Goal: Contribute content: Add original content to the website for others to see

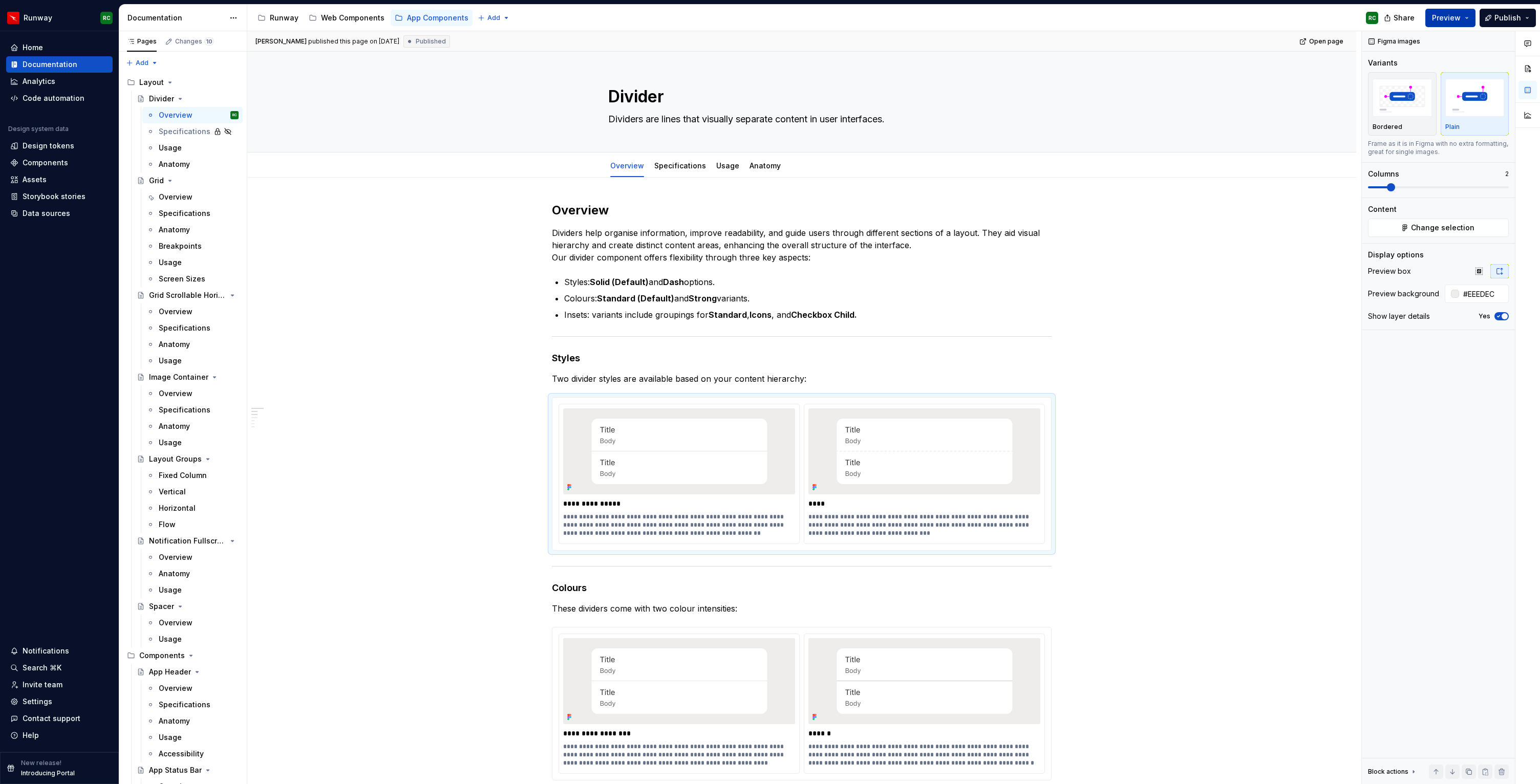
click at [1452, 19] on span "Preview" at bounding box center [1446, 17] width 29 height 10
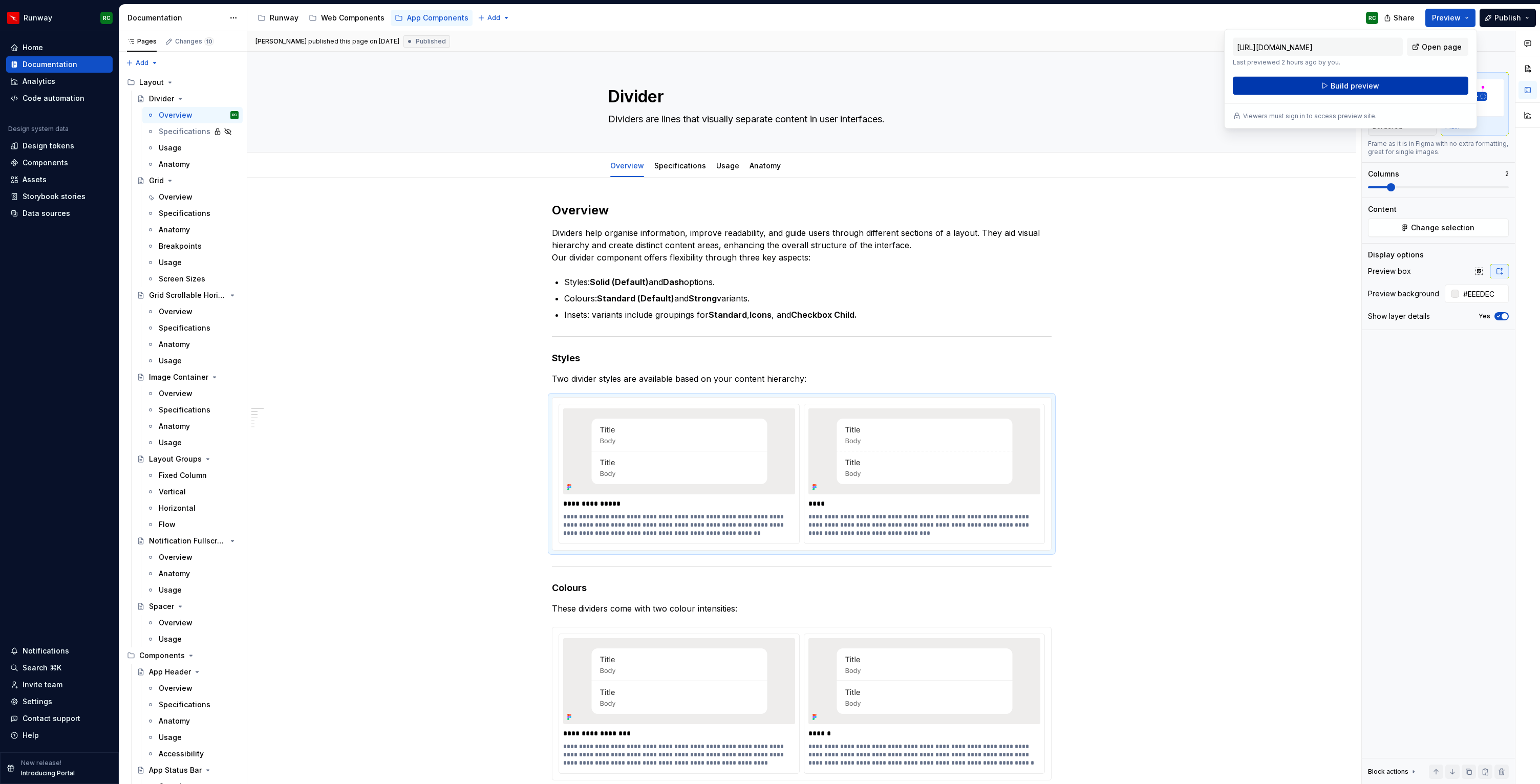
click at [1368, 88] on span "Build preview" at bounding box center [1355, 85] width 48 height 10
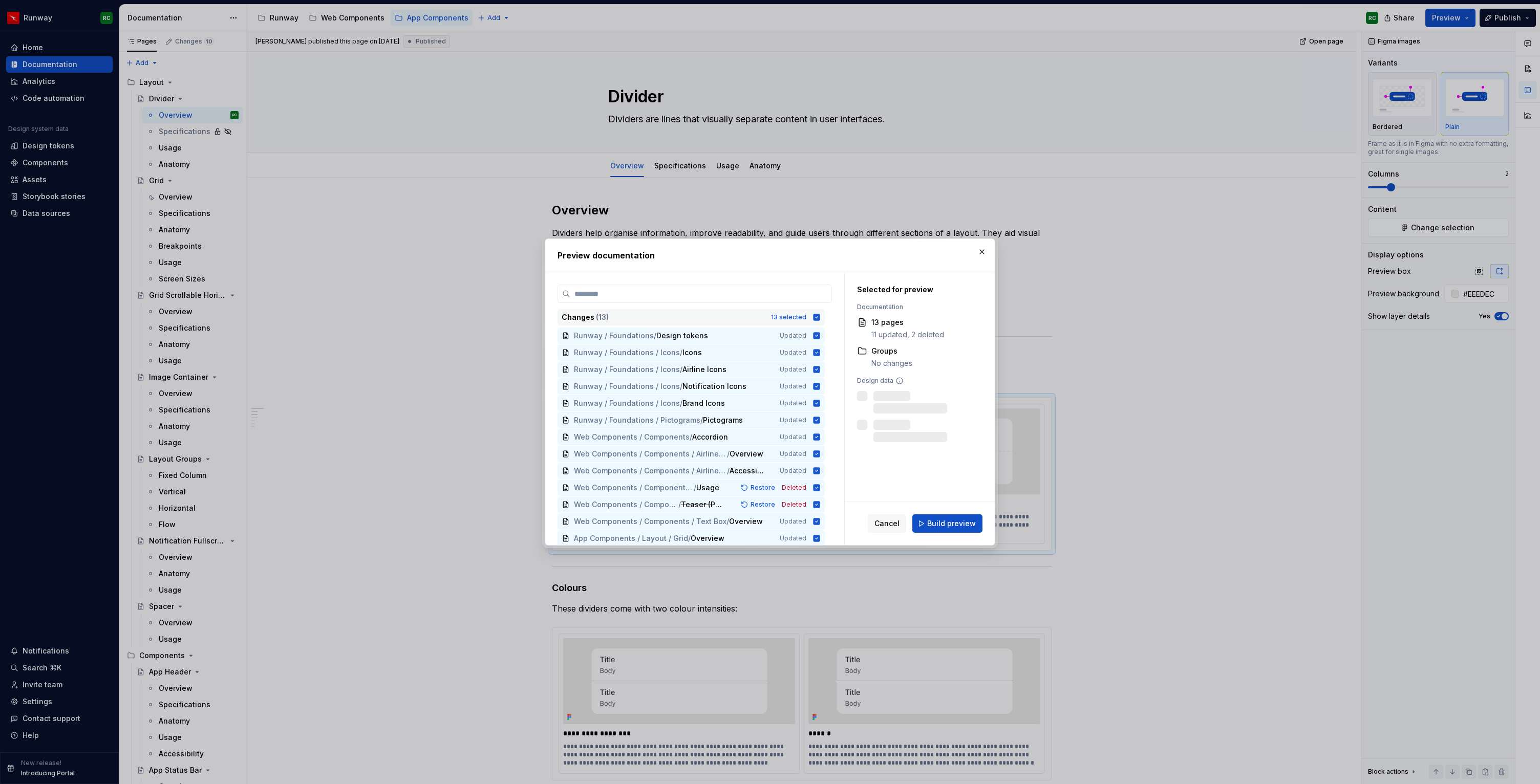
type textarea "*"
click at [821, 320] on icon at bounding box center [817, 317] width 8 height 8
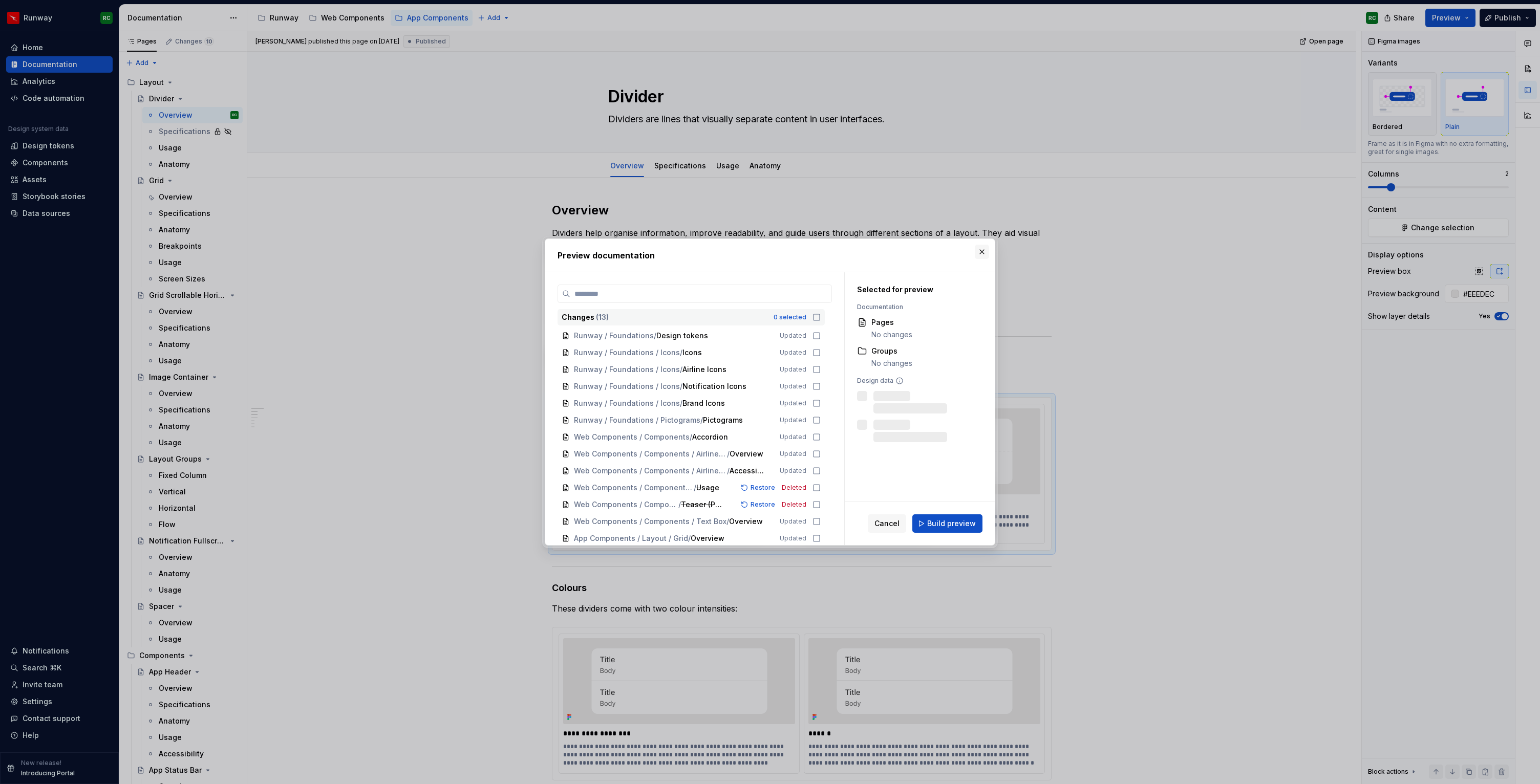
click at [986, 250] on button "button" at bounding box center [982, 252] width 14 height 14
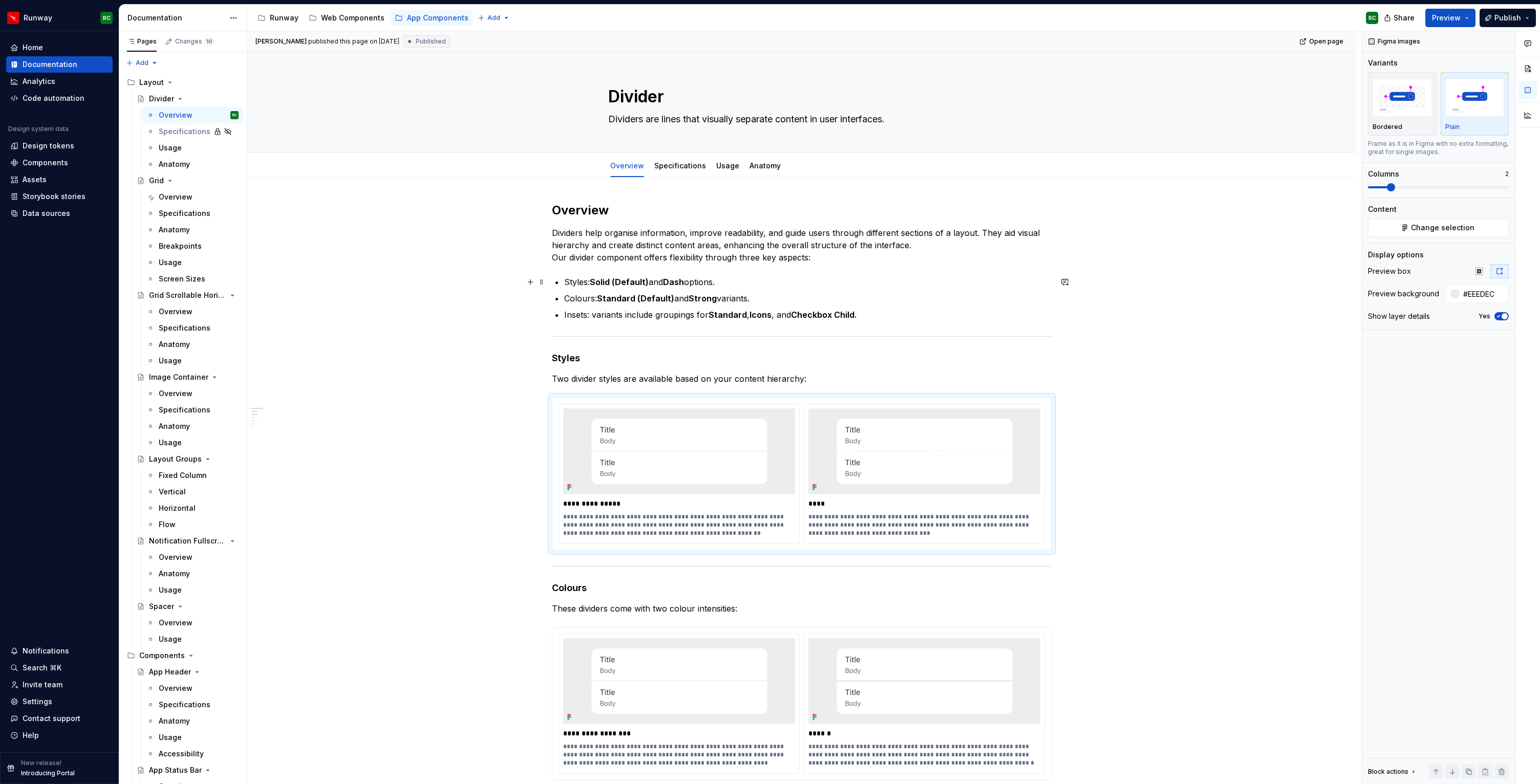
click at [725, 278] on p "Styles: Solid (Default) and Dash options." at bounding box center [808, 282] width 487 height 13
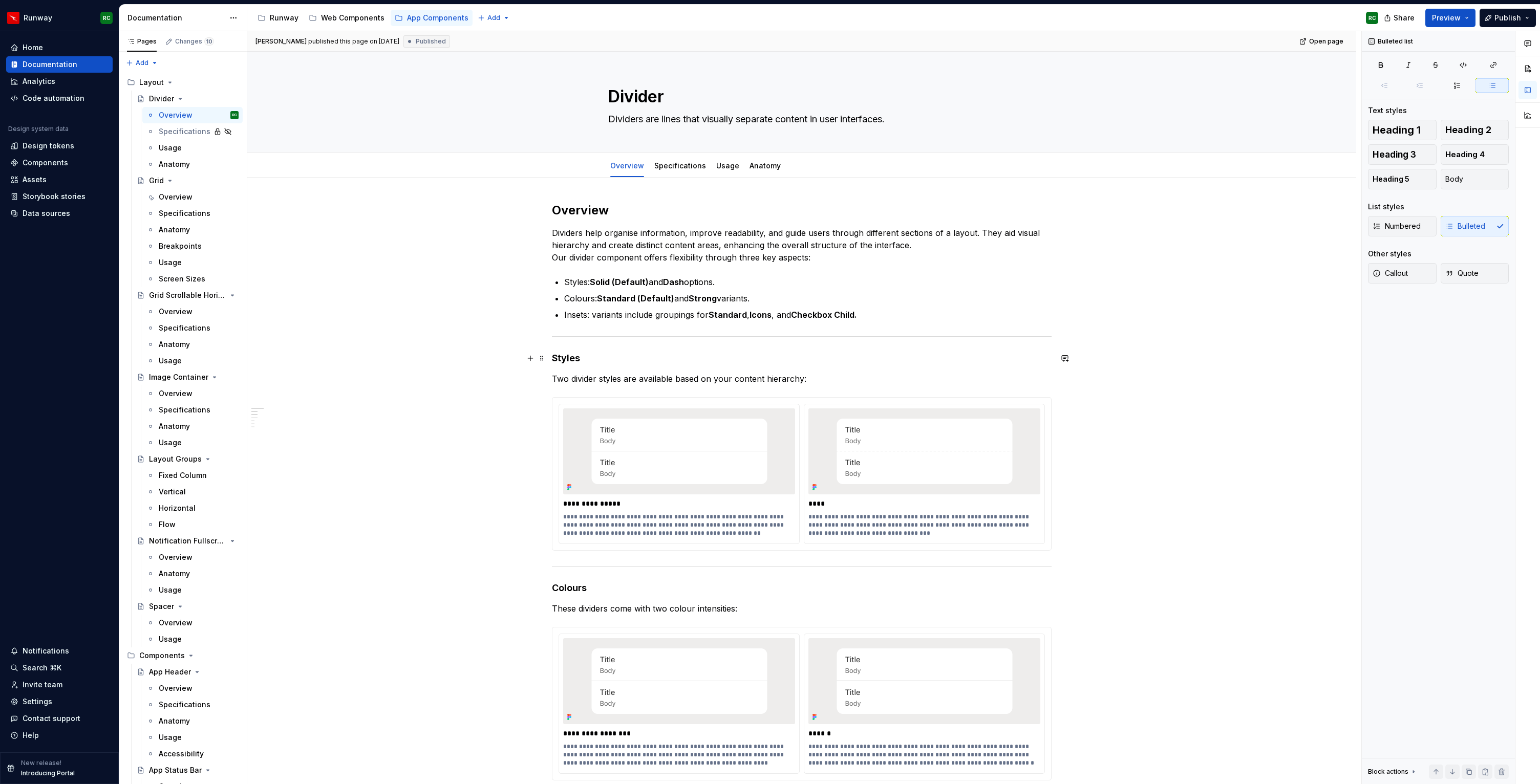
click at [560, 362] on h4 "Styles" at bounding box center [802, 358] width 500 height 13
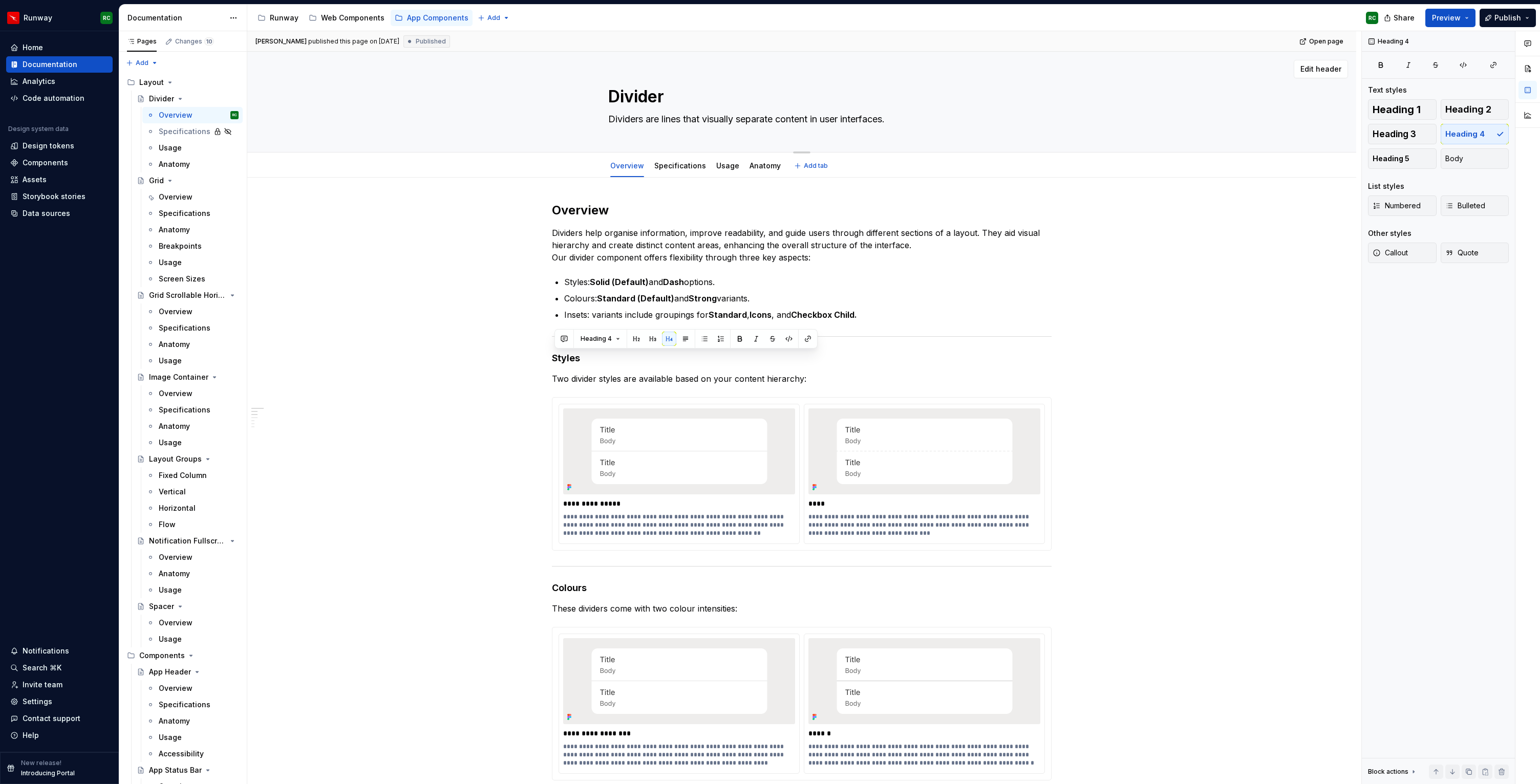
click at [646, 93] on textarea "Divider" at bounding box center [799, 96] width 387 height 24
click at [644, 96] on textarea "Divider" at bounding box center [799, 96] width 387 height 24
click at [1385, 109] on span "Heading 1" at bounding box center [1397, 109] width 48 height 10
click at [576, 206] on h2 "Overview" at bounding box center [802, 210] width 500 height 16
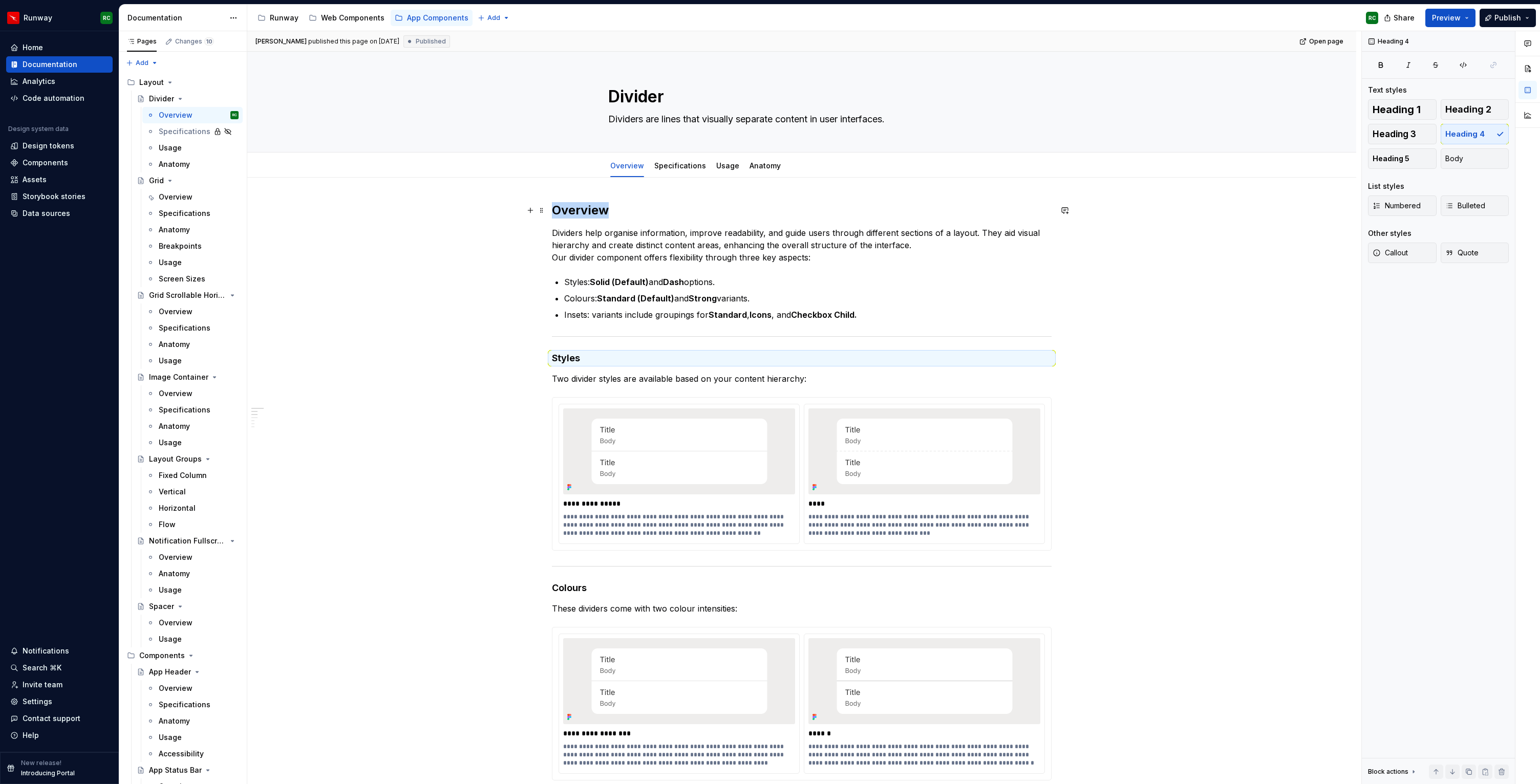
click at [576, 206] on h2 "Overview" at bounding box center [802, 210] width 500 height 16
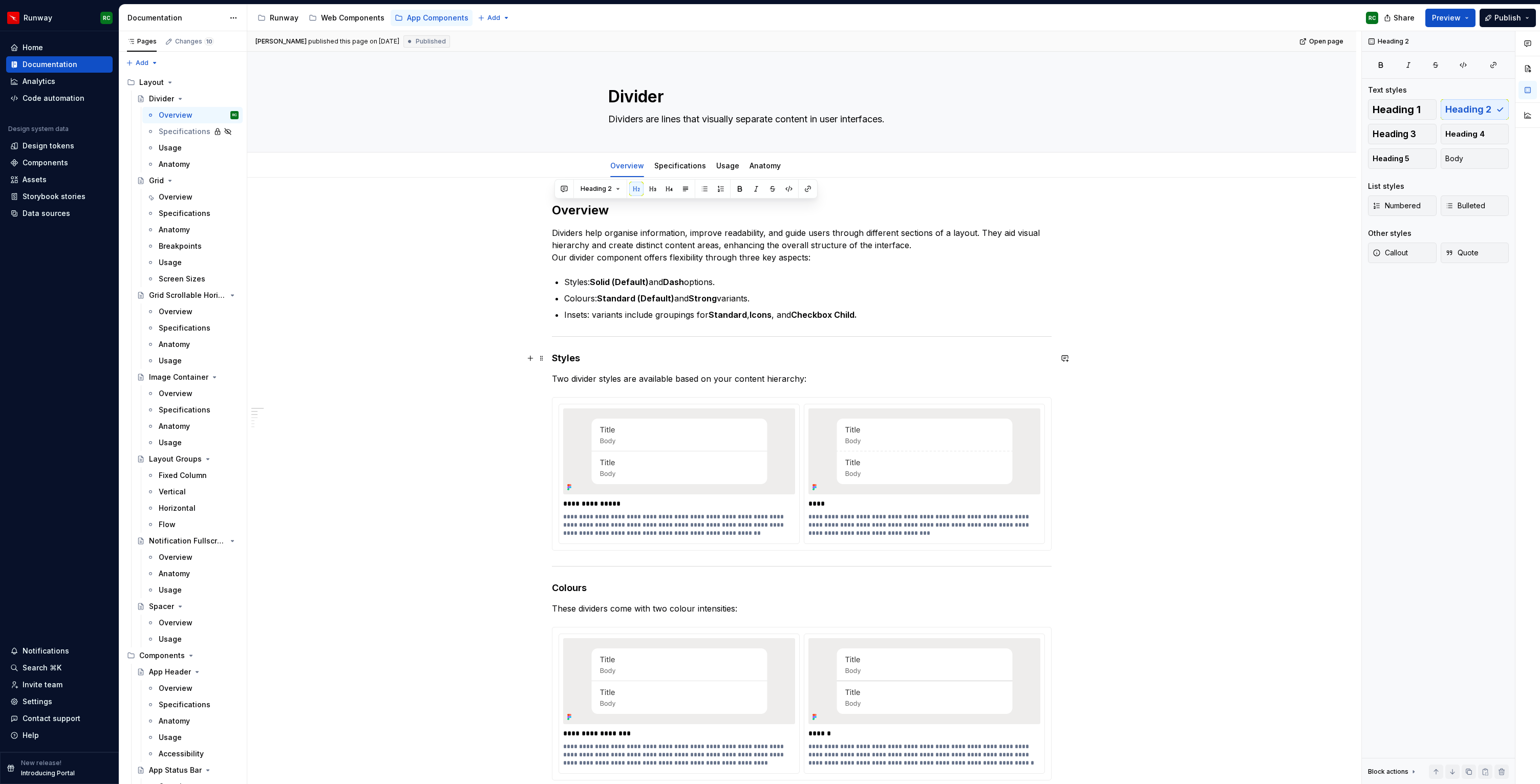
click at [571, 359] on h4 "Styles" at bounding box center [802, 358] width 500 height 13
click at [1389, 136] on span "Heading 3" at bounding box center [1394, 134] width 44 height 10
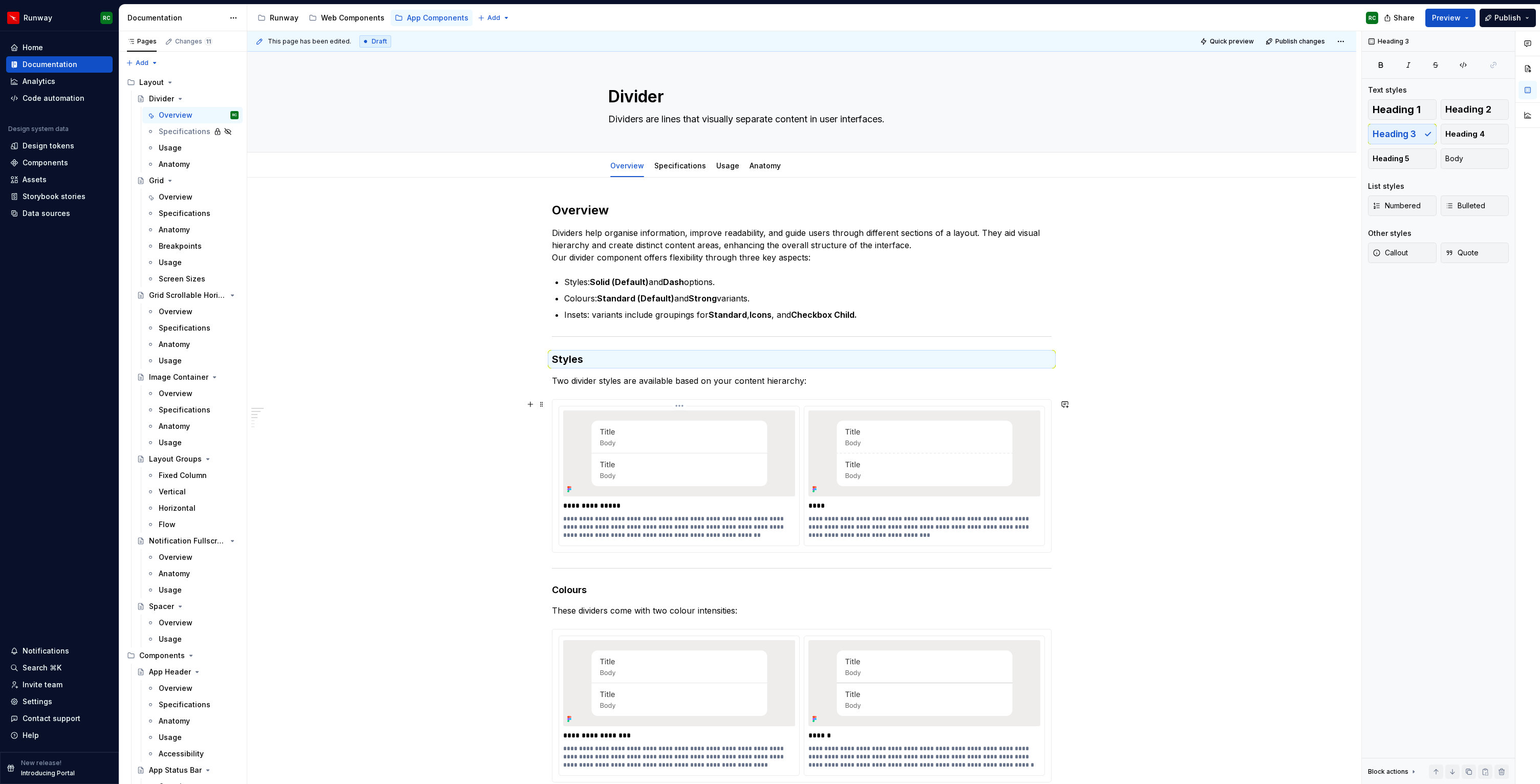
scroll to position [124, 0]
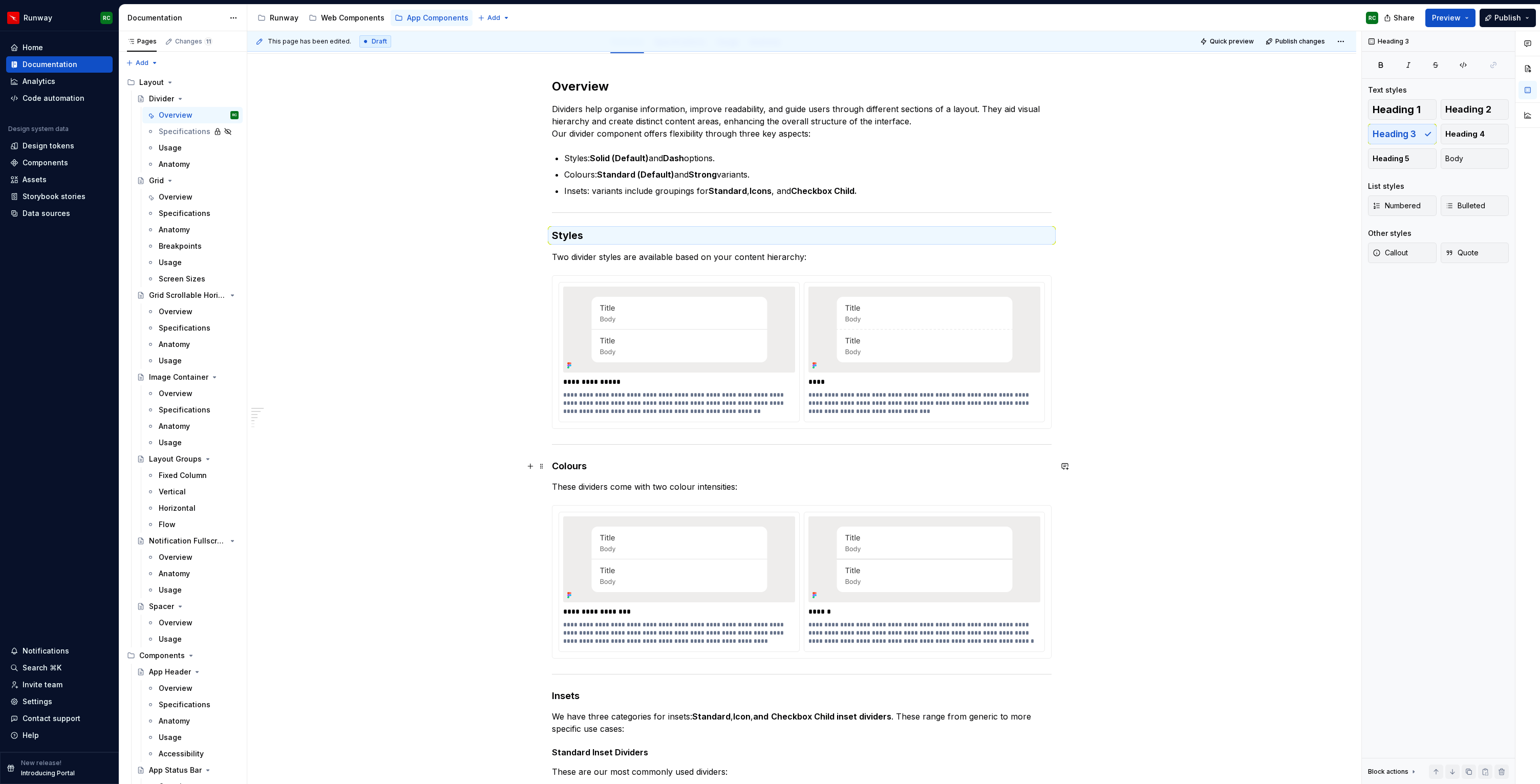
click at [566, 468] on h4 "Colours" at bounding box center [802, 466] width 500 height 13
click at [1402, 134] on span "Heading 3" at bounding box center [1394, 134] width 44 height 10
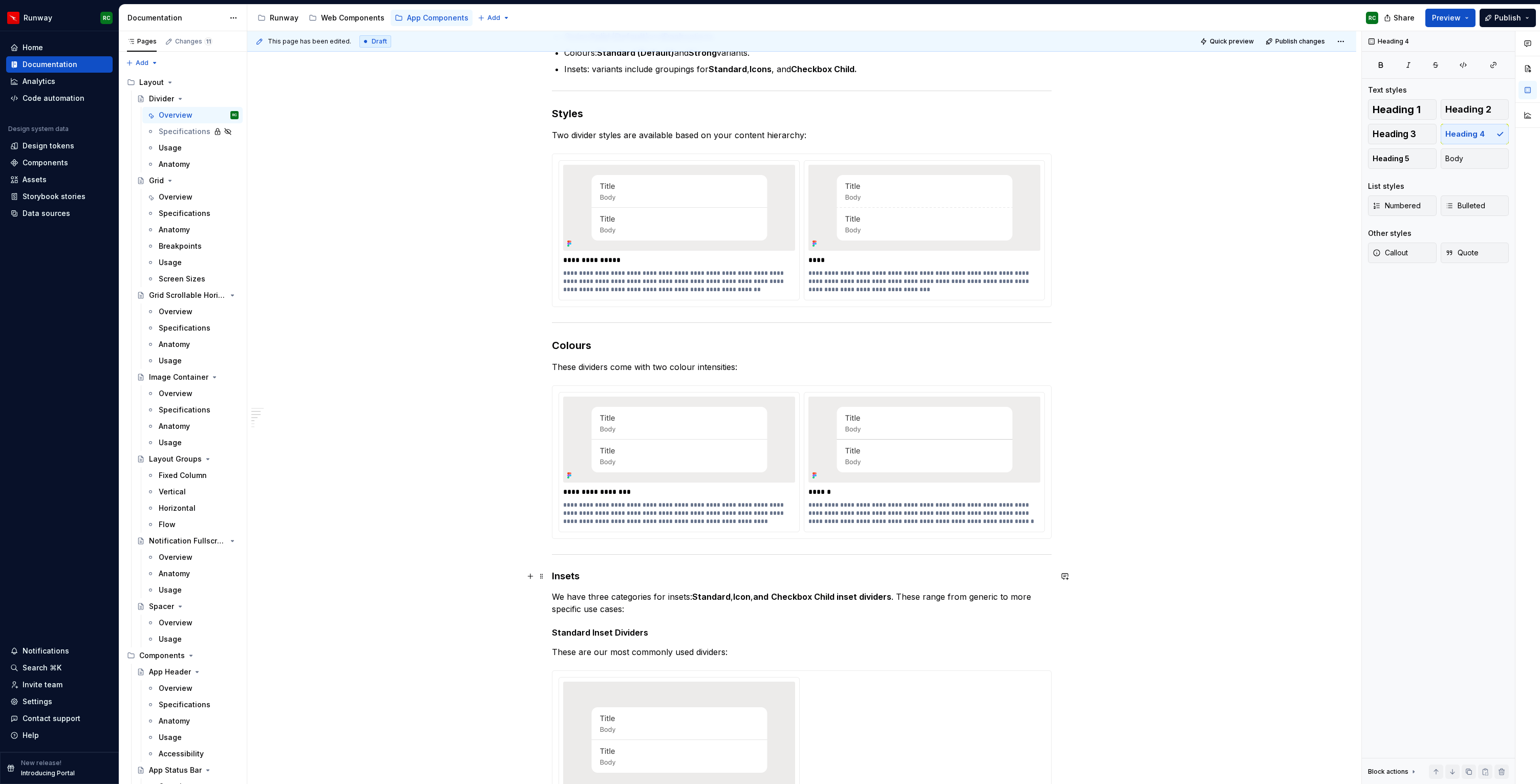
click at [558, 578] on h4 "Insets" at bounding box center [802, 576] width 500 height 13
click at [1391, 139] on span "Heading 3" at bounding box center [1394, 134] width 44 height 10
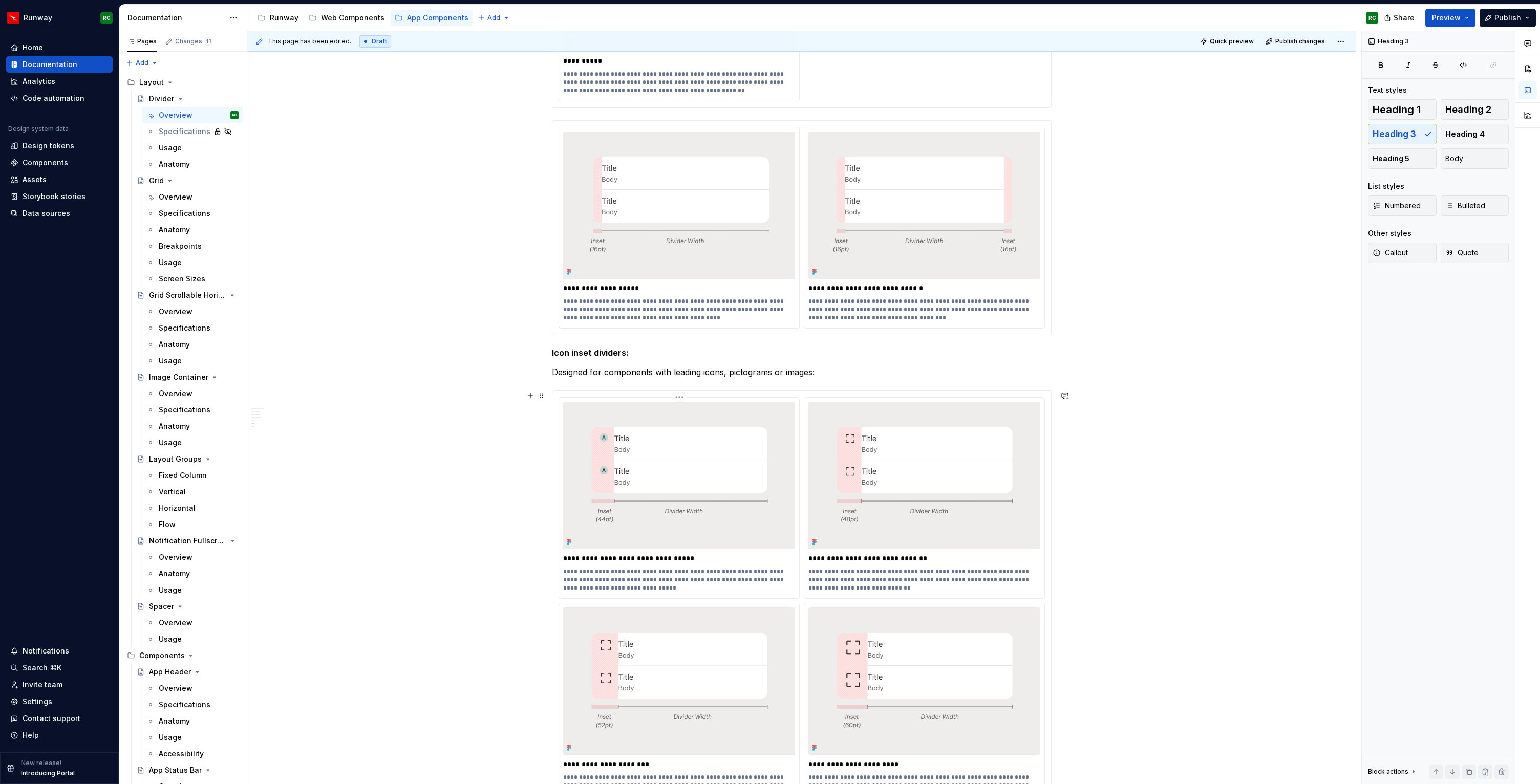
scroll to position [993, 0]
drag, startPoint x: 553, startPoint y: 353, endPoint x: 699, endPoint y: 351, distance: 146.0
click at [699, 351] on div "**********" at bounding box center [804, 408] width 1114 height 754
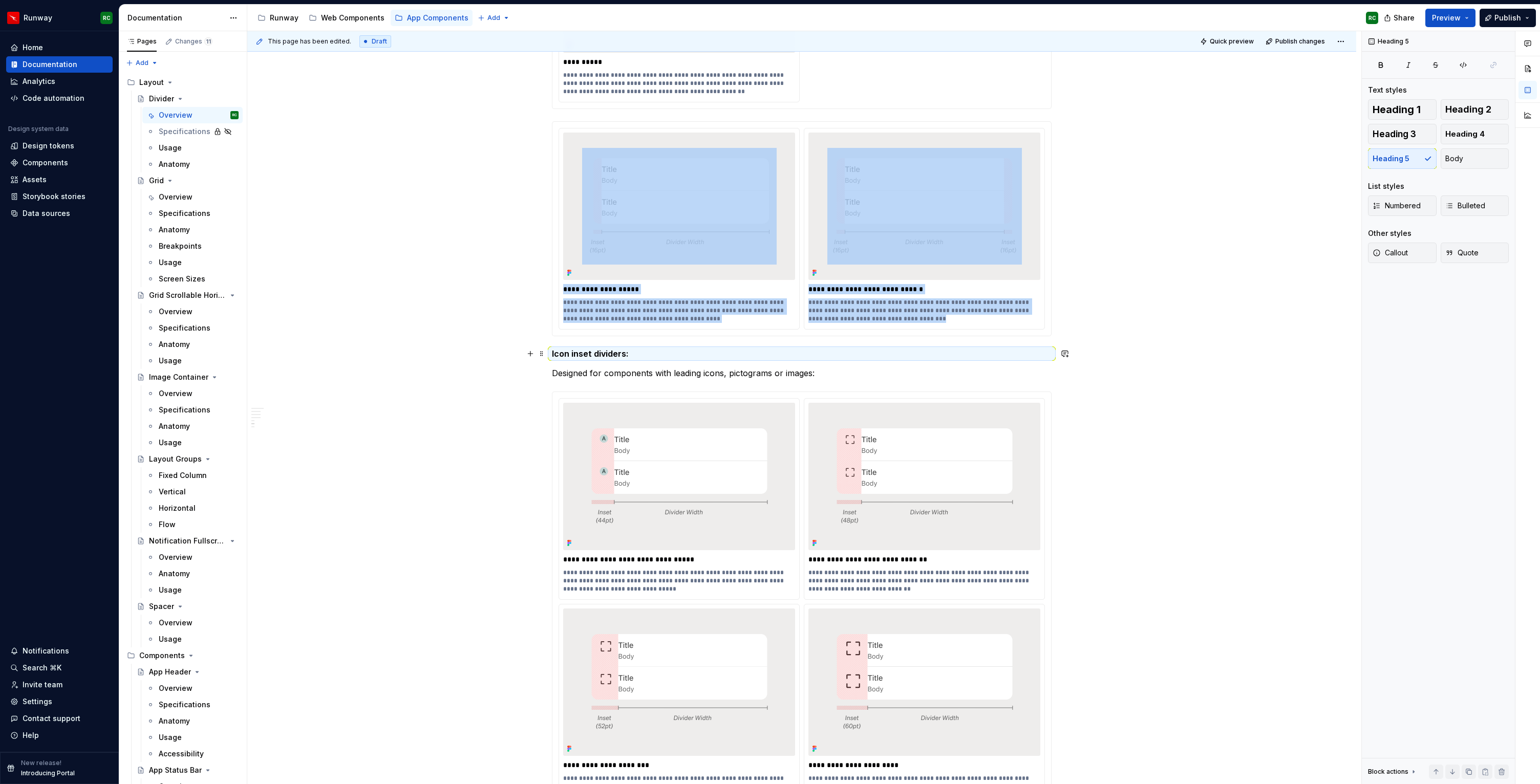
click at [631, 355] on h5 "Icon inset dividers:" at bounding box center [802, 353] width 500 height 10
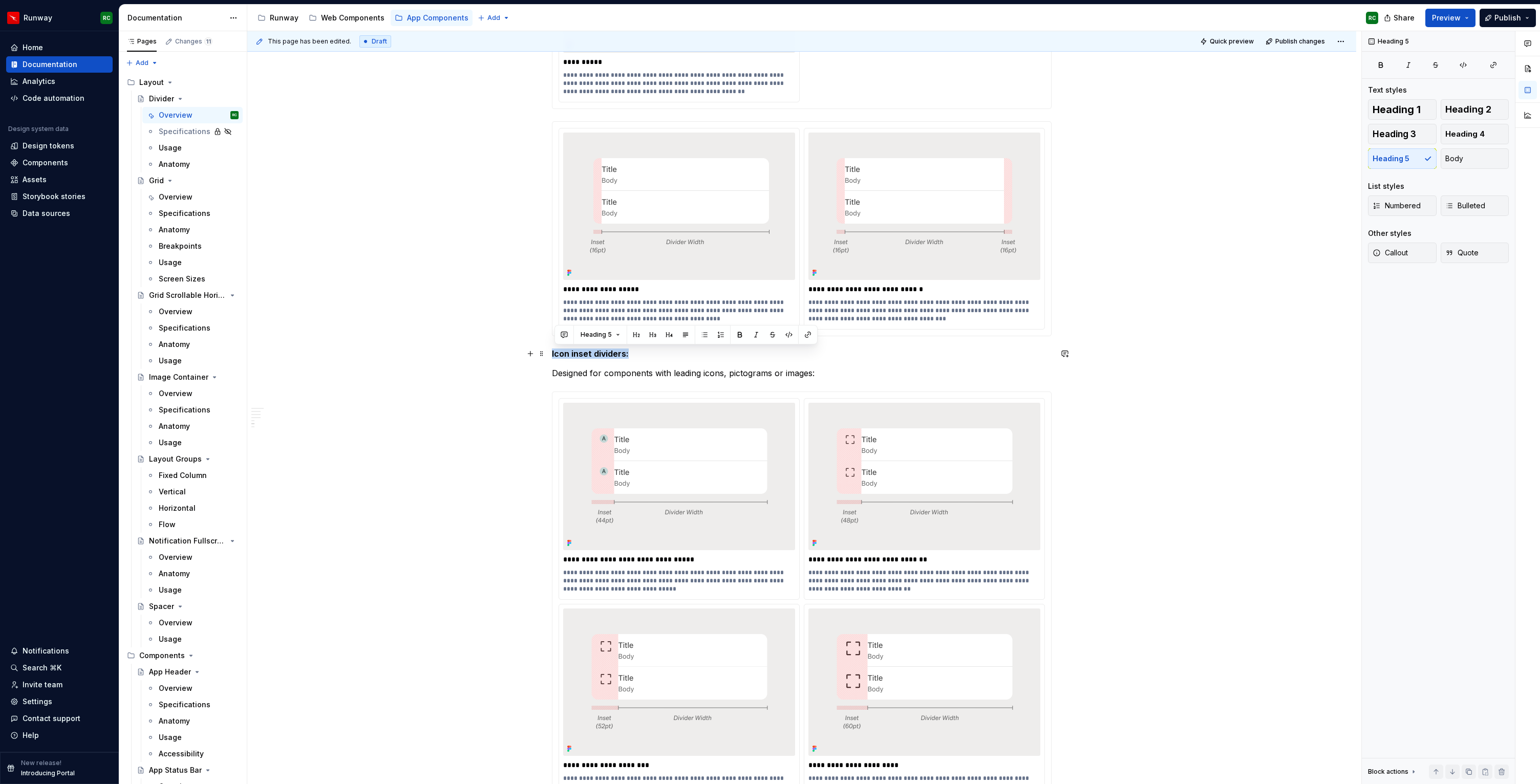
drag, startPoint x: 632, startPoint y: 353, endPoint x: 552, endPoint y: 350, distance: 80.1
click at [552, 350] on div "**********" at bounding box center [802, 375] width 1109 height 2382
click at [1463, 136] on span "Heading 4" at bounding box center [1465, 134] width 39 height 10
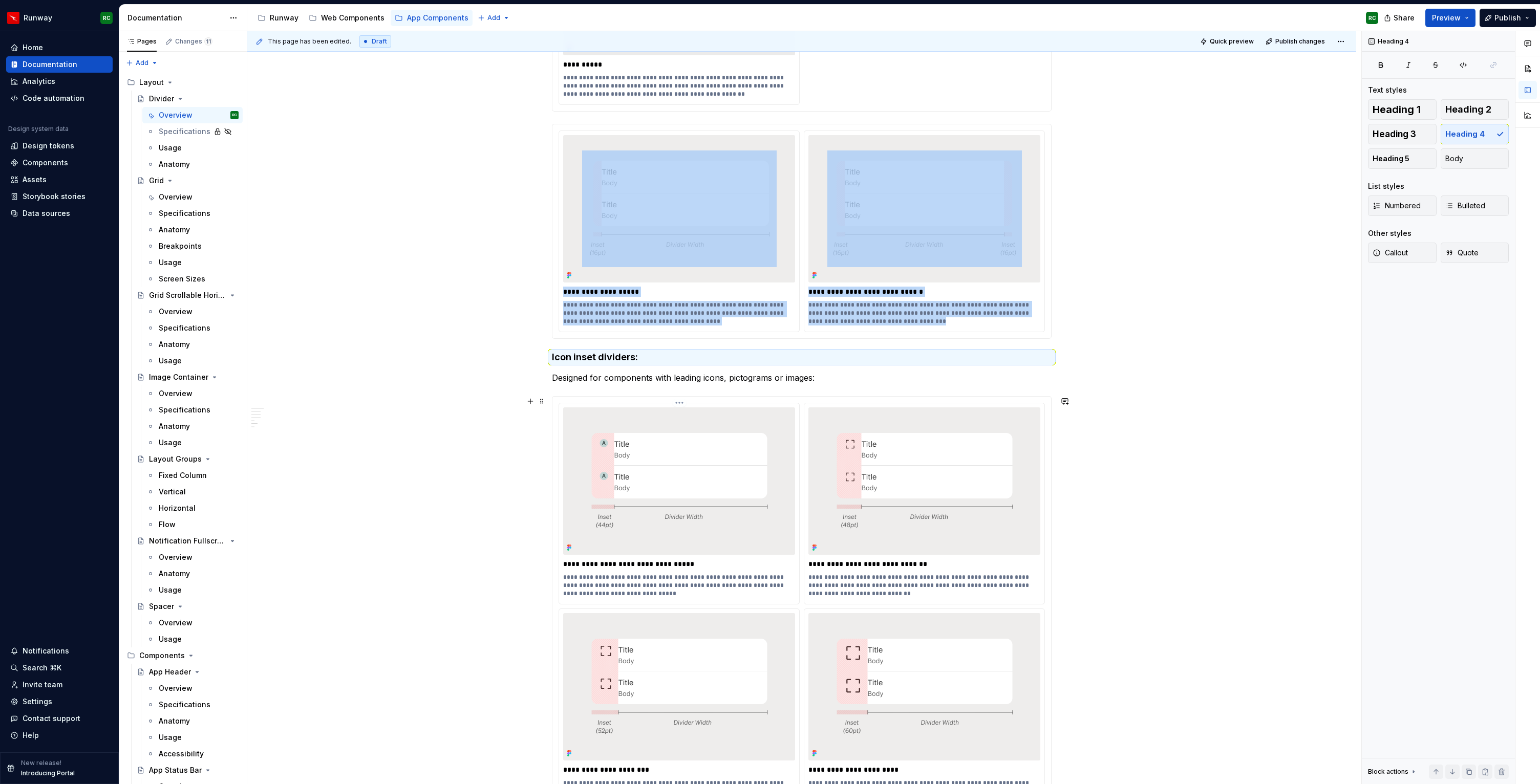
scroll to position [989, 0]
click at [591, 359] on h4 "Icon inset dividers:" at bounding box center [802, 359] width 500 height 13
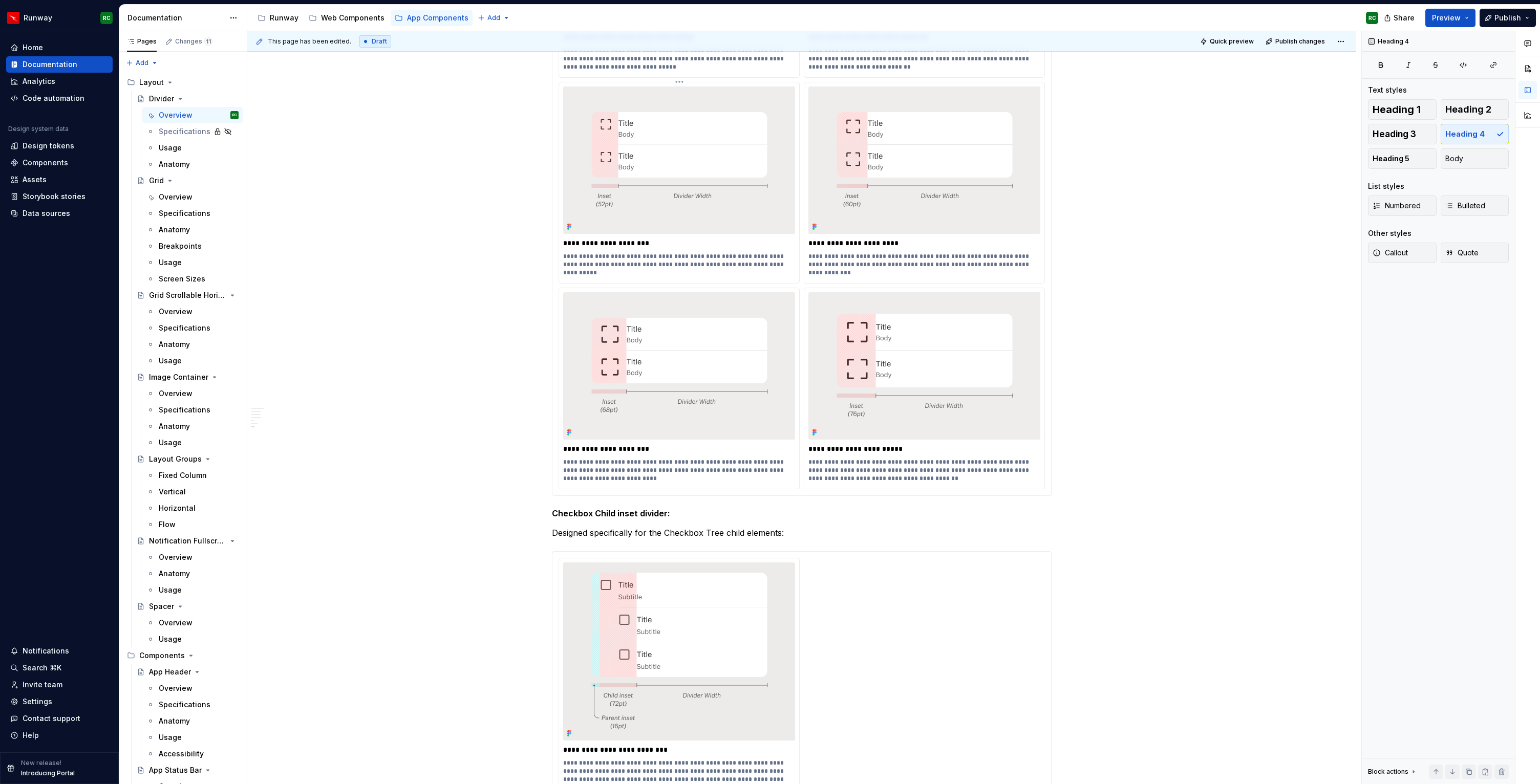
scroll to position [1590, 0]
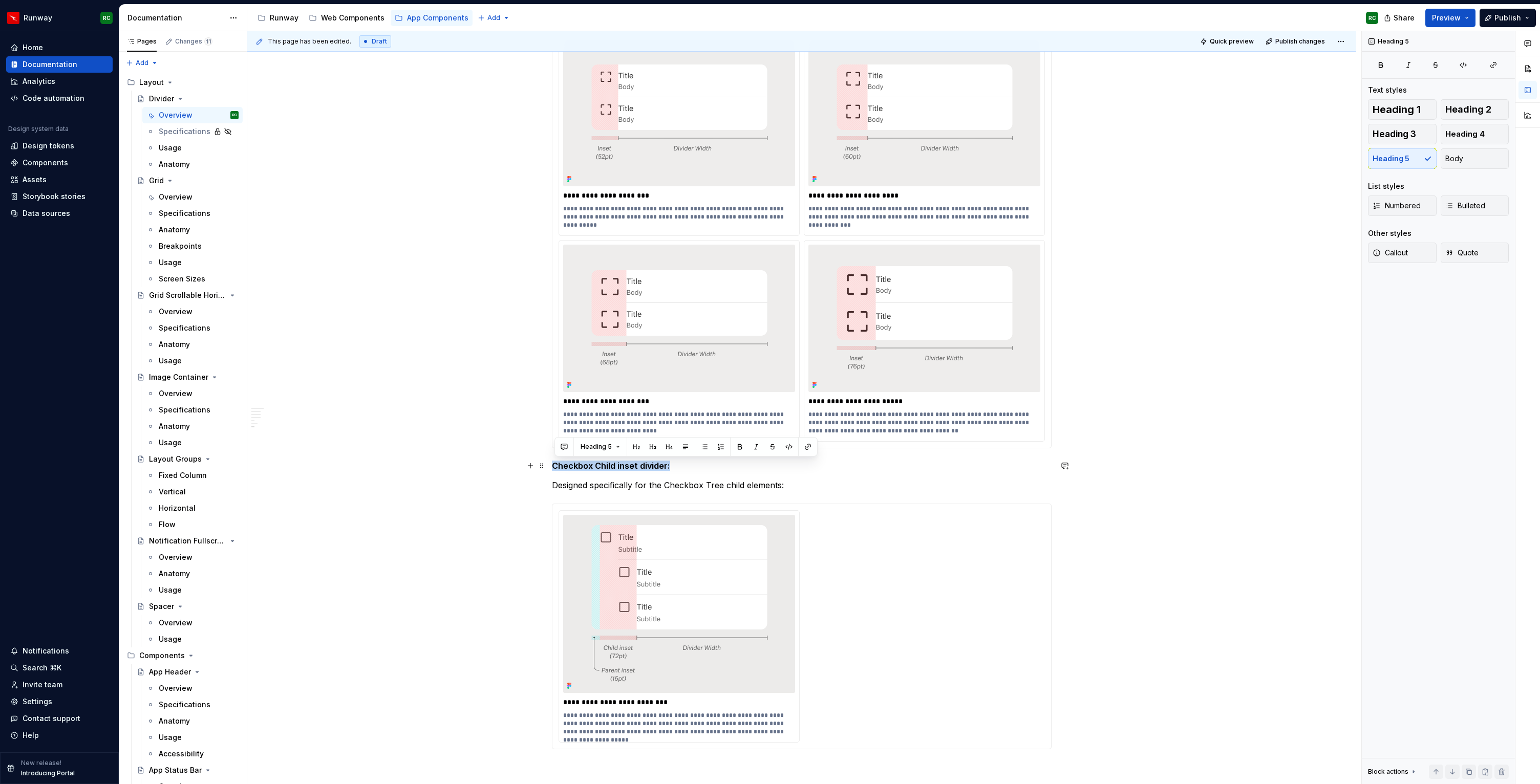
drag, startPoint x: 572, startPoint y: 464, endPoint x: 716, endPoint y: 464, distance: 144.0
click at [716, 464] on h5 "Checkbox Child inset divider:" at bounding box center [802, 466] width 500 height 10
click at [1474, 130] on span "Heading 4" at bounding box center [1465, 134] width 39 height 10
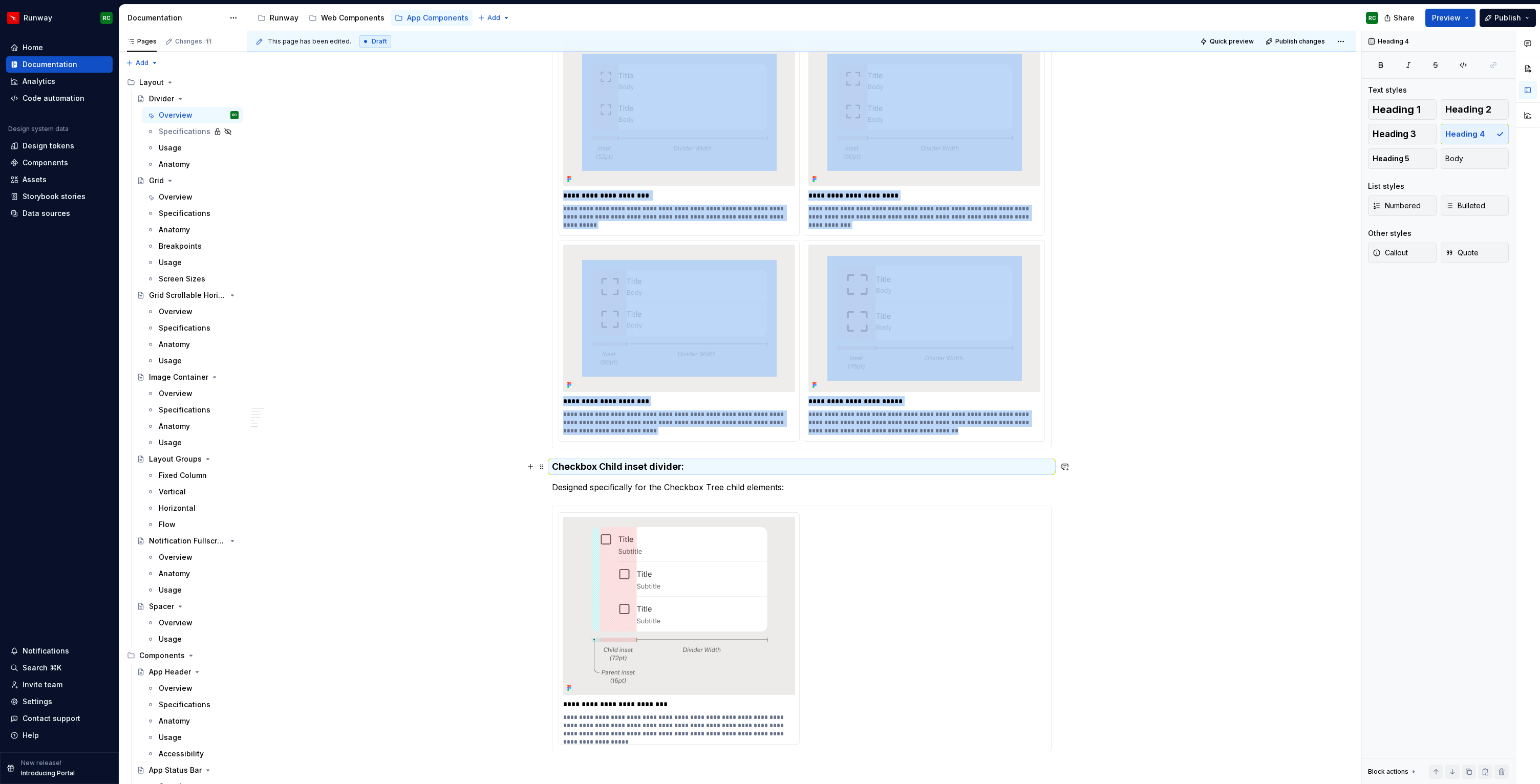
click at [745, 470] on h4 "Checkbox Child inset divider:" at bounding box center [802, 467] width 500 height 13
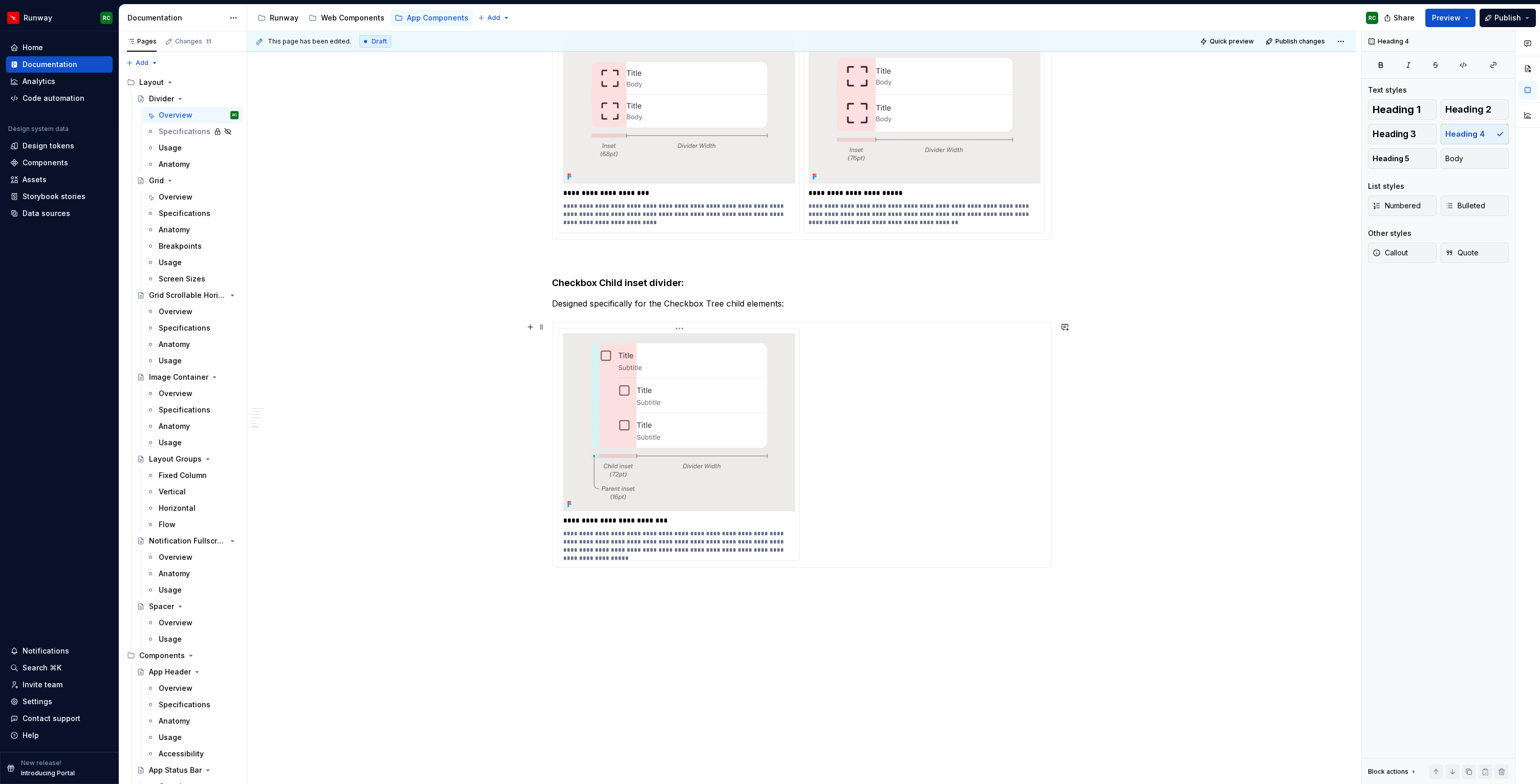
scroll to position [1828, 0]
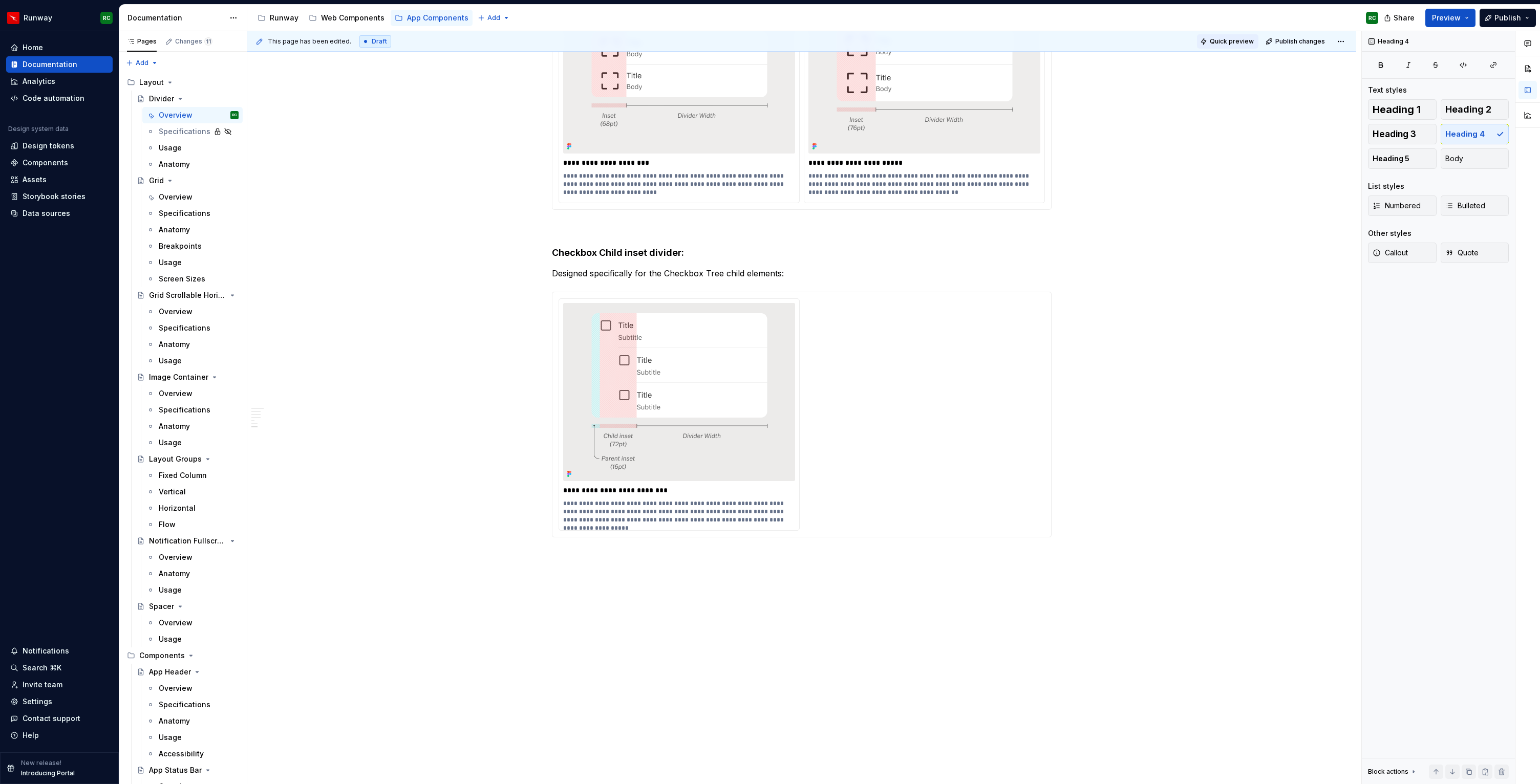
click at [1244, 42] on span "Quick preview" at bounding box center [1232, 42] width 44 height 8
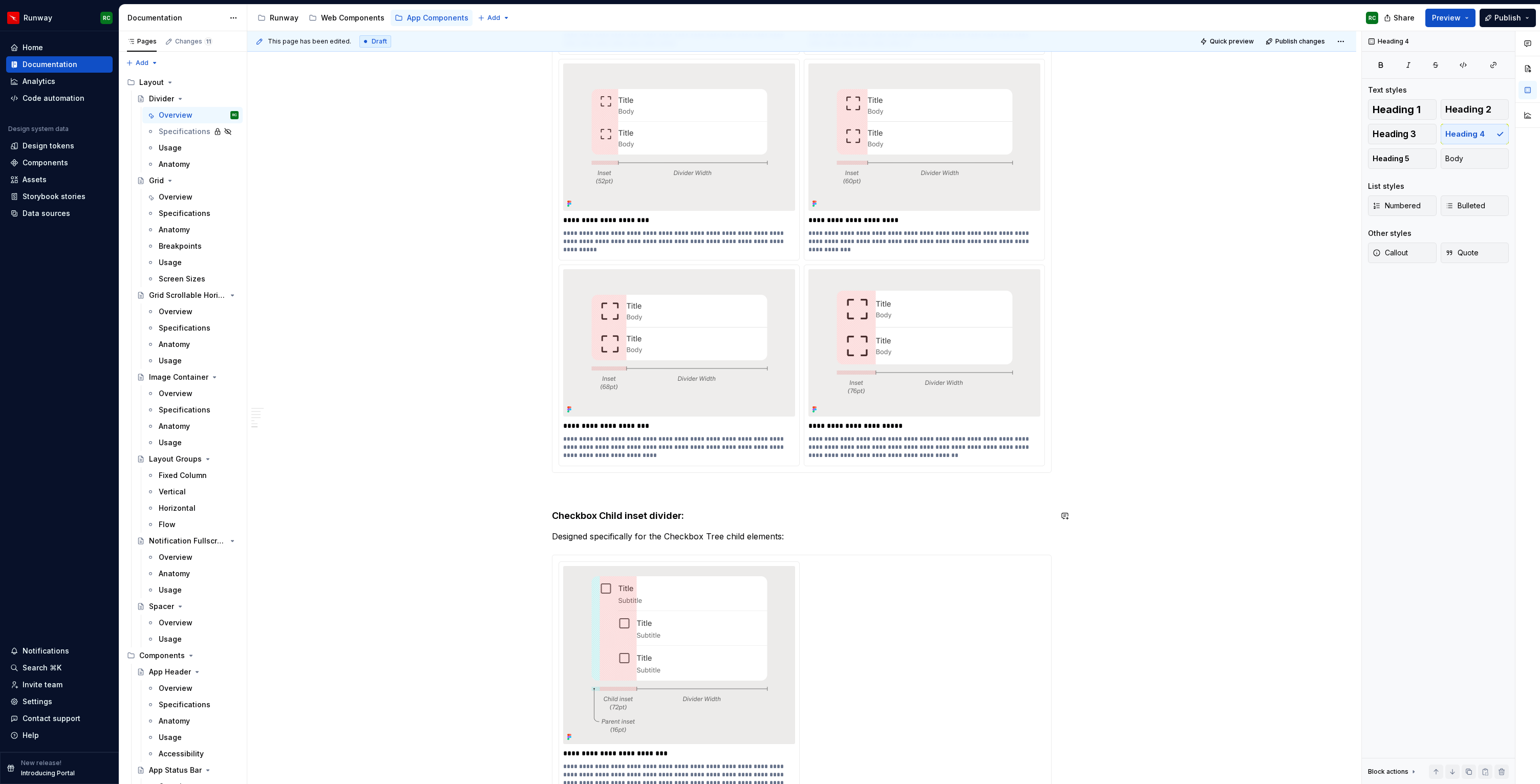
scroll to position [1512, 0]
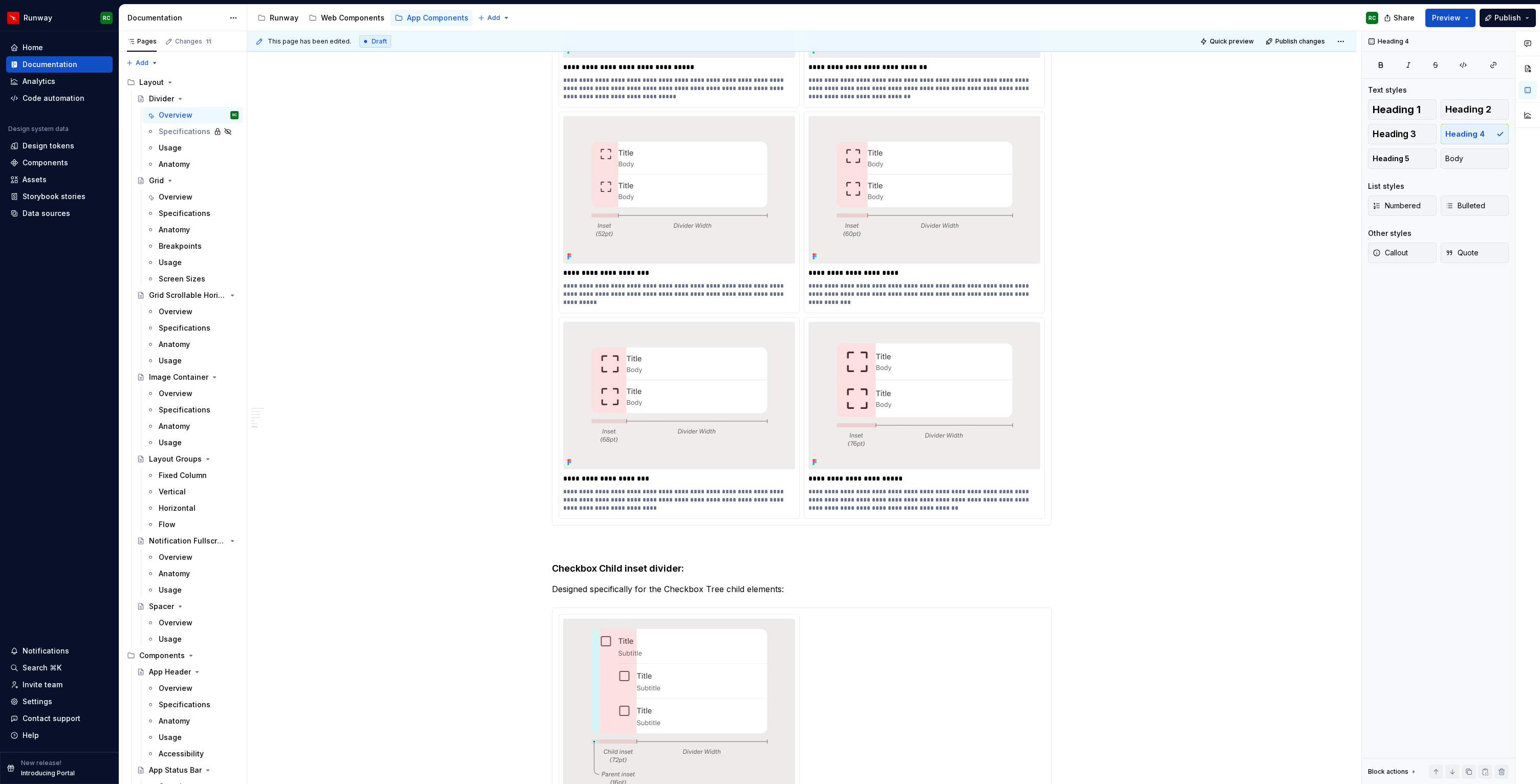
click at [808, 316] on div "**********" at bounding box center [802, 212] width 487 height 613
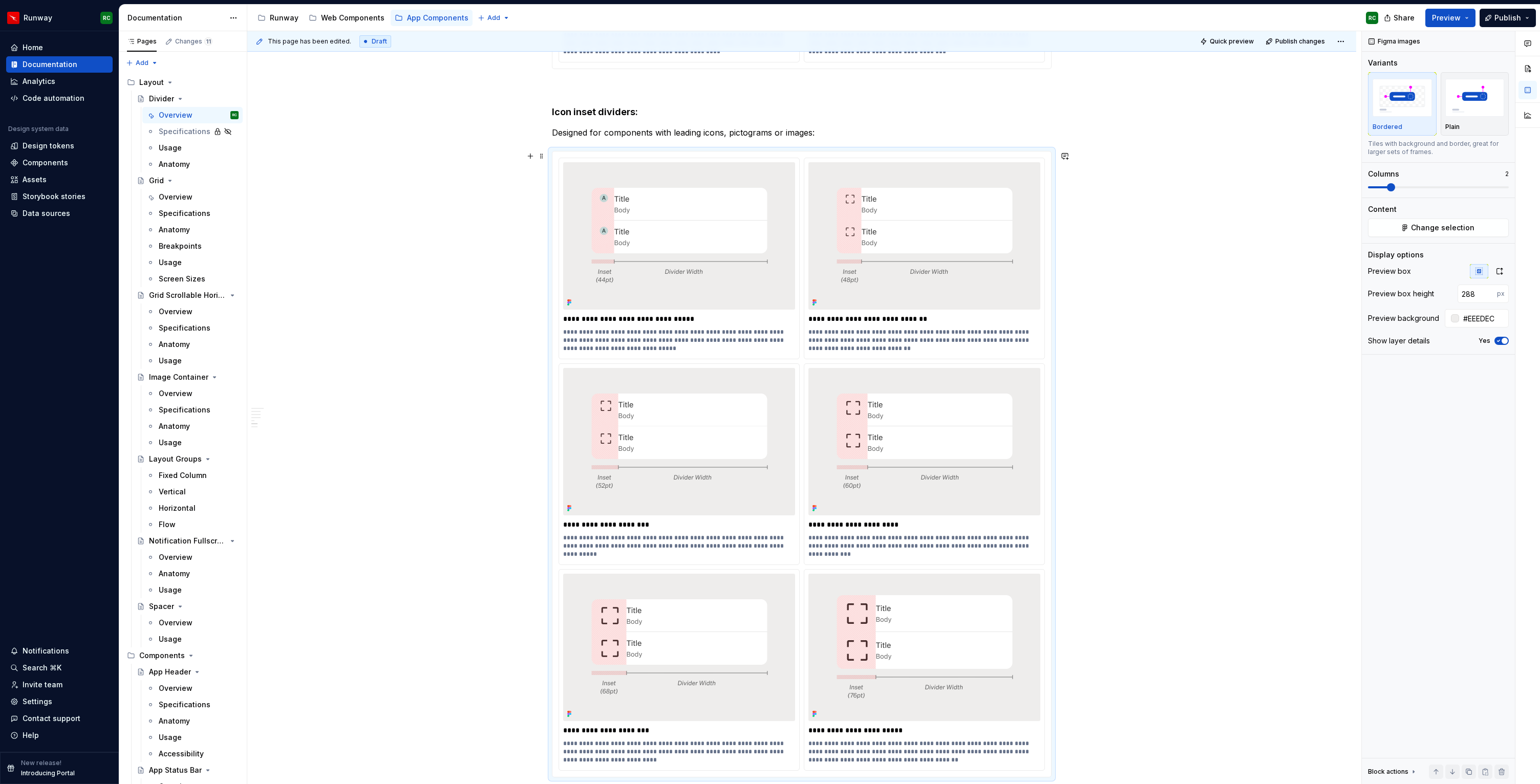
scroll to position [1261, 0]
click at [1437, 185] on span at bounding box center [1438, 188] width 141 height 8
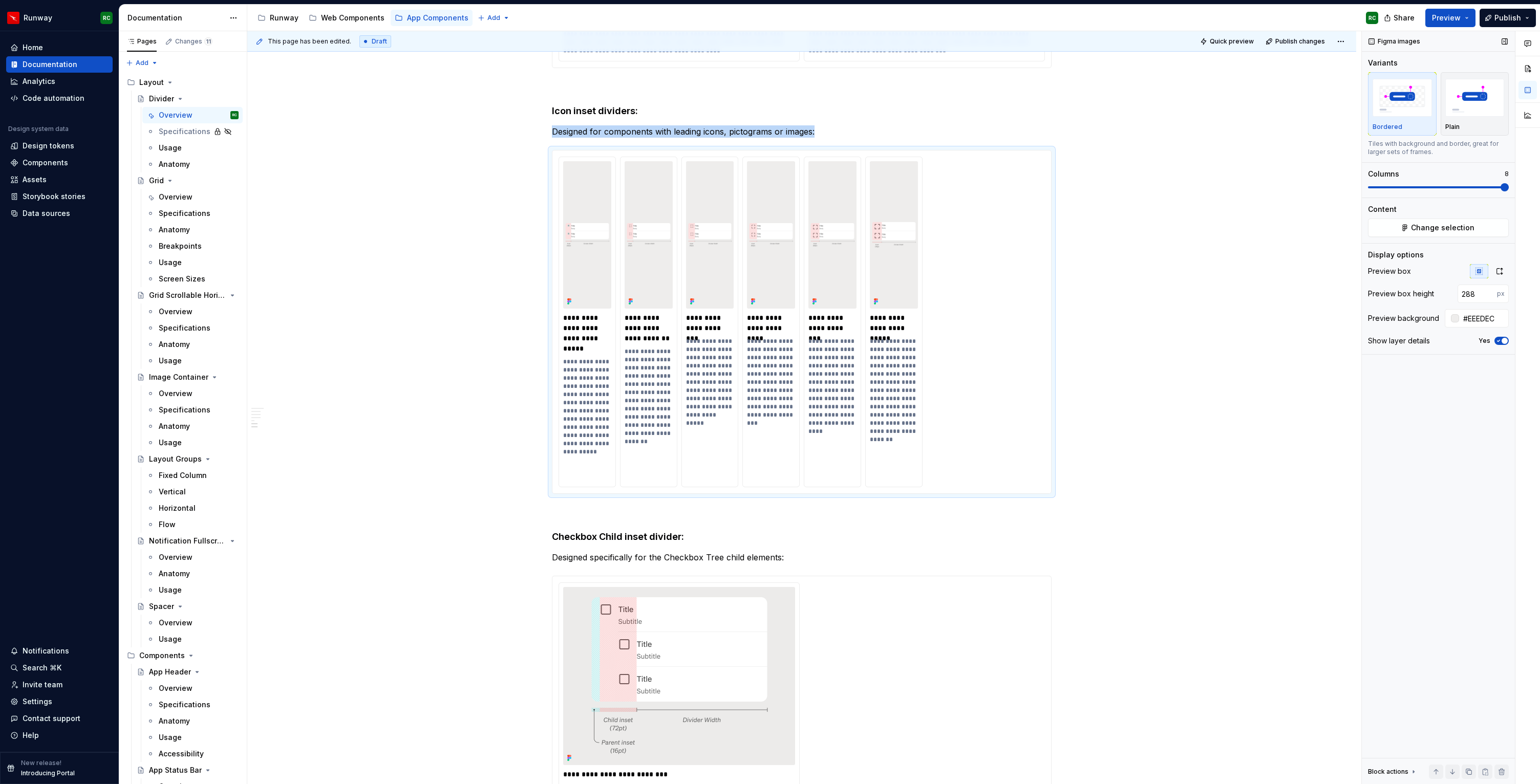
click at [1509, 183] on span at bounding box center [1438, 188] width 141 height 8
click at [1249, 46] on button "Quick preview" at bounding box center [1227, 41] width 62 height 14
click at [905, 489] on div "**********" at bounding box center [802, 322] width 499 height 343
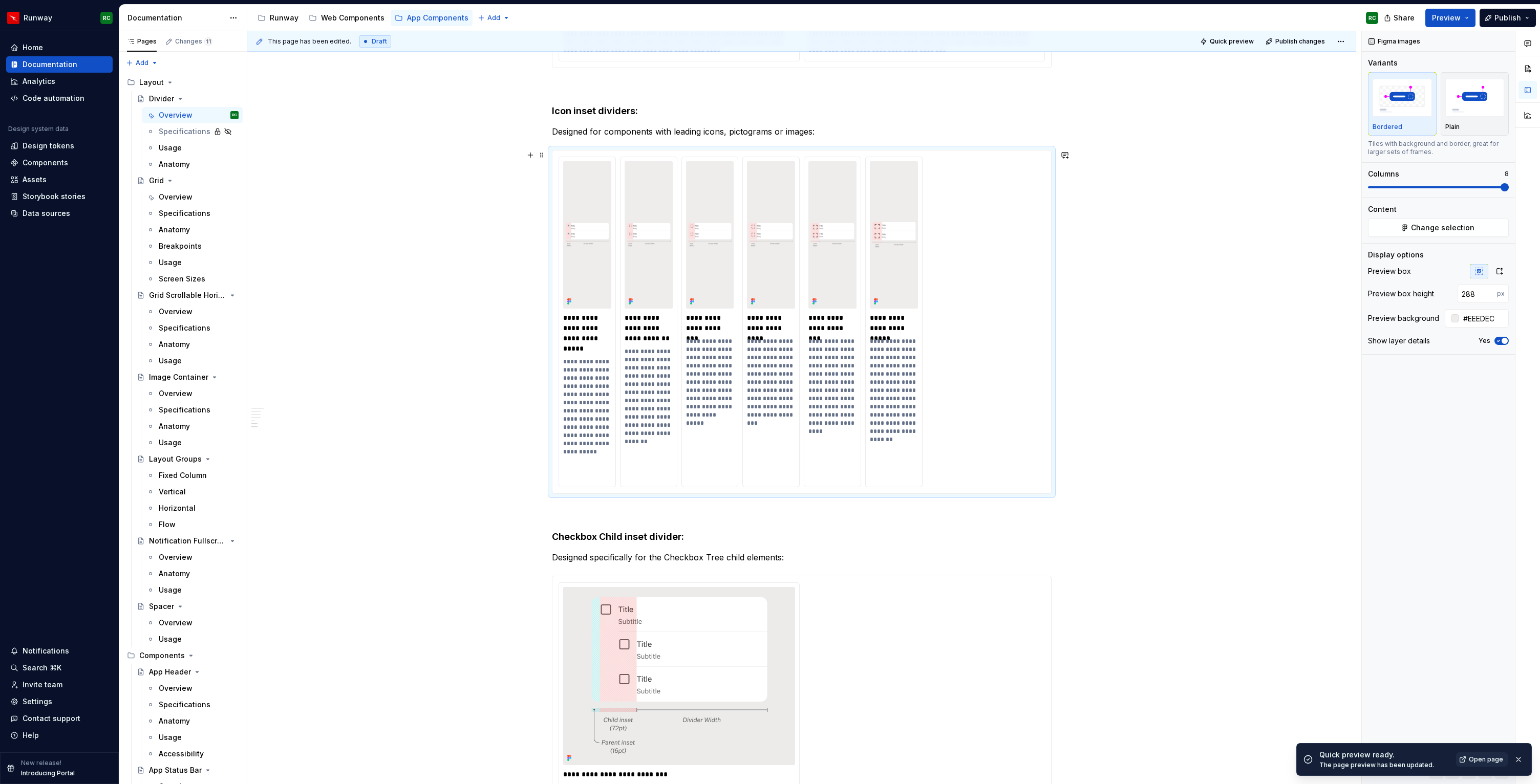
click at [555, 157] on div "**********" at bounding box center [802, 322] width 499 height 343
click at [1469, 773] on button "button" at bounding box center [1469, 771] width 14 height 14
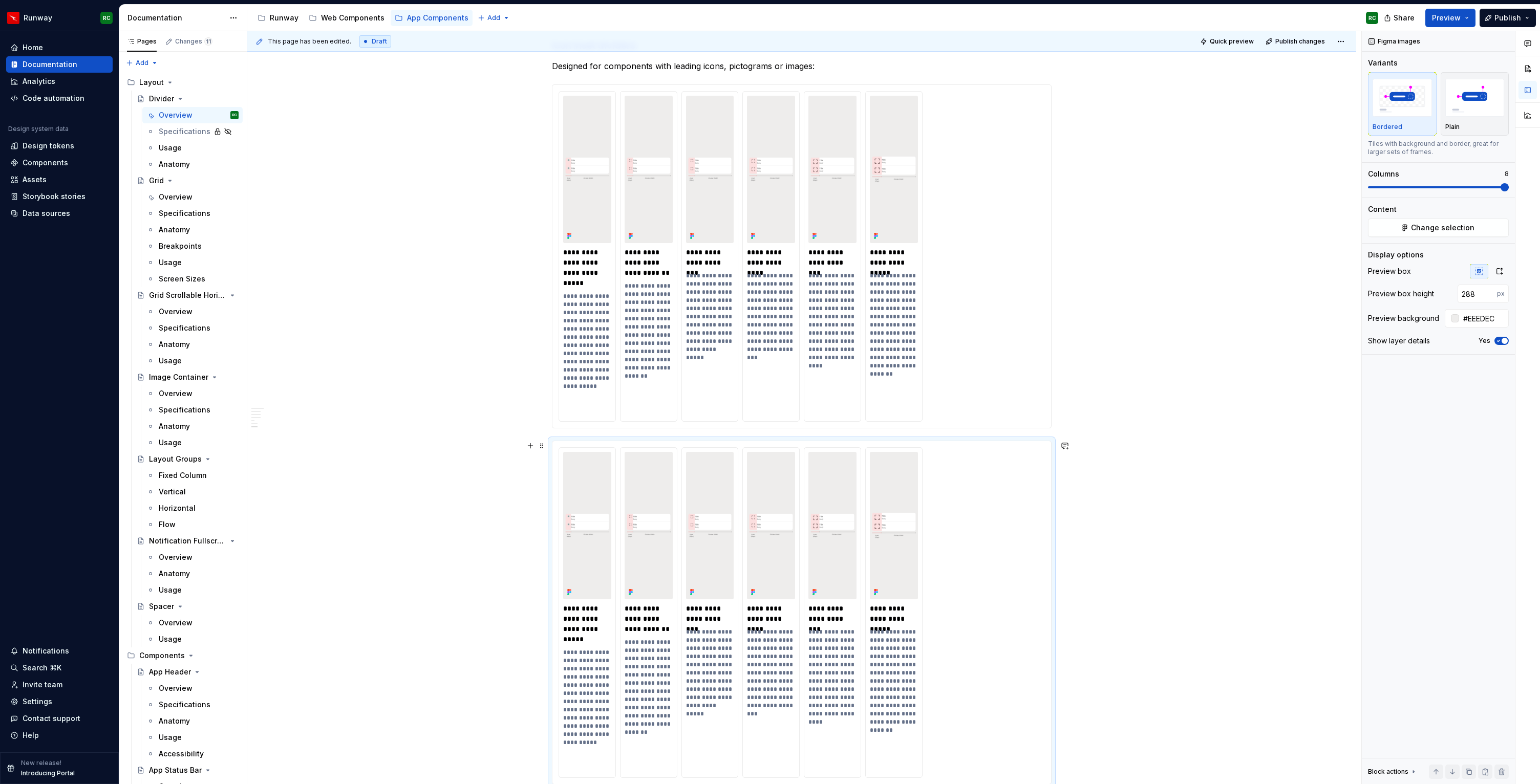
scroll to position [1374, 0]
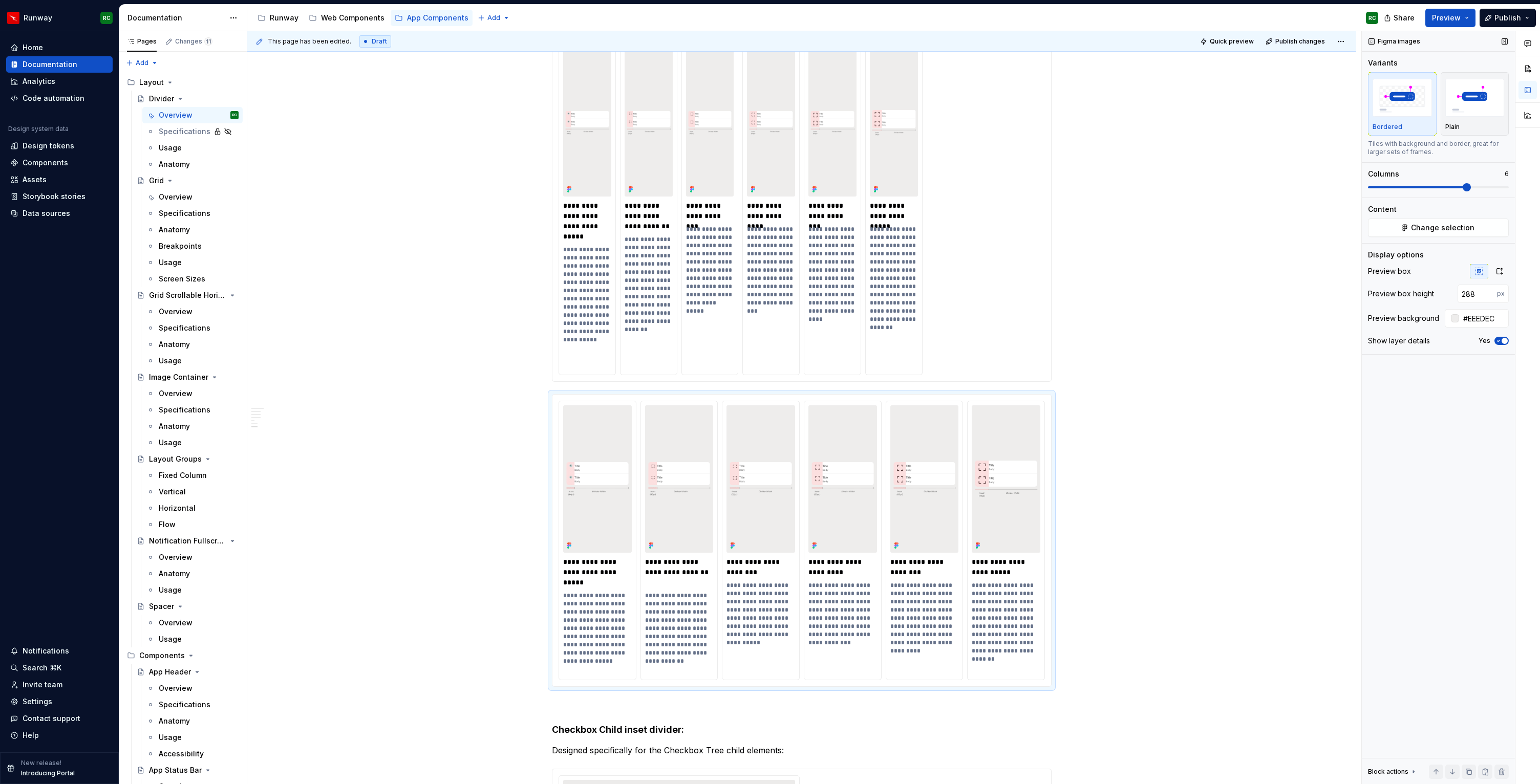
click at [1471, 190] on span at bounding box center [1467, 188] width 8 height 8
click at [1248, 39] on span "Quick preview" at bounding box center [1232, 42] width 44 height 8
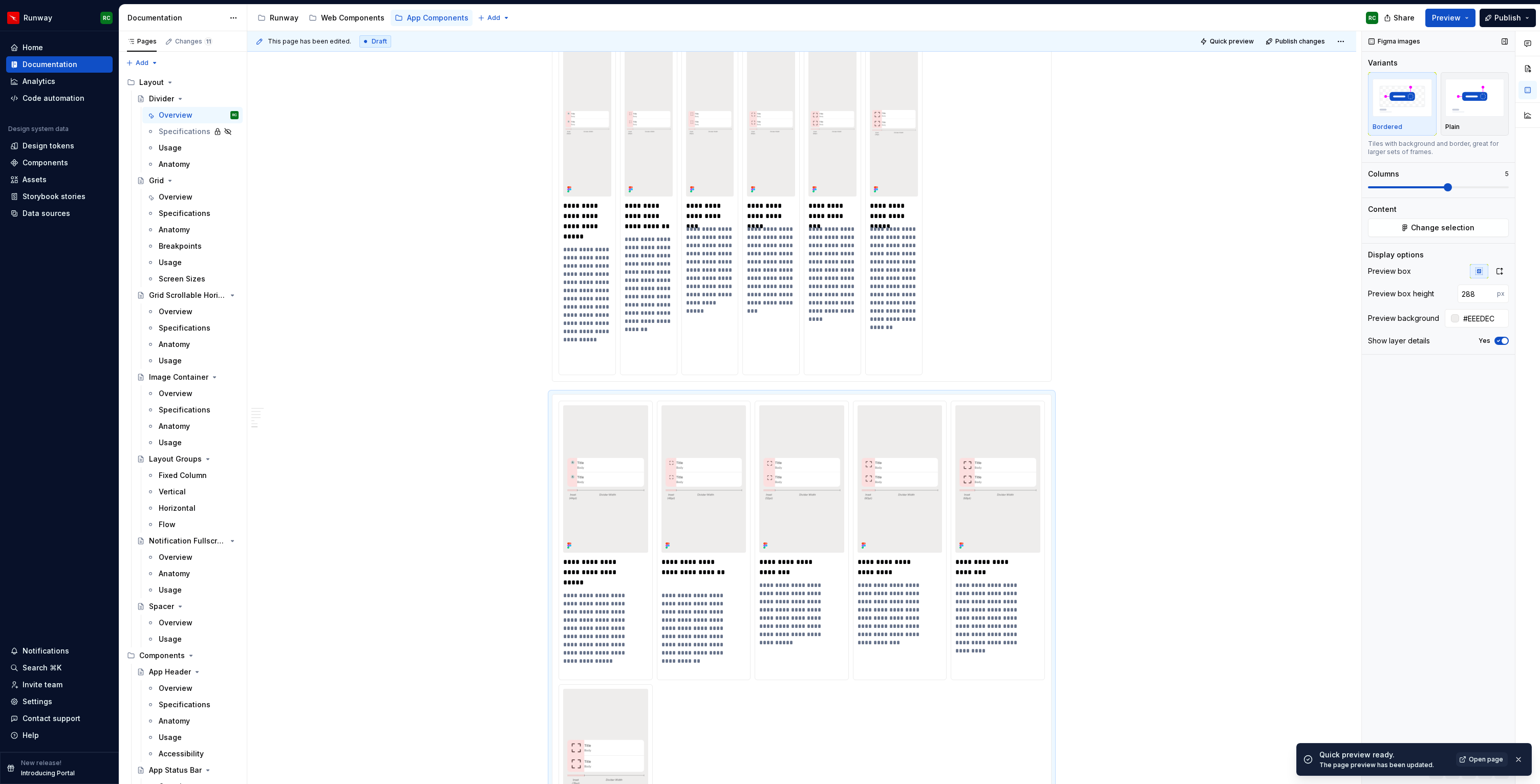
scroll to position [1498, 0]
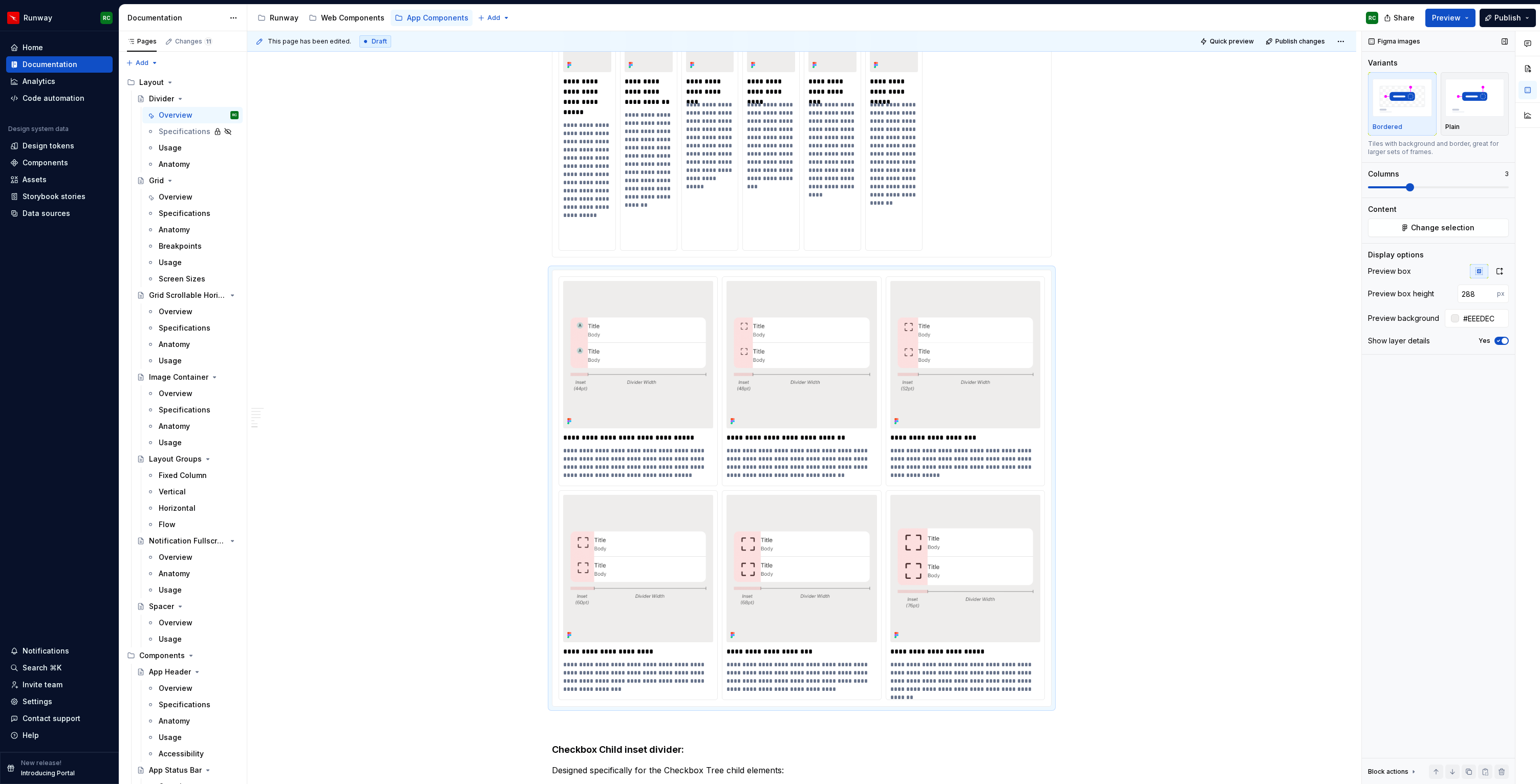
click at [1414, 187] on span at bounding box center [1410, 188] width 8 height 8
click at [949, 204] on div "**********" at bounding box center [802, 85] width 487 height 330
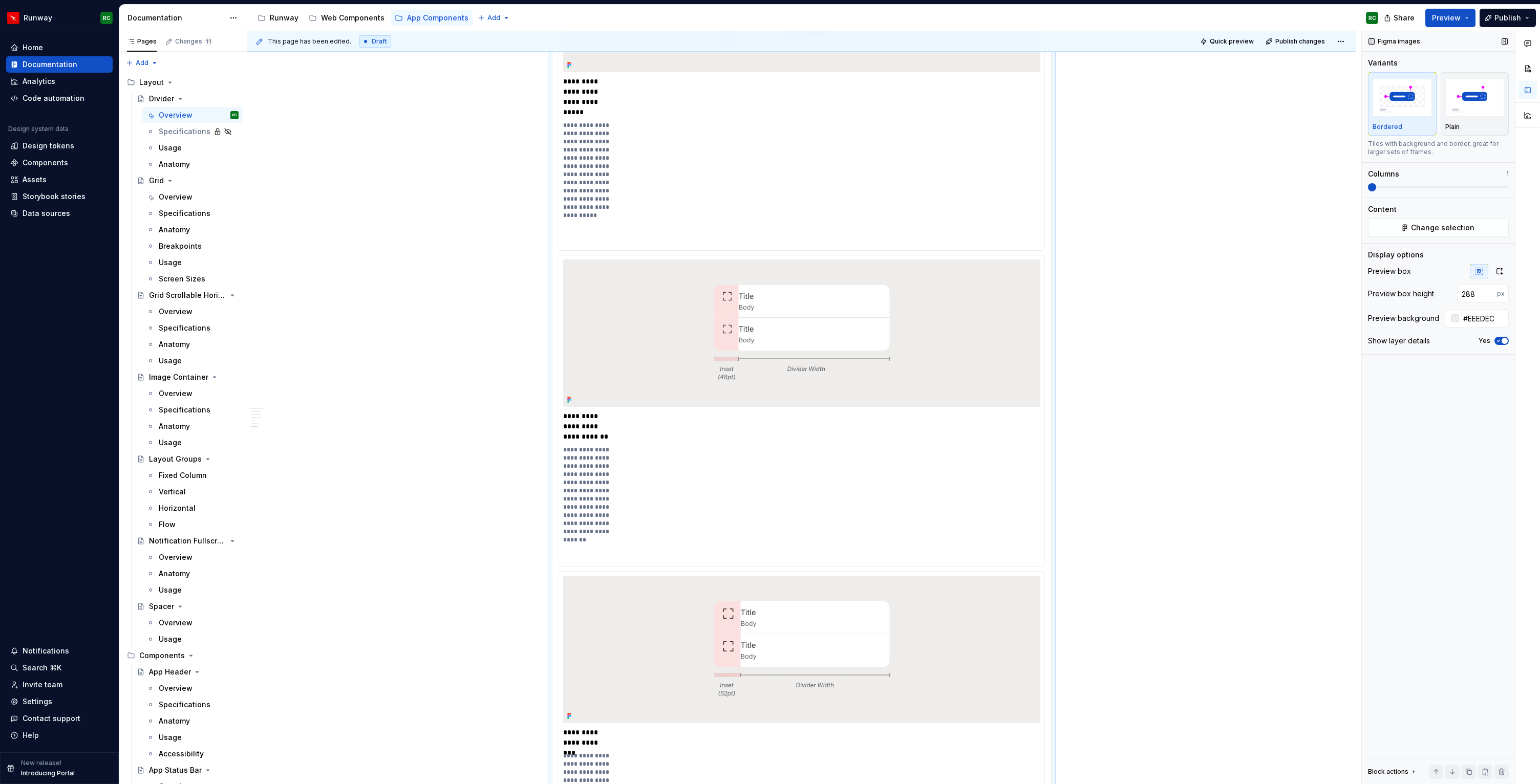
scroll to position [1380, 0]
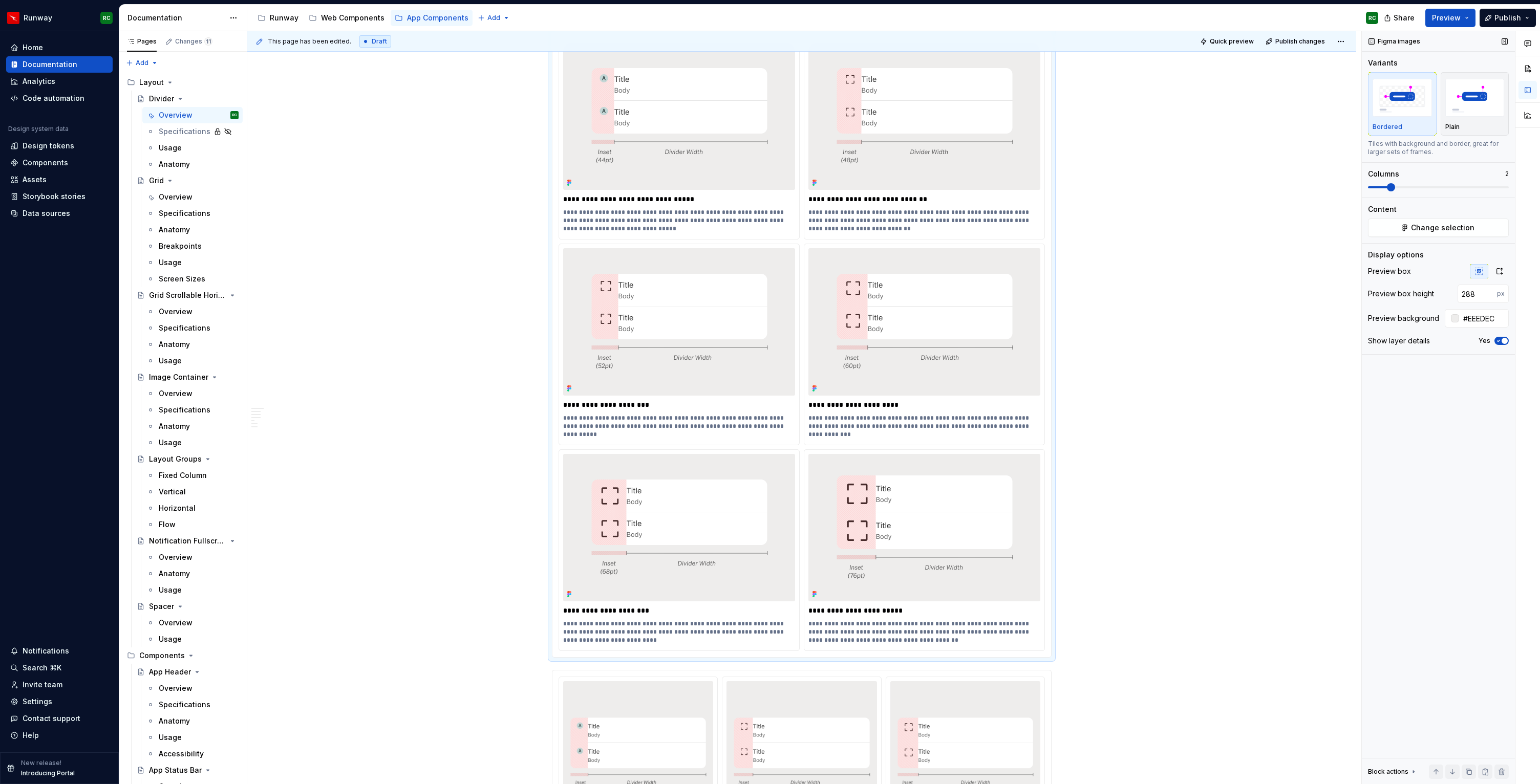
click at [1395, 186] on span at bounding box center [1391, 188] width 8 height 8
click at [1253, 42] on span "Quick preview" at bounding box center [1232, 42] width 44 height 8
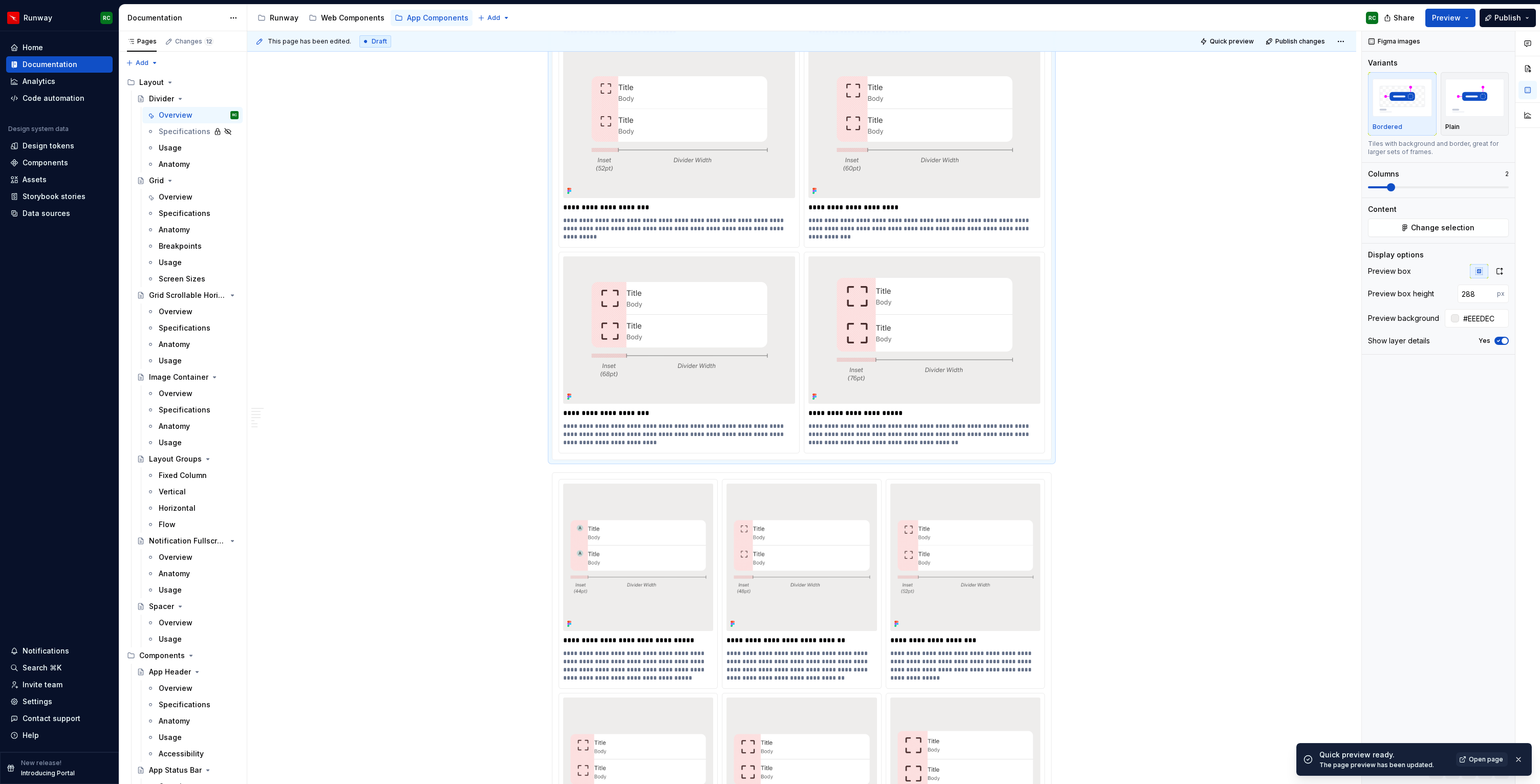
scroll to position [1606, 0]
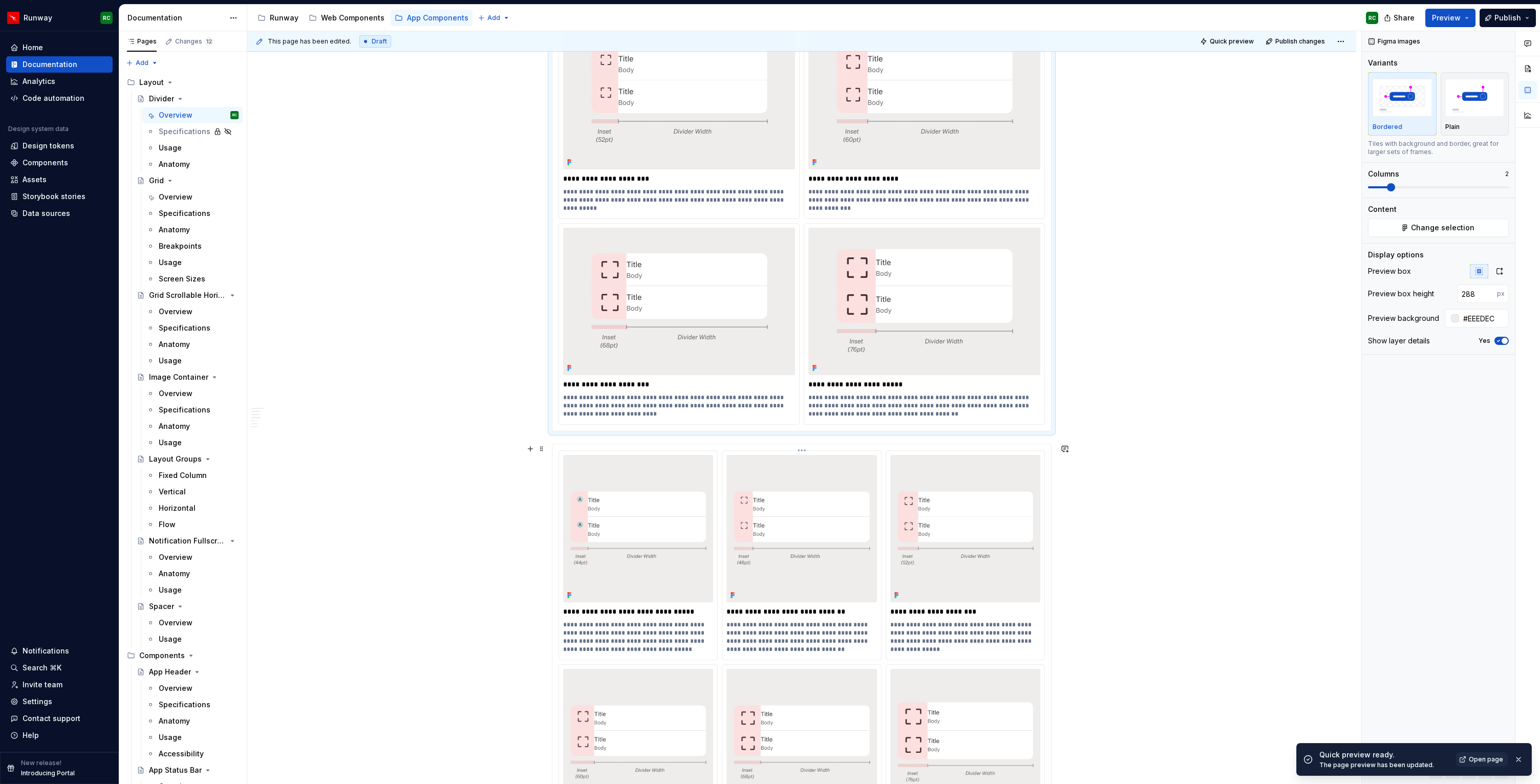
click at [832, 574] on div at bounding box center [801, 528] width 150 height 148
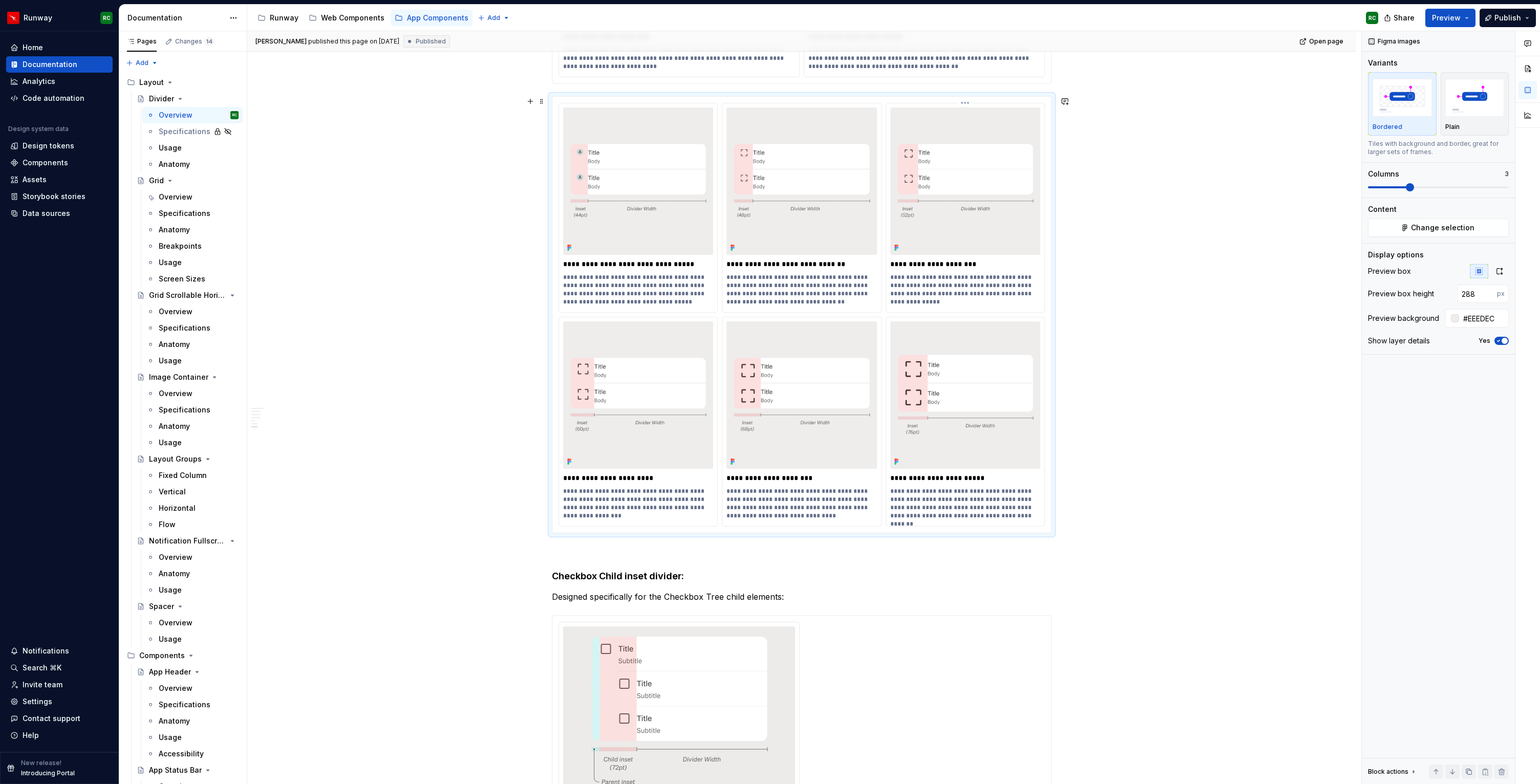
scroll to position [1995, 0]
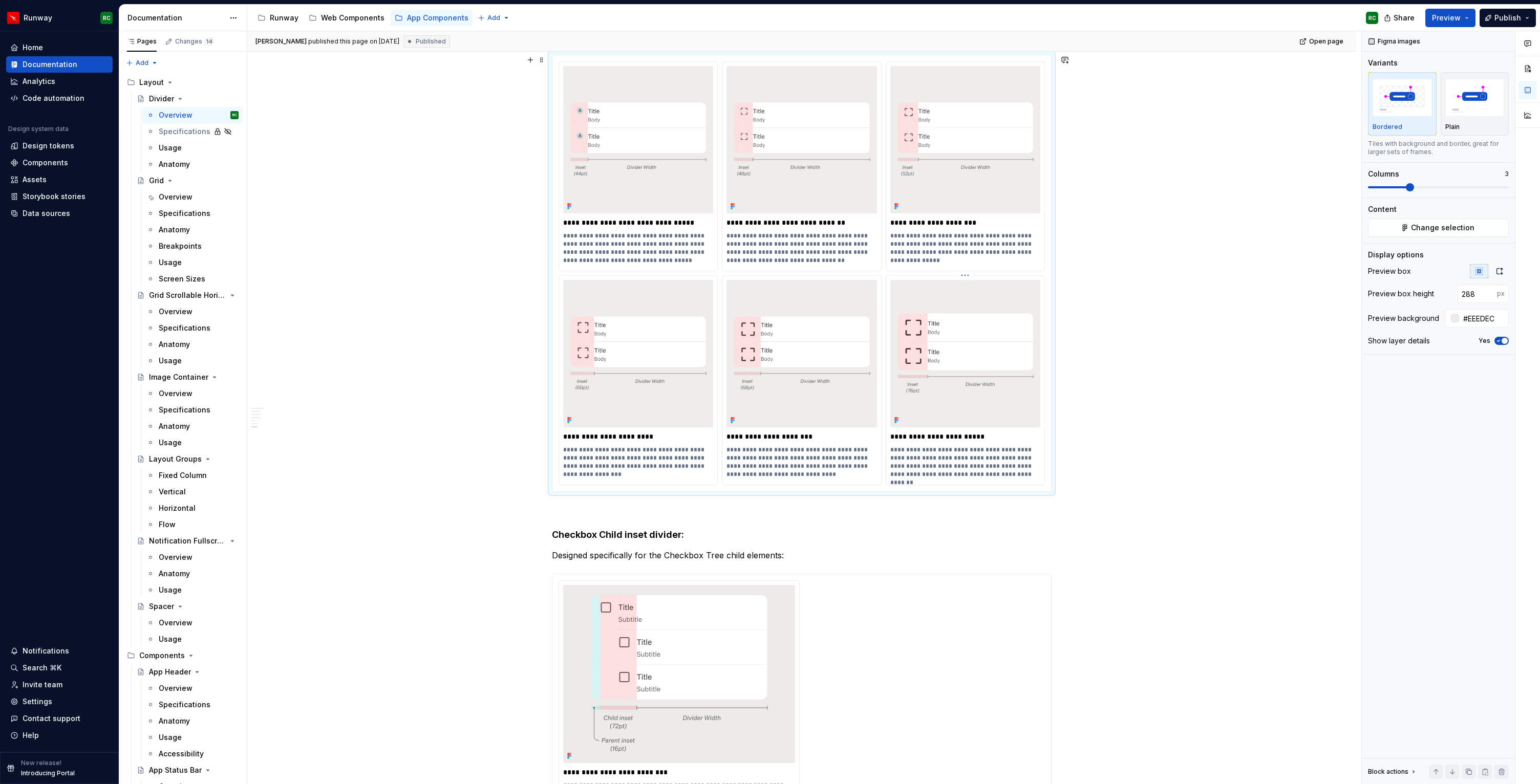
click at [973, 390] on img at bounding box center [965, 353] width 150 height 96
click at [1473, 769] on button "button" at bounding box center [1469, 771] width 14 height 14
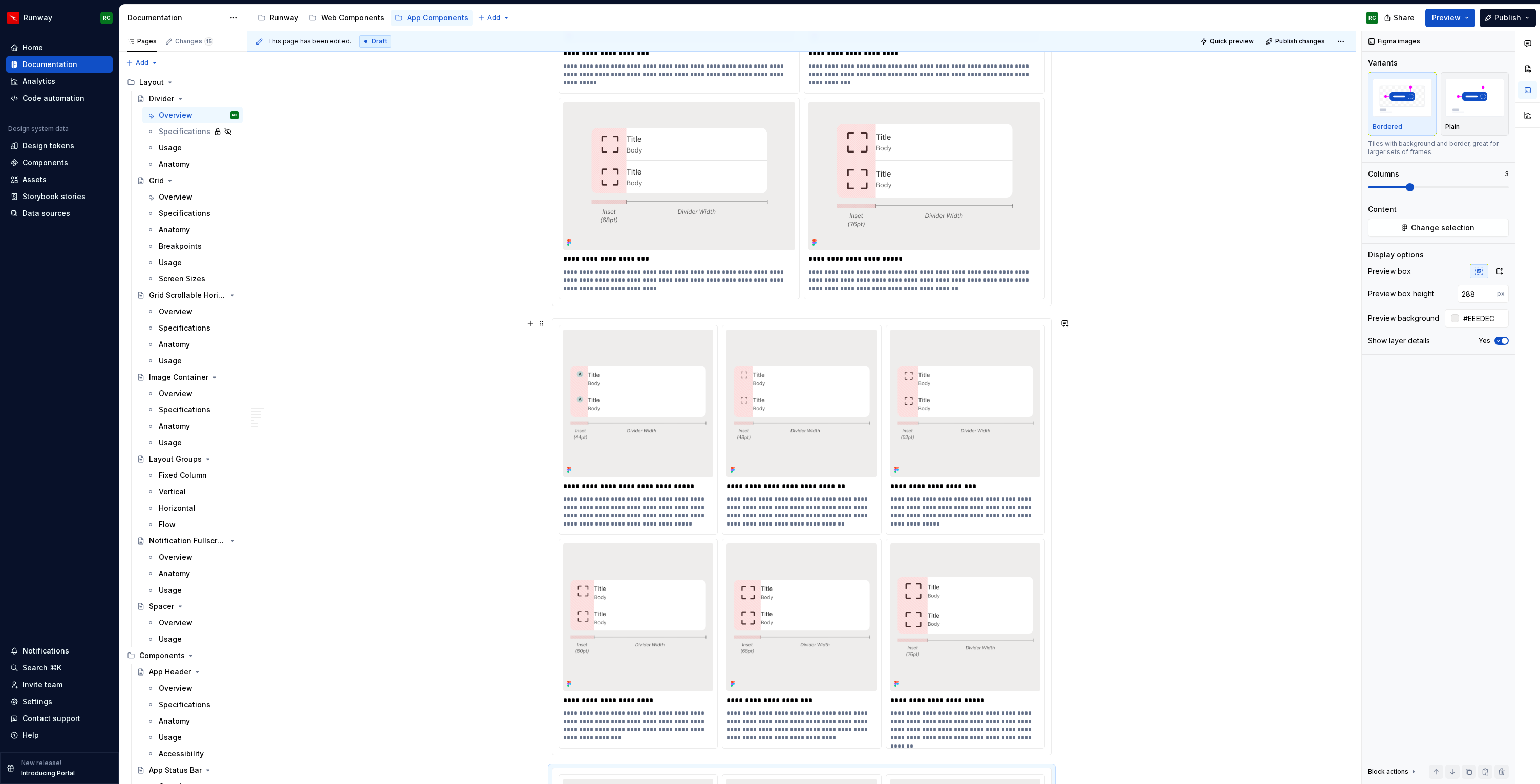
scroll to position [1726, 0]
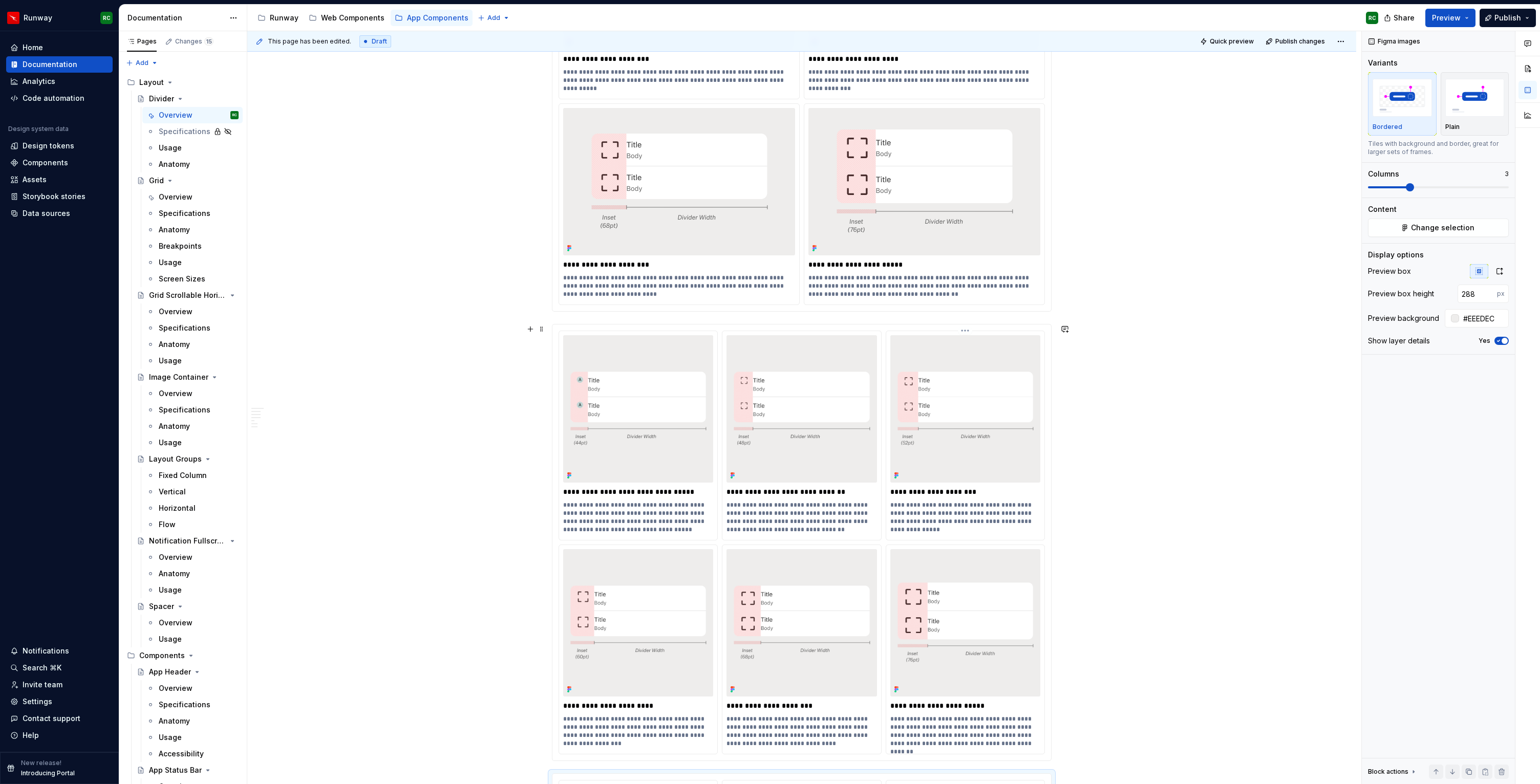
click at [928, 428] on img at bounding box center [965, 409] width 150 height 90
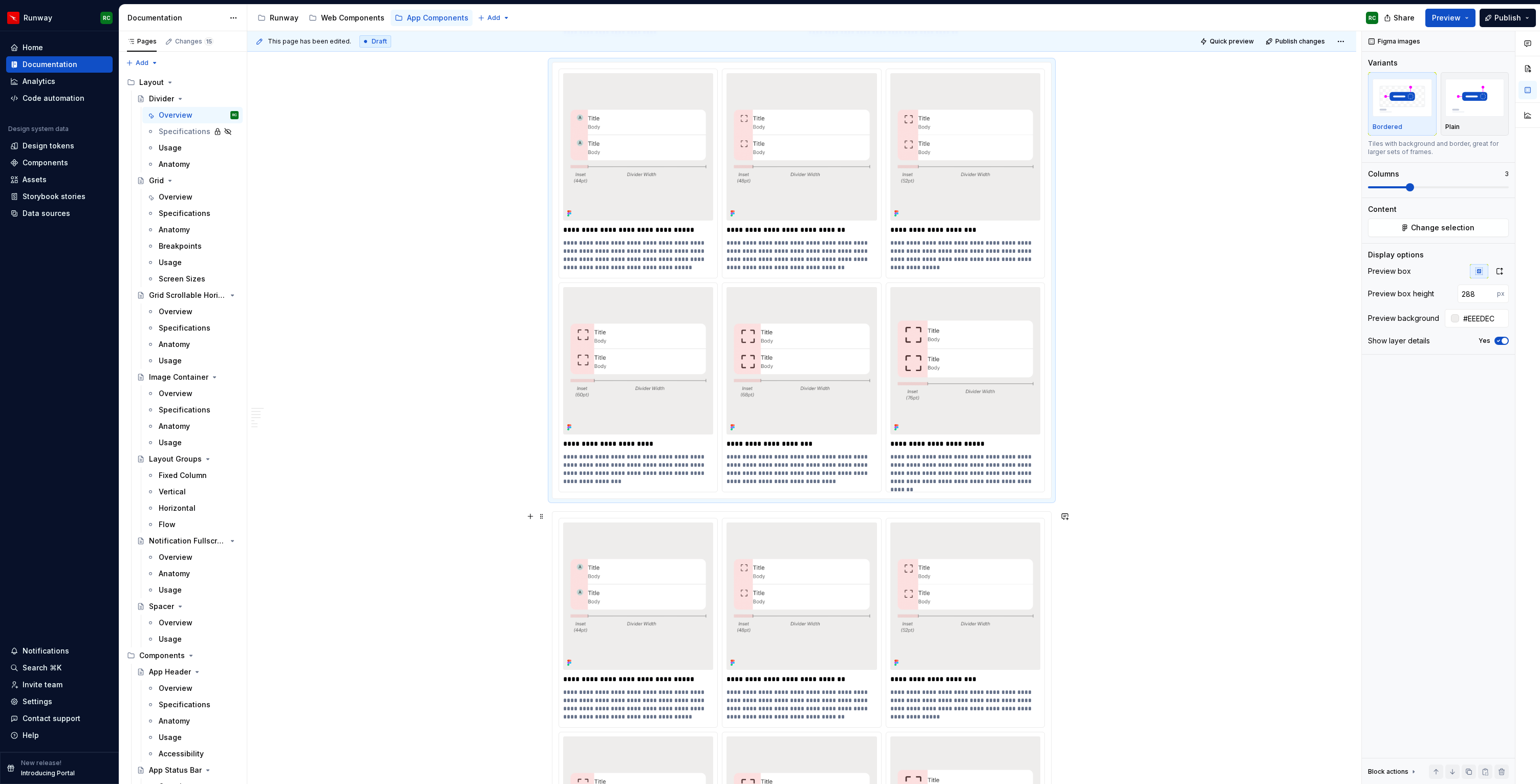
scroll to position [2185, 0]
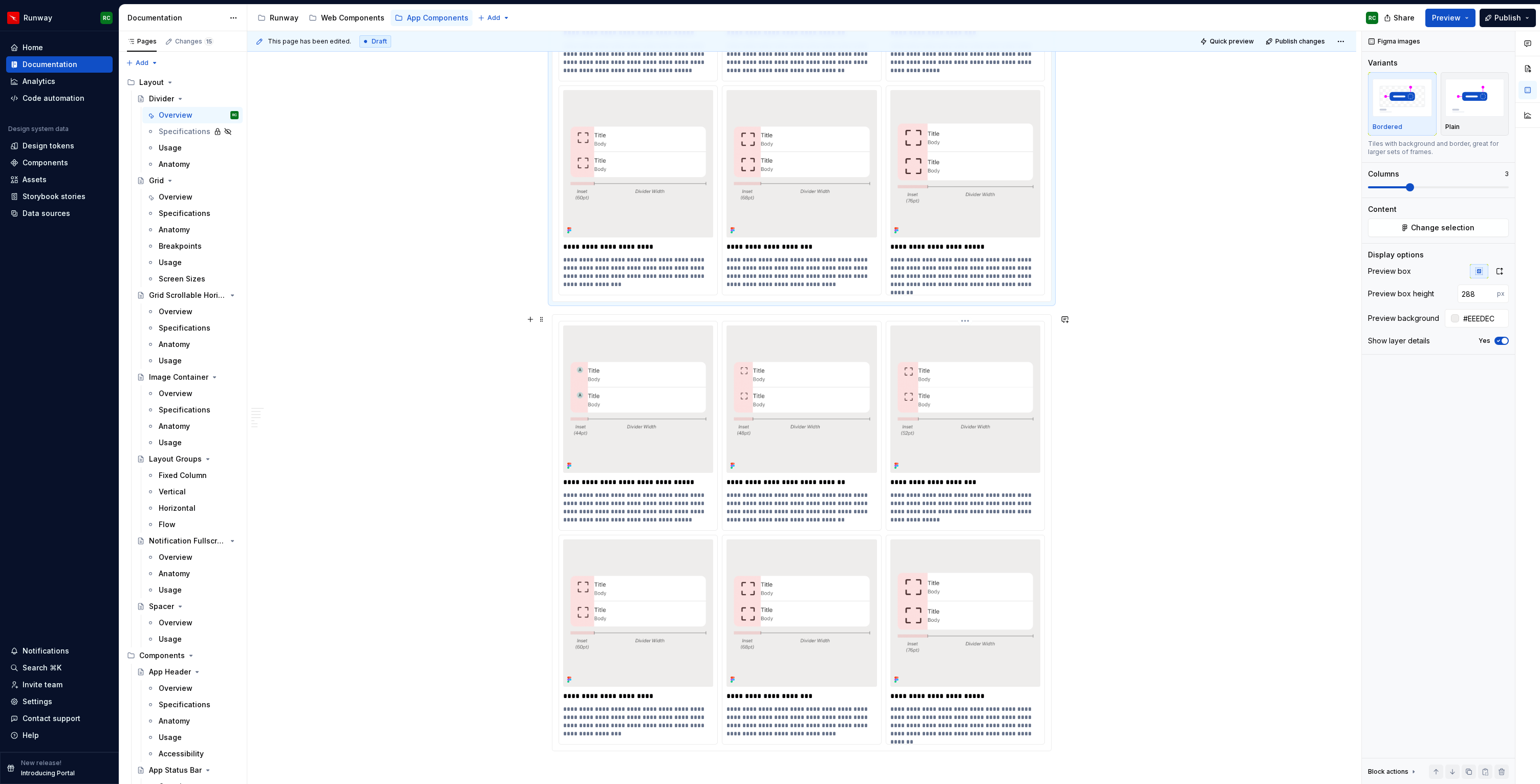
click at [928, 428] on img at bounding box center [965, 399] width 150 height 90
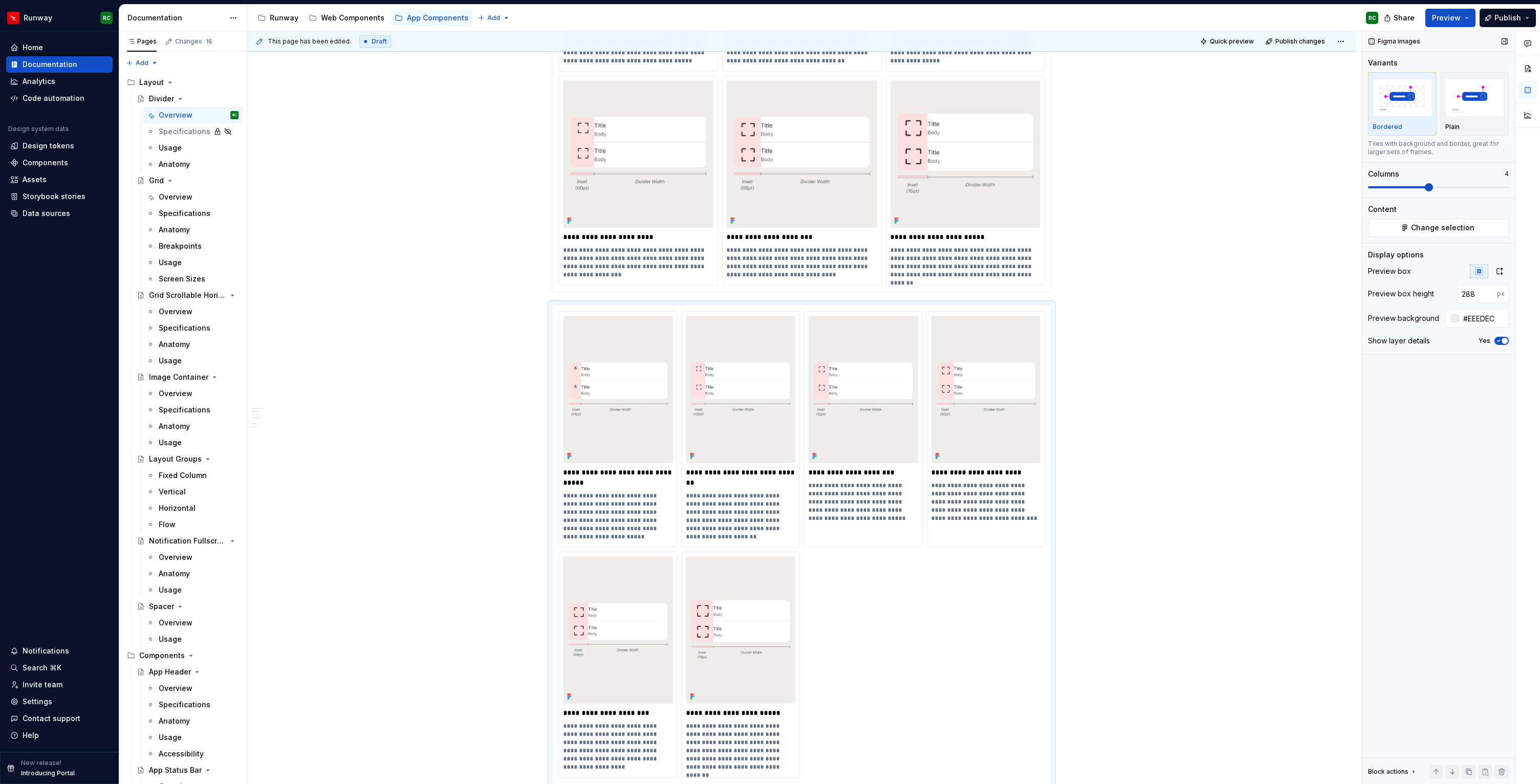
click at [1426, 187] on span at bounding box center [1429, 188] width 8 height 8
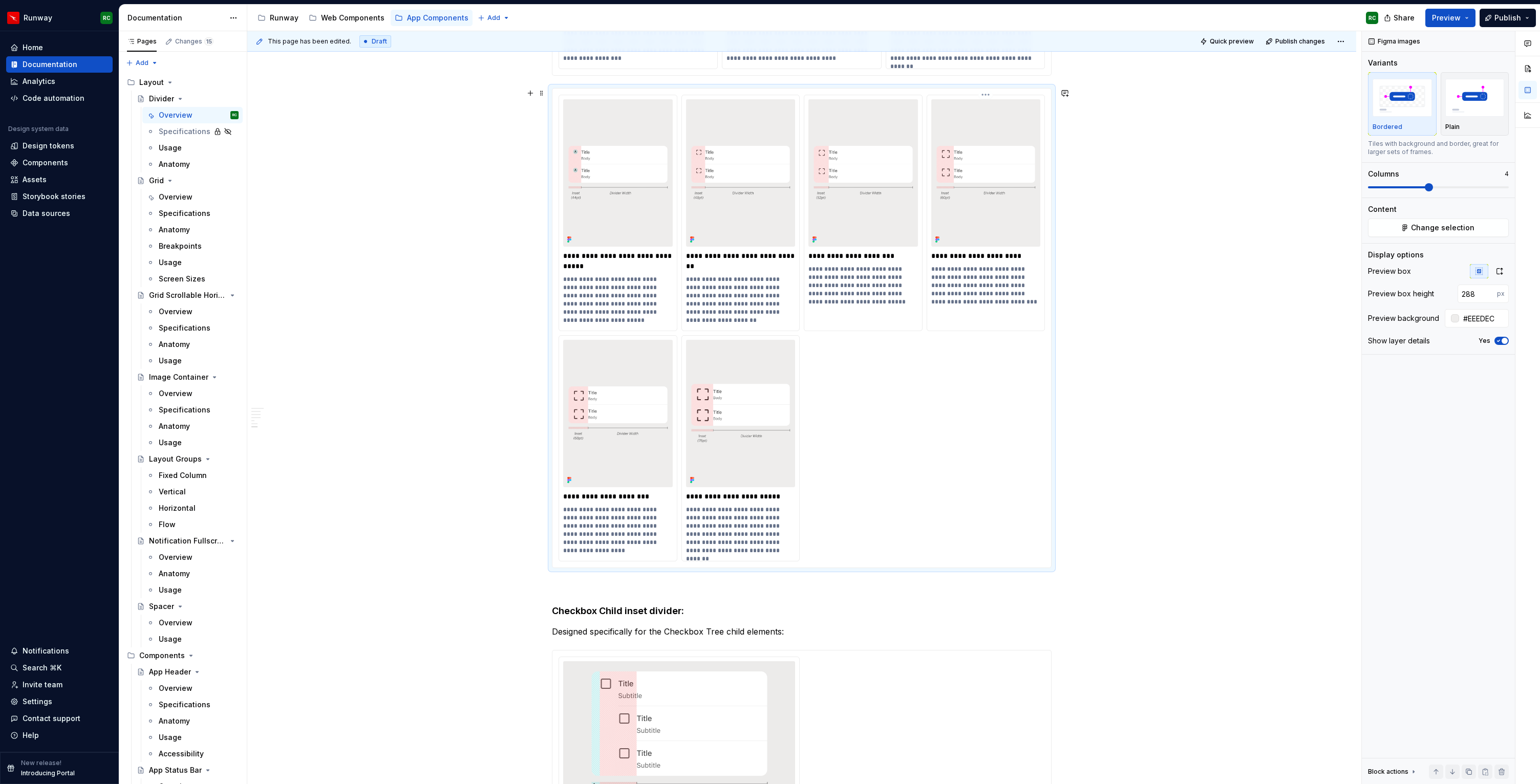
scroll to position [2469, 0]
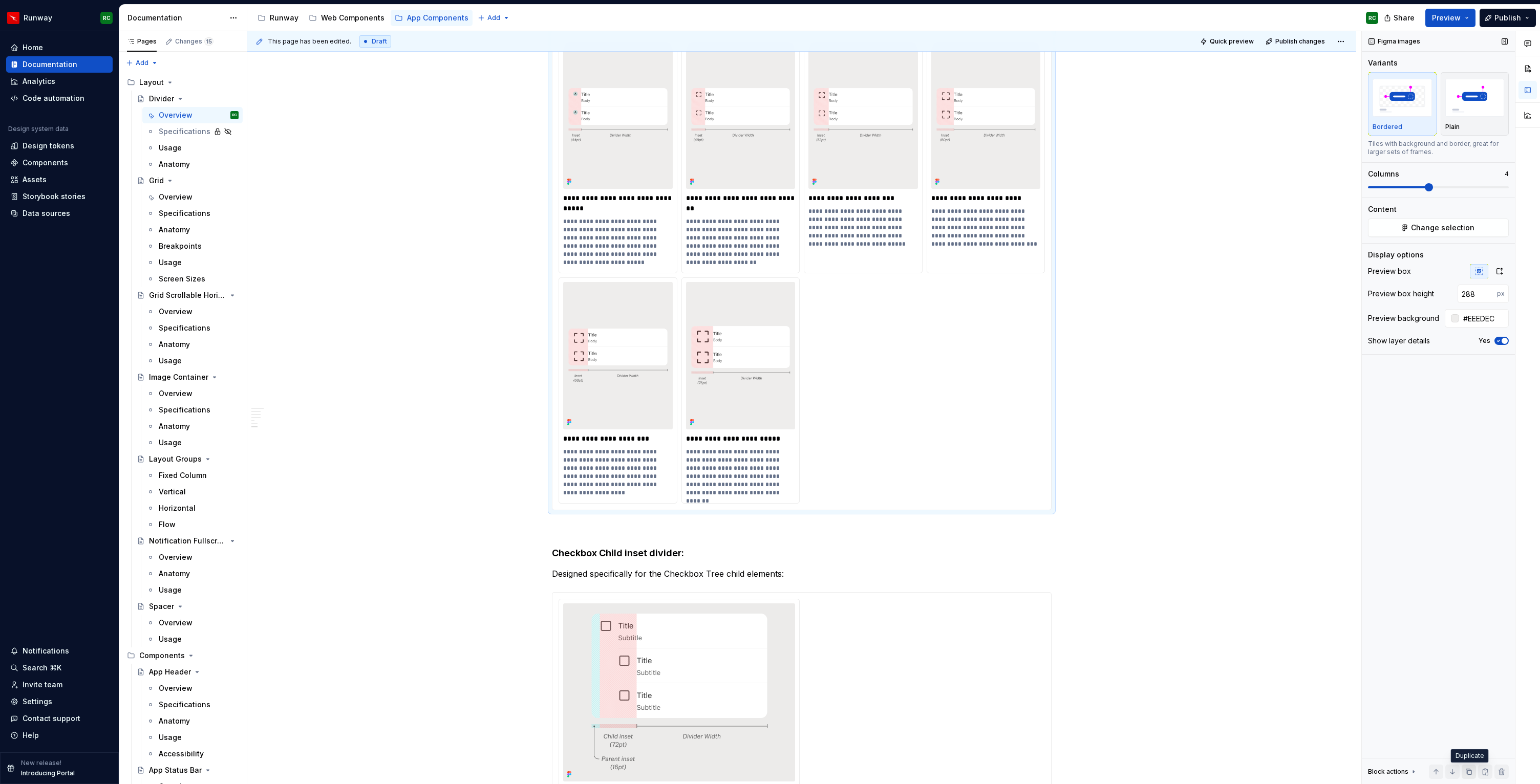
click at [1467, 771] on button "button" at bounding box center [1469, 771] width 14 height 14
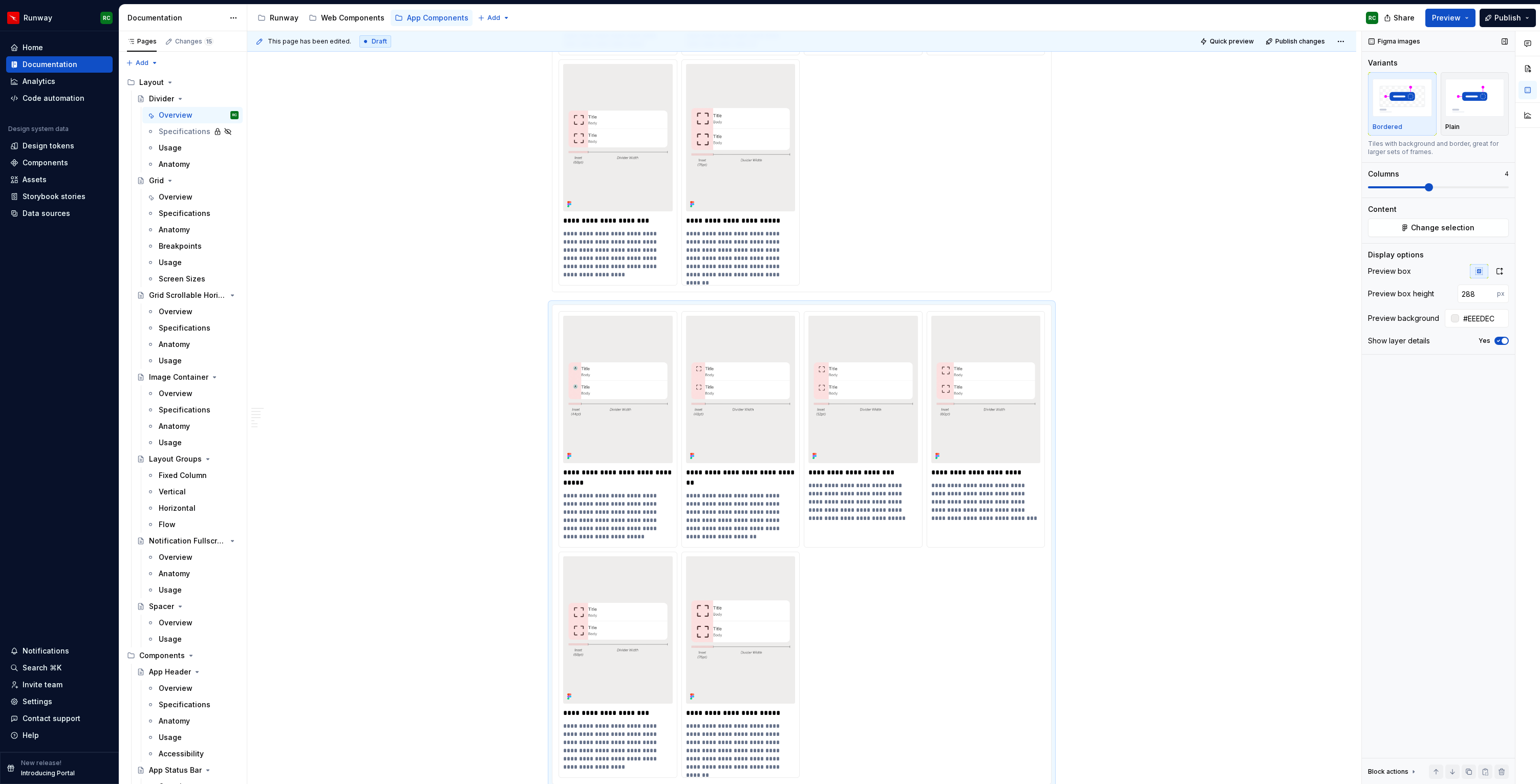
scroll to position [2722, 0]
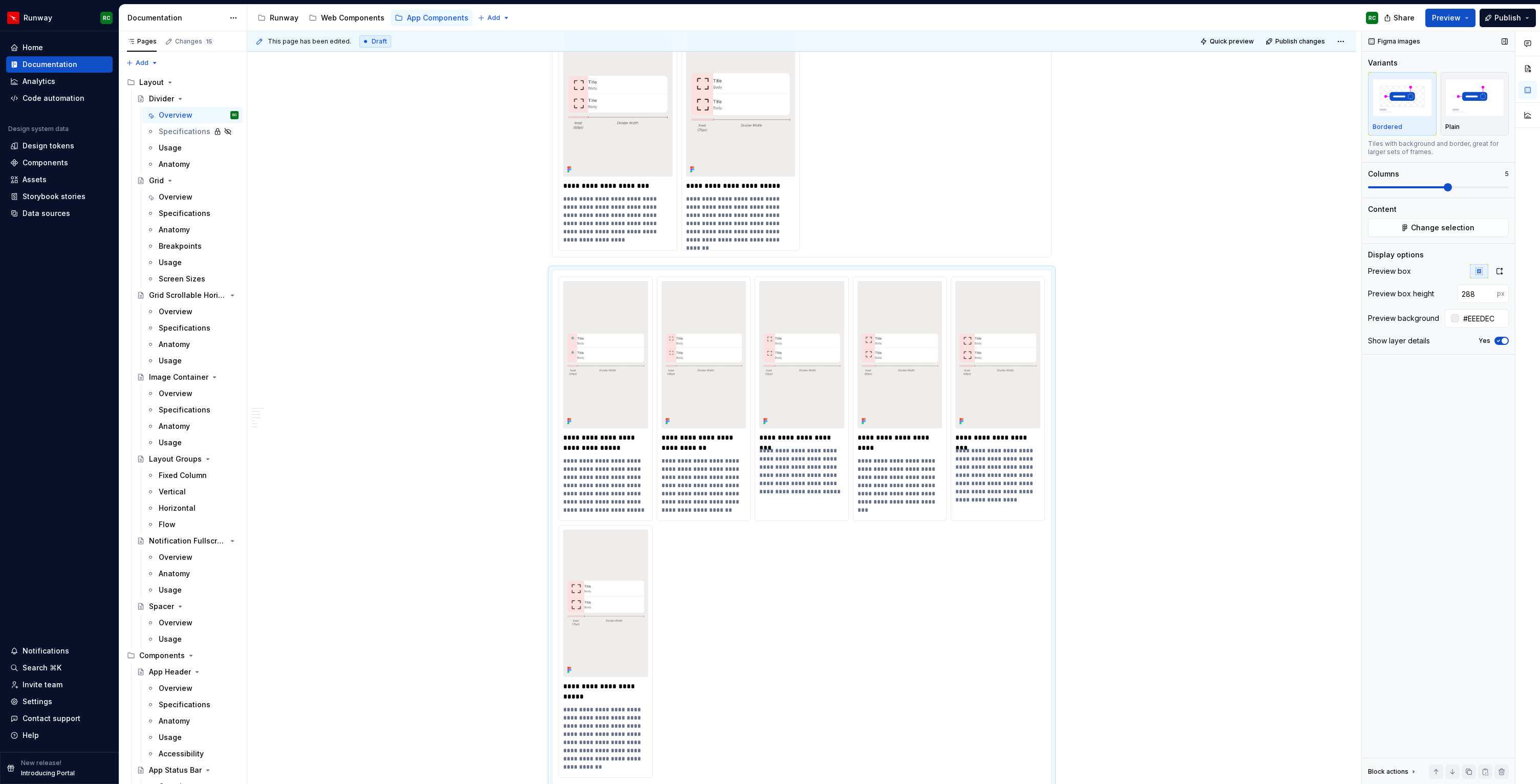
click at [1446, 186] on span at bounding box center [1448, 188] width 8 height 8
click at [1467, 774] on button "button" at bounding box center [1469, 771] width 14 height 14
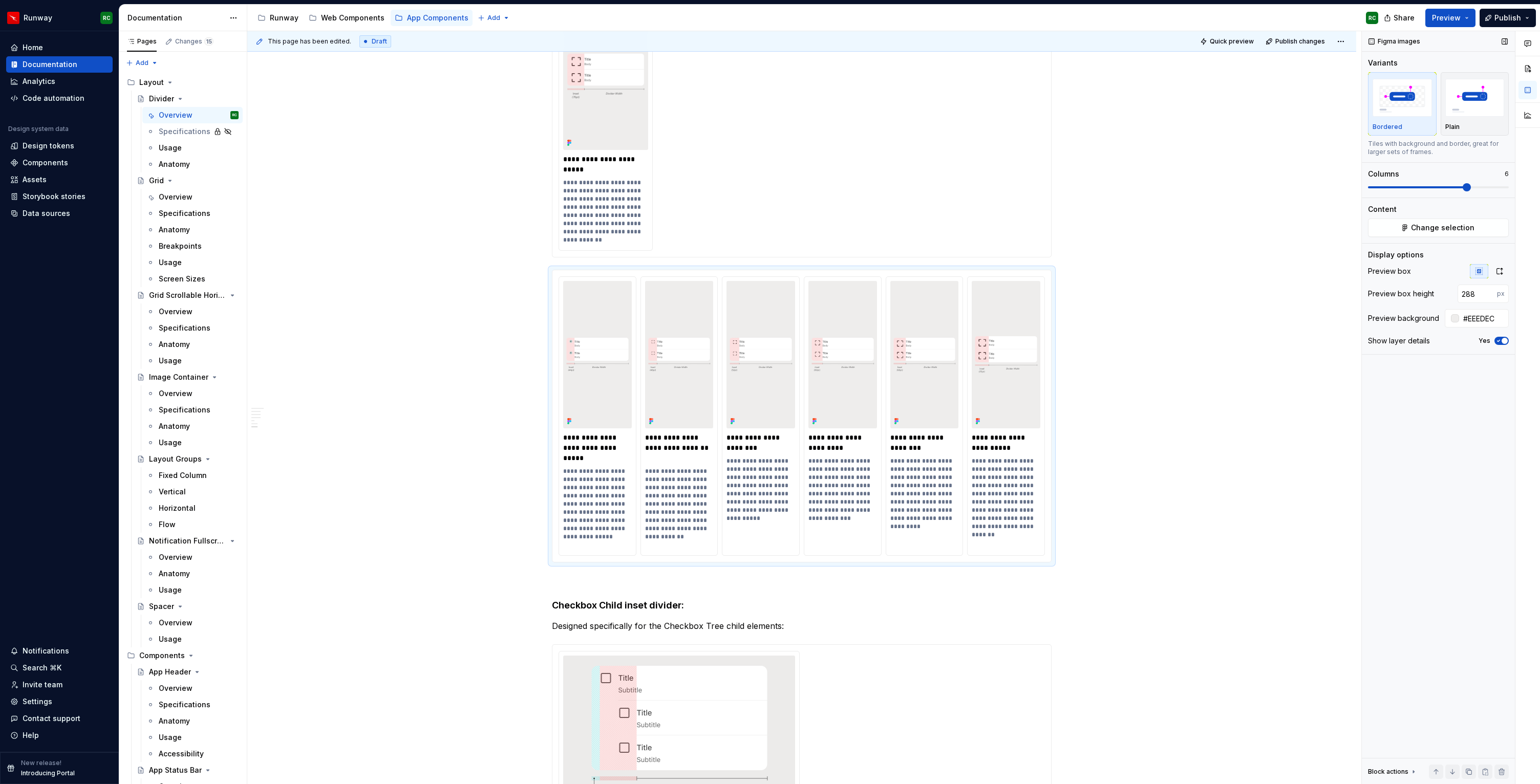
click at [1468, 187] on span at bounding box center [1467, 188] width 8 height 8
click at [1470, 770] on button "button" at bounding box center [1469, 771] width 14 height 14
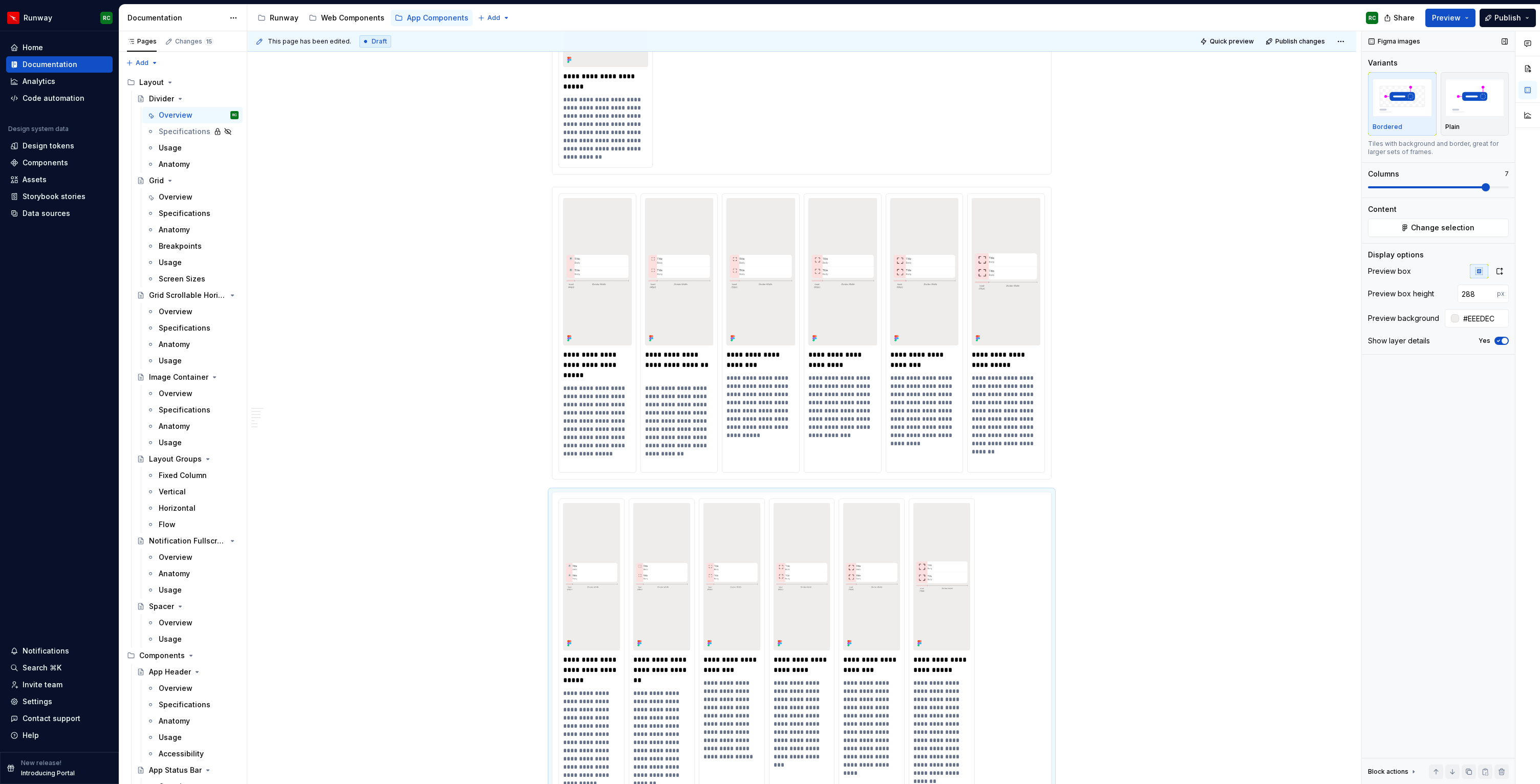
scroll to position [3348, 0]
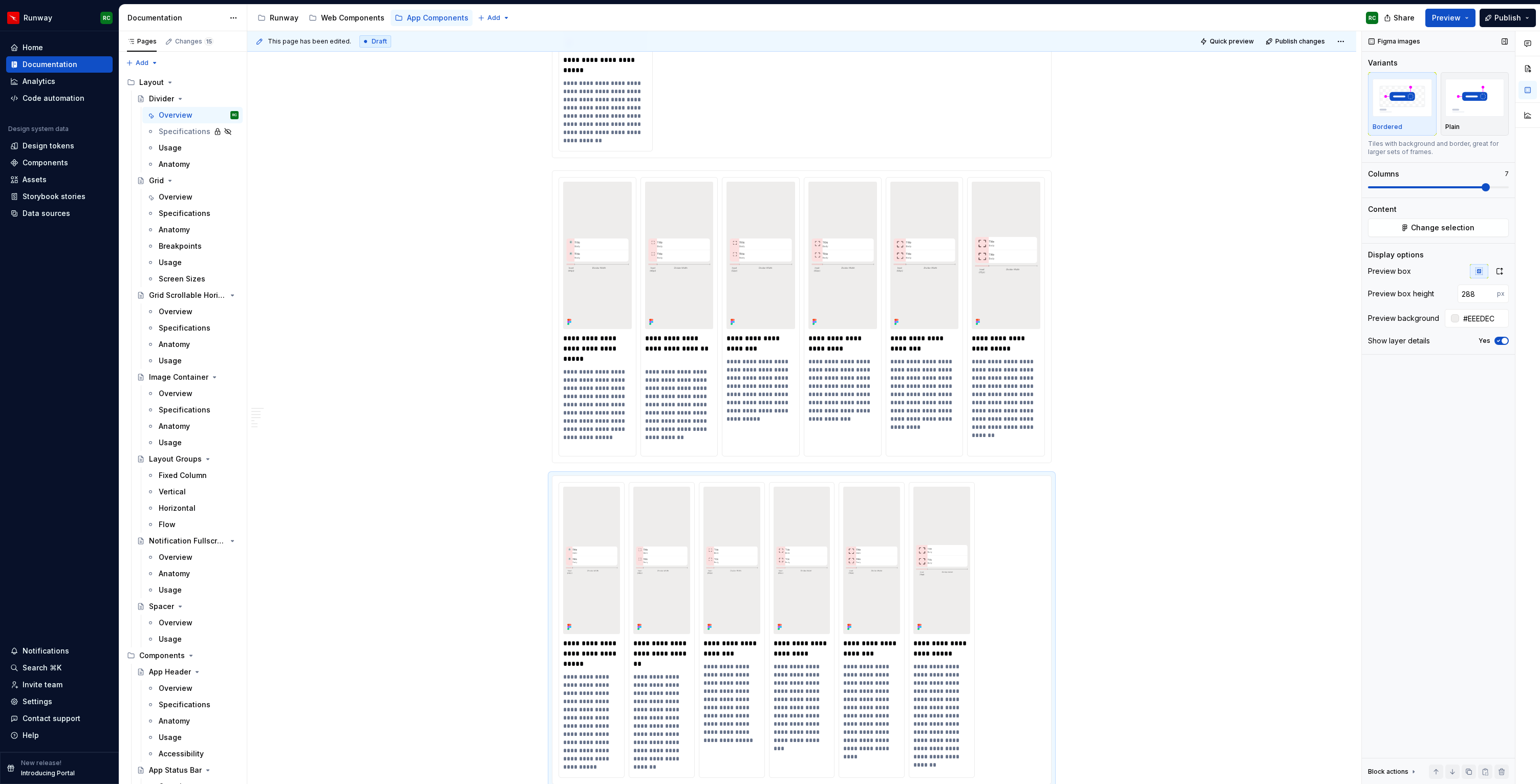
click at [1483, 189] on span at bounding box center [1486, 188] width 8 height 8
click at [1471, 773] on button "button" at bounding box center [1469, 771] width 14 height 14
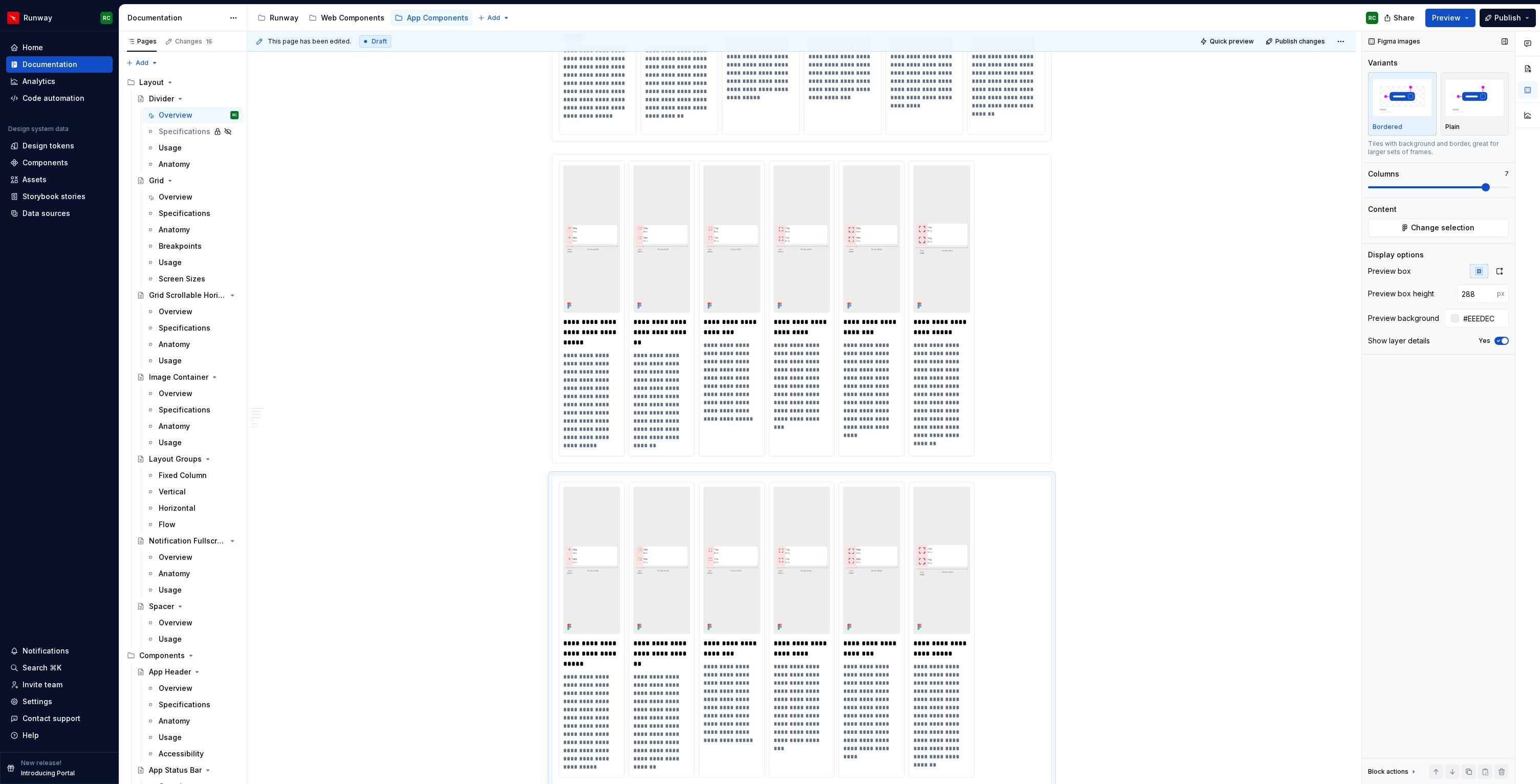
scroll to position [3704, 0]
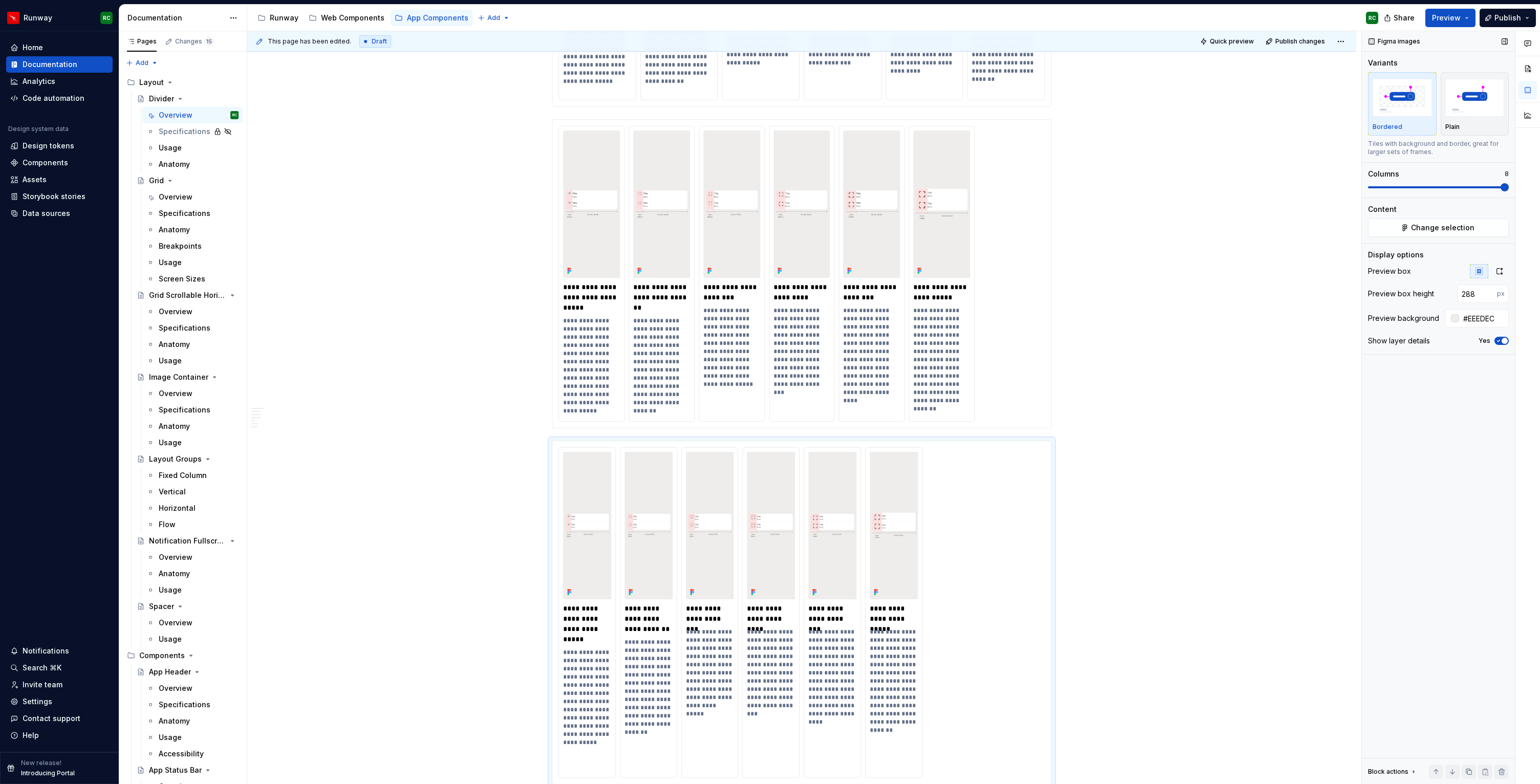
click at [1509, 187] on span at bounding box center [1505, 188] width 8 height 8
click at [1443, 22] on span "Preview" at bounding box center [1446, 17] width 29 height 10
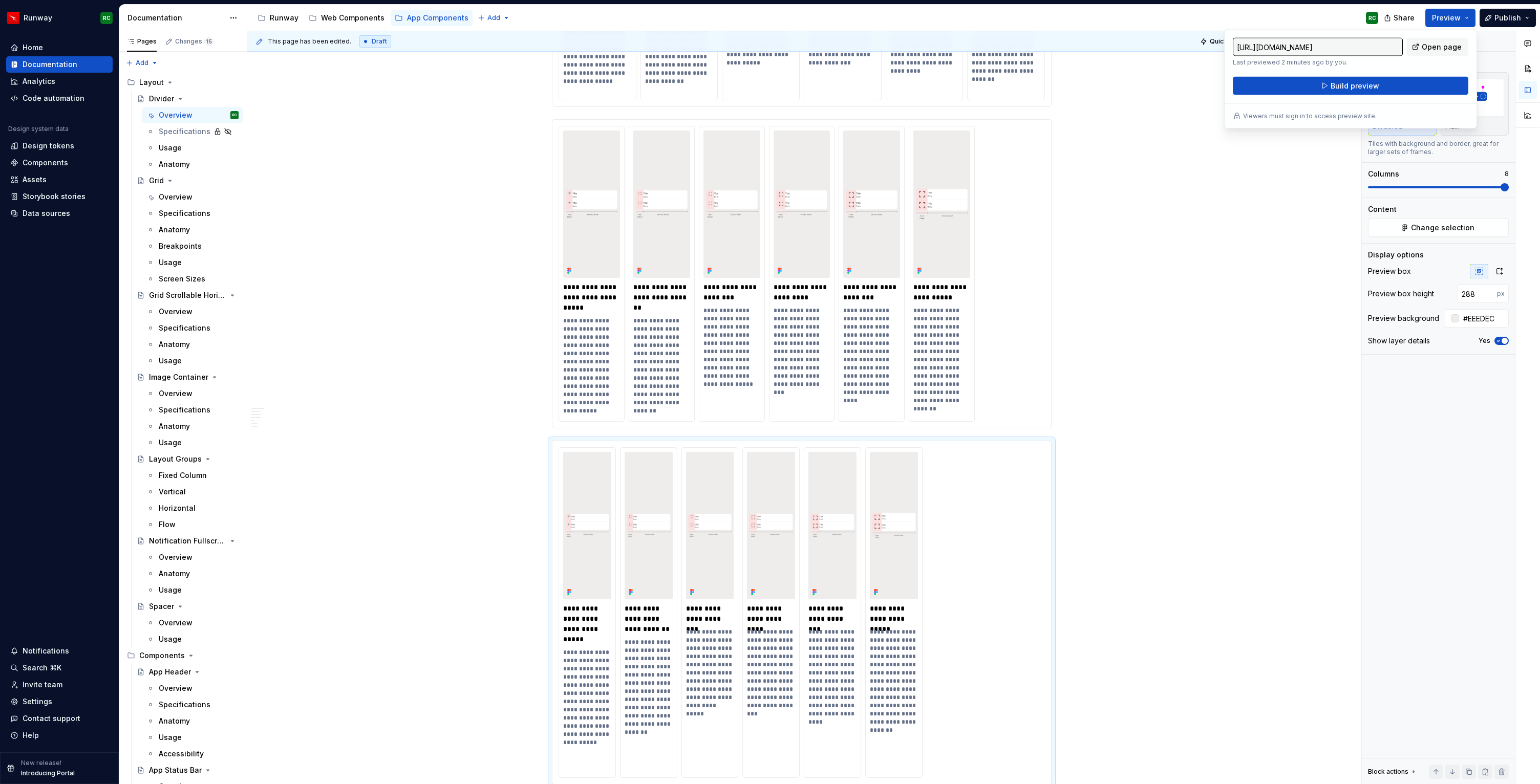
click at [1363, 96] on div "[URL][DOMAIN_NAME] Last previewed 2 minutes ago by you. Open page Build preview…" at bounding box center [1350, 79] width 253 height 100
click at [1362, 90] on span "Build preview" at bounding box center [1355, 85] width 48 height 10
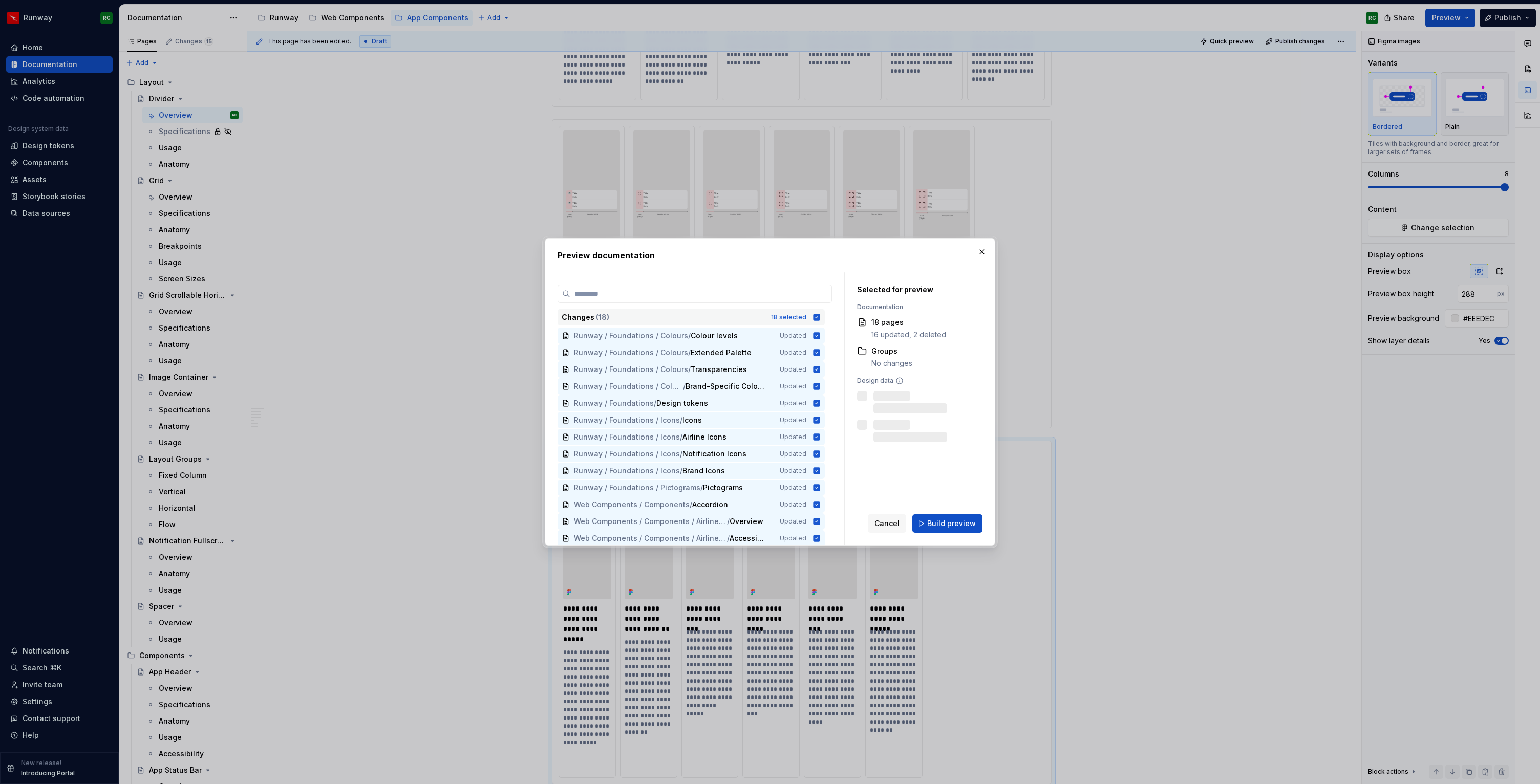
click at [806, 316] on div "18 selected" at bounding box center [789, 317] width 35 height 8
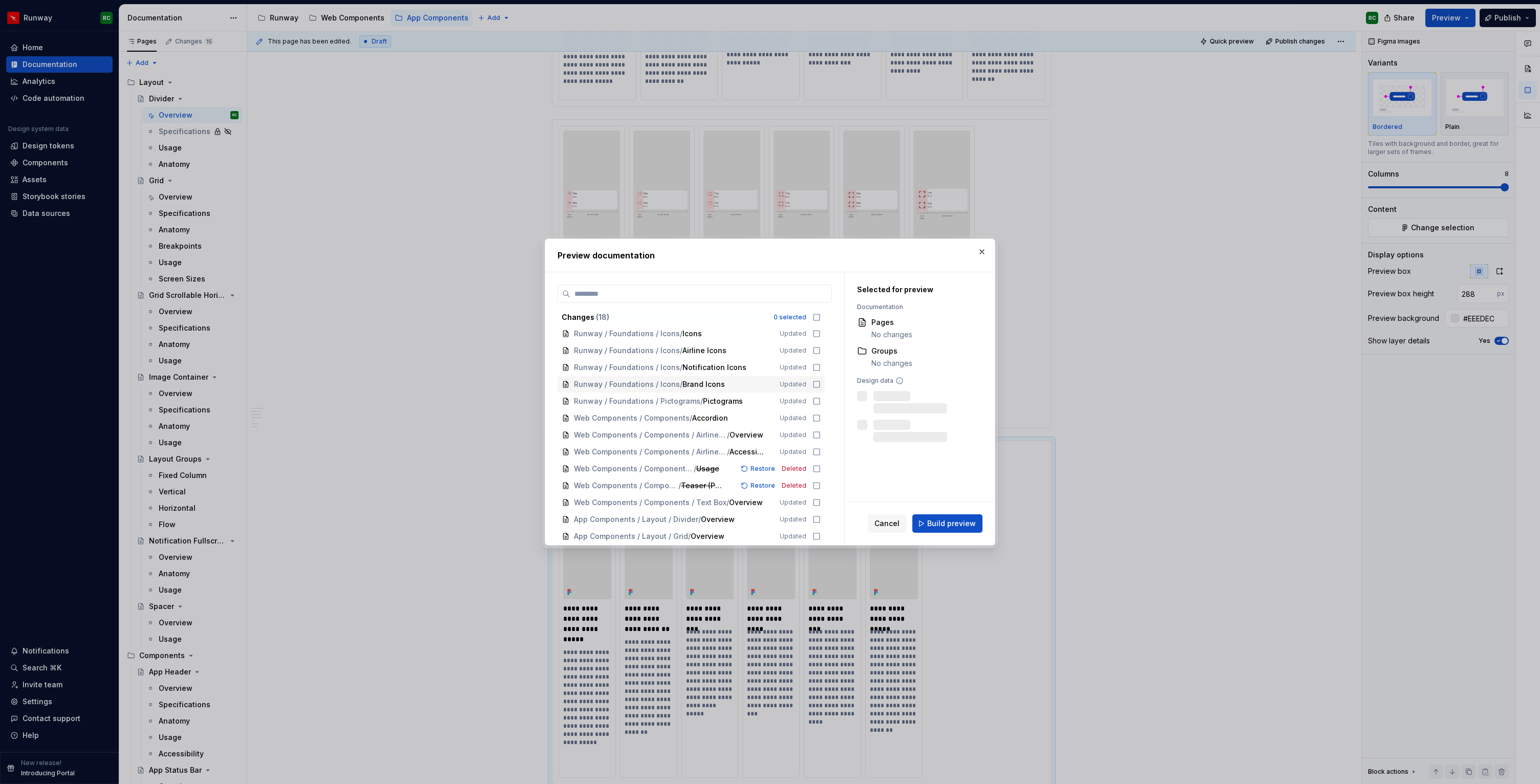
scroll to position [84, 0]
click at [738, 525] on span "App Components / Layout / Divider / Overview" at bounding box center [670, 522] width 191 height 10
click at [954, 525] on span "Build preview" at bounding box center [951, 523] width 48 height 10
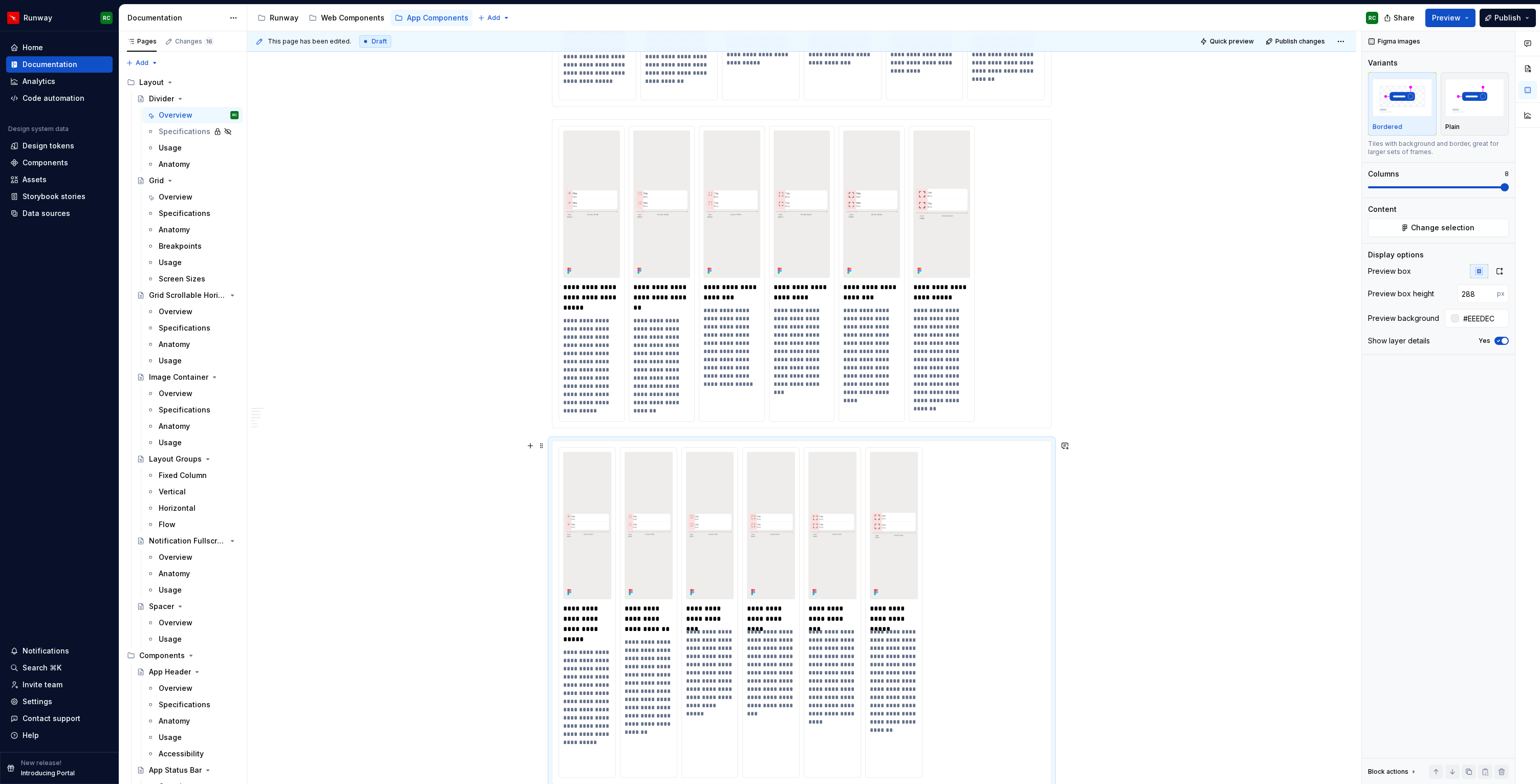
type textarea "*"
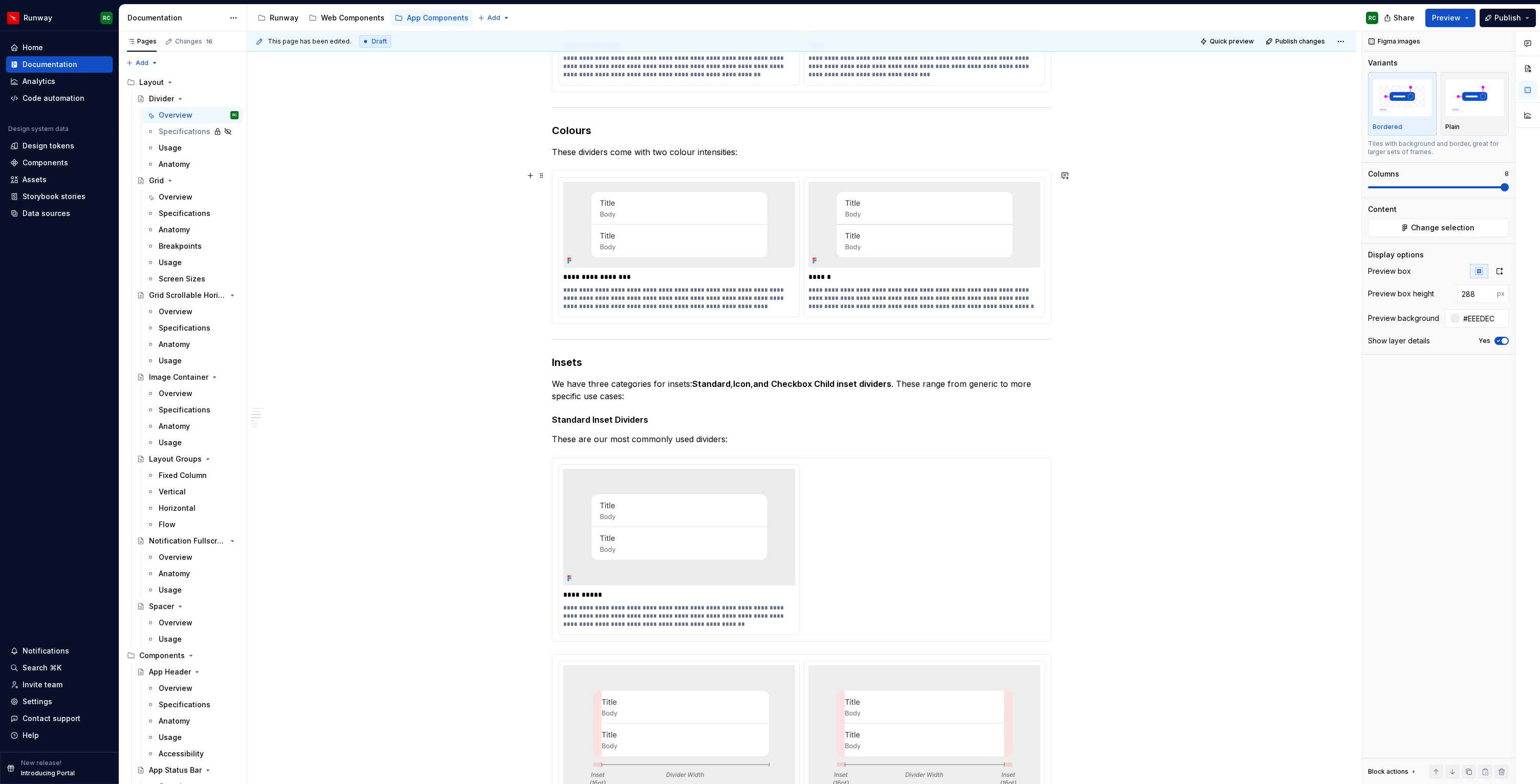
scroll to position [520, 0]
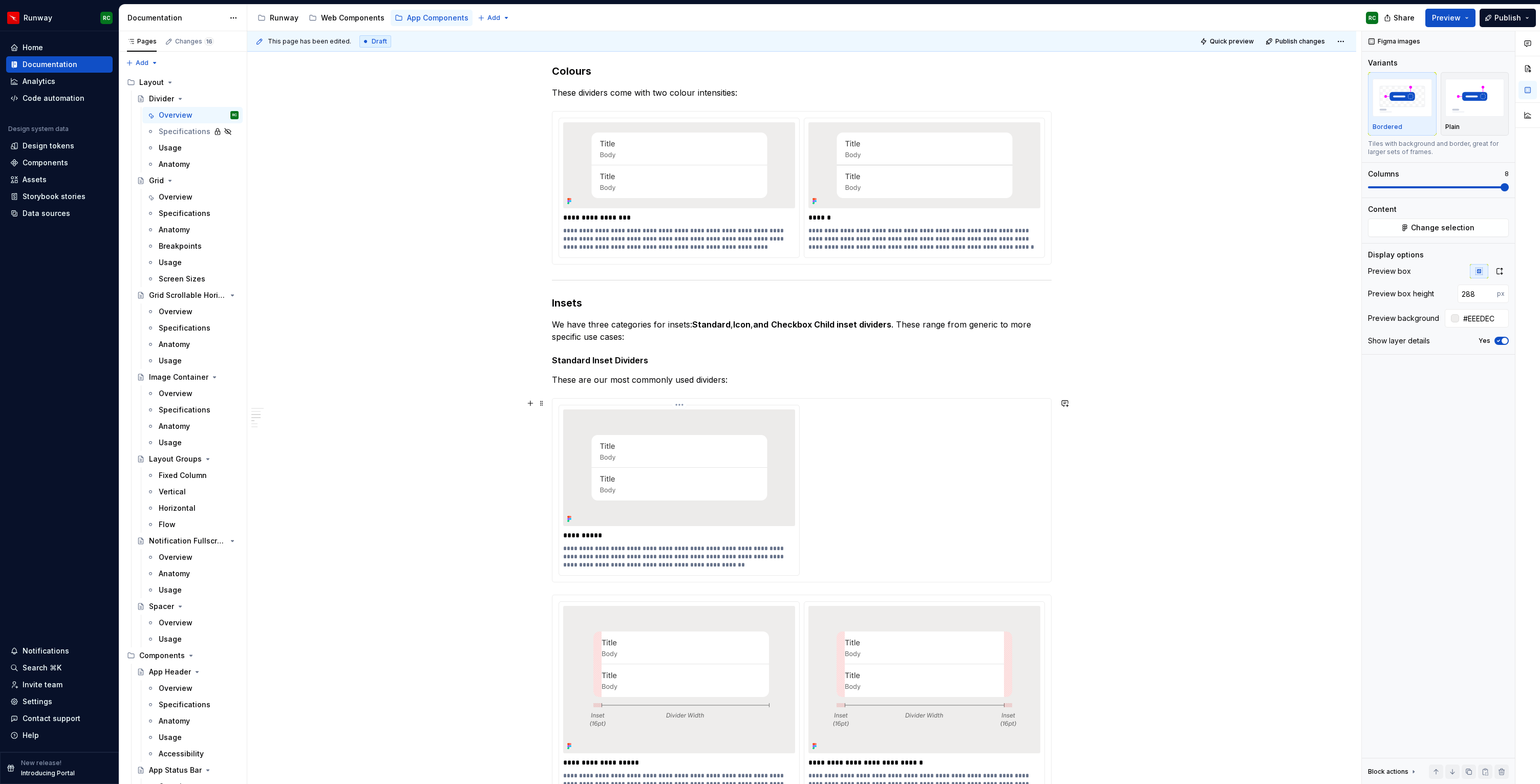
type input "228"
type input "#ECEBEA"
click at [768, 497] on img at bounding box center [679, 468] width 194 height 86
click at [1368, 186] on span at bounding box center [1377, 187] width 20 height 2
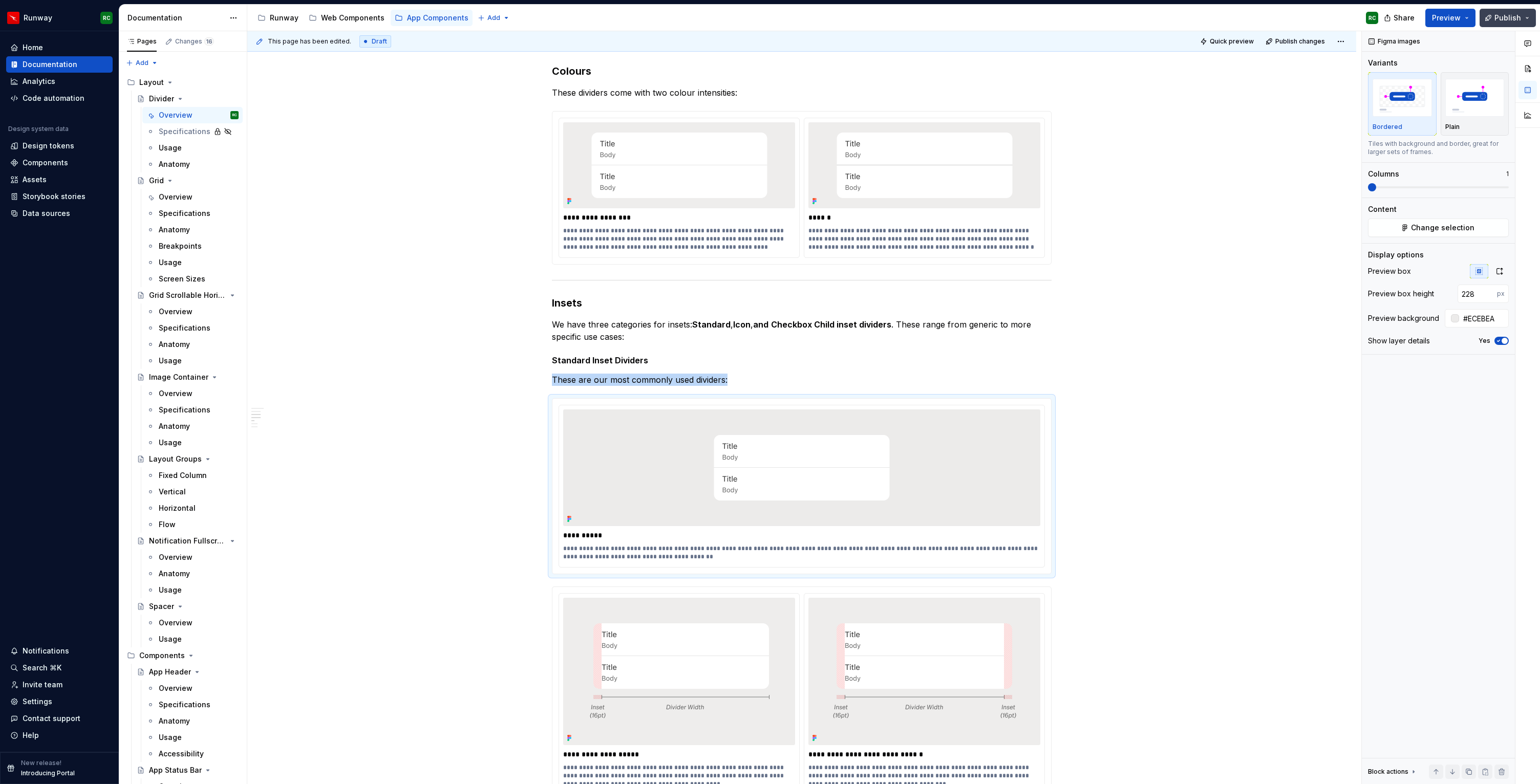
click at [1499, 18] on span "Publish" at bounding box center [1508, 17] width 27 height 10
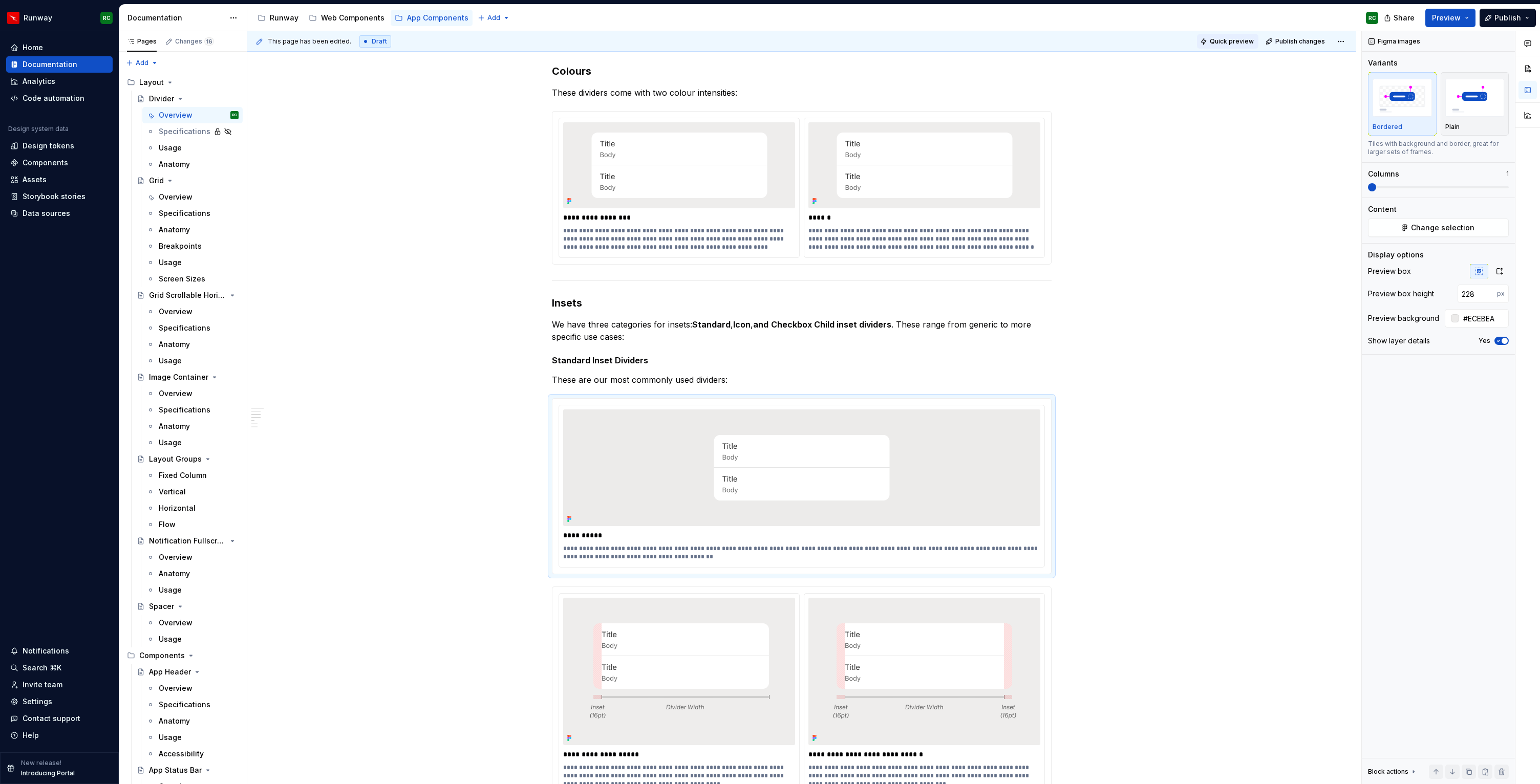
click at [1224, 39] on span "Quick preview" at bounding box center [1232, 42] width 44 height 8
type textarea "*"
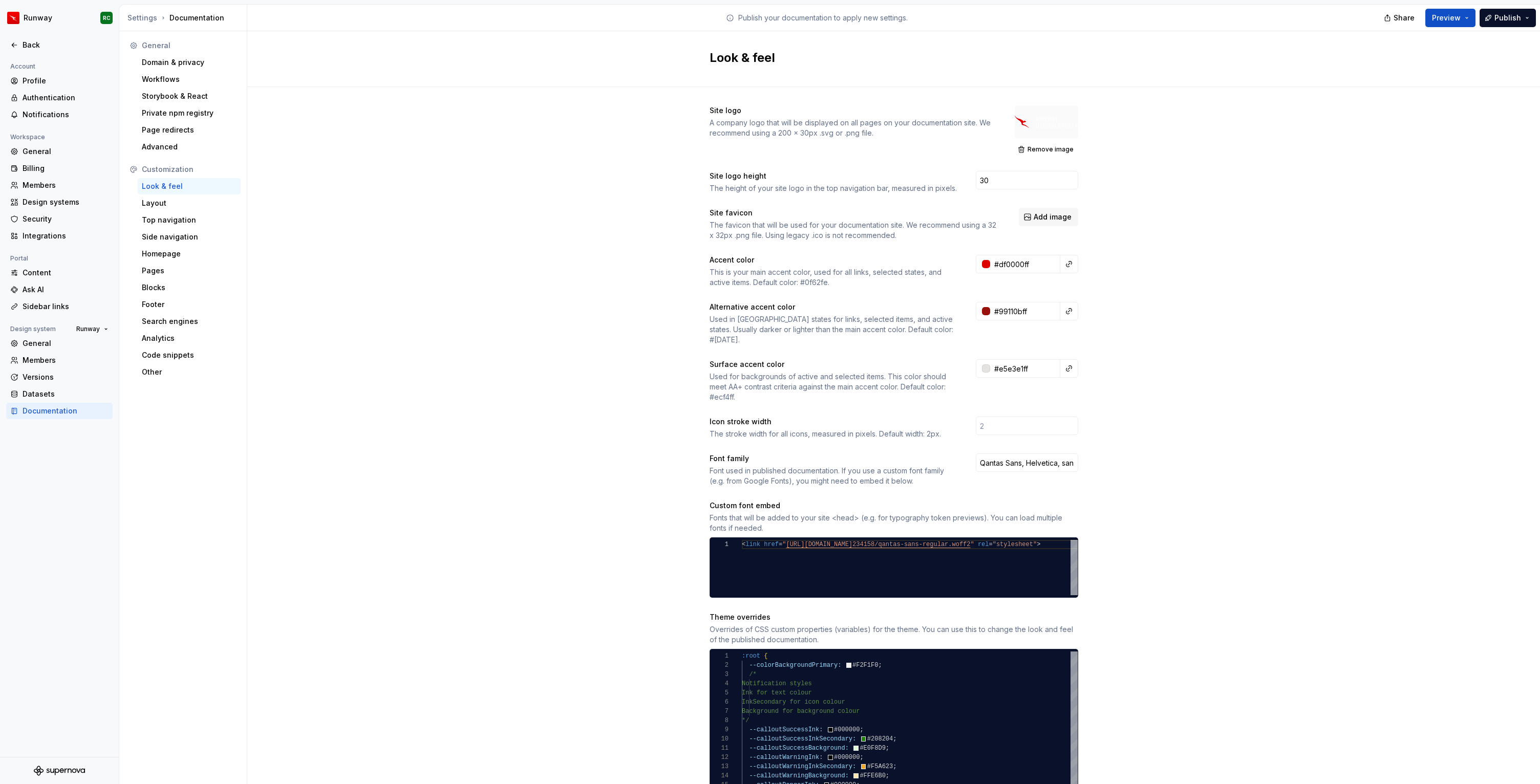
scroll to position [0, 4]
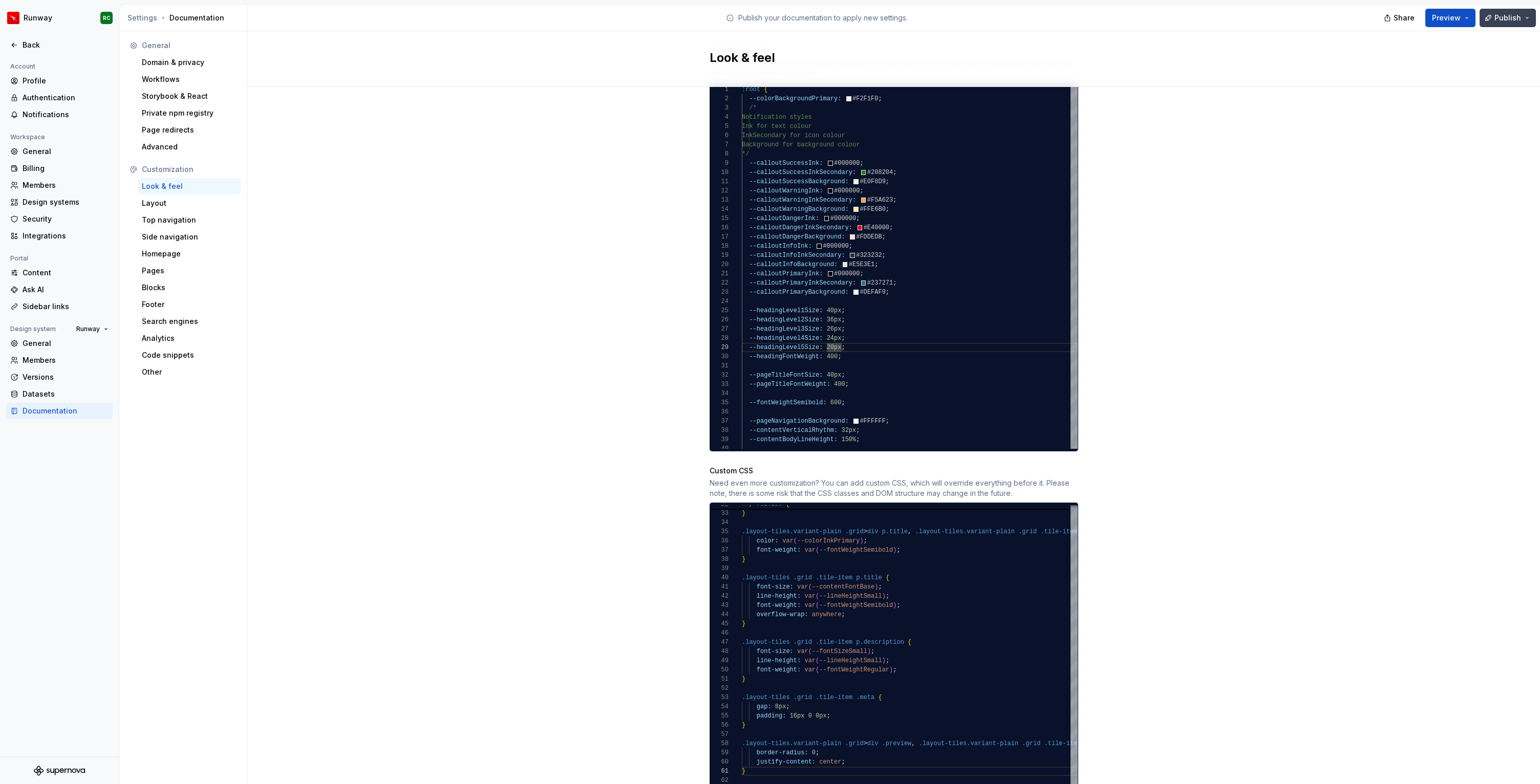
drag, startPoint x: 1512, startPoint y: 16, endPoint x: 1500, endPoint y: 26, distance: 15.6
click at [1512, 16] on span "Publish" at bounding box center [1508, 17] width 27 height 10
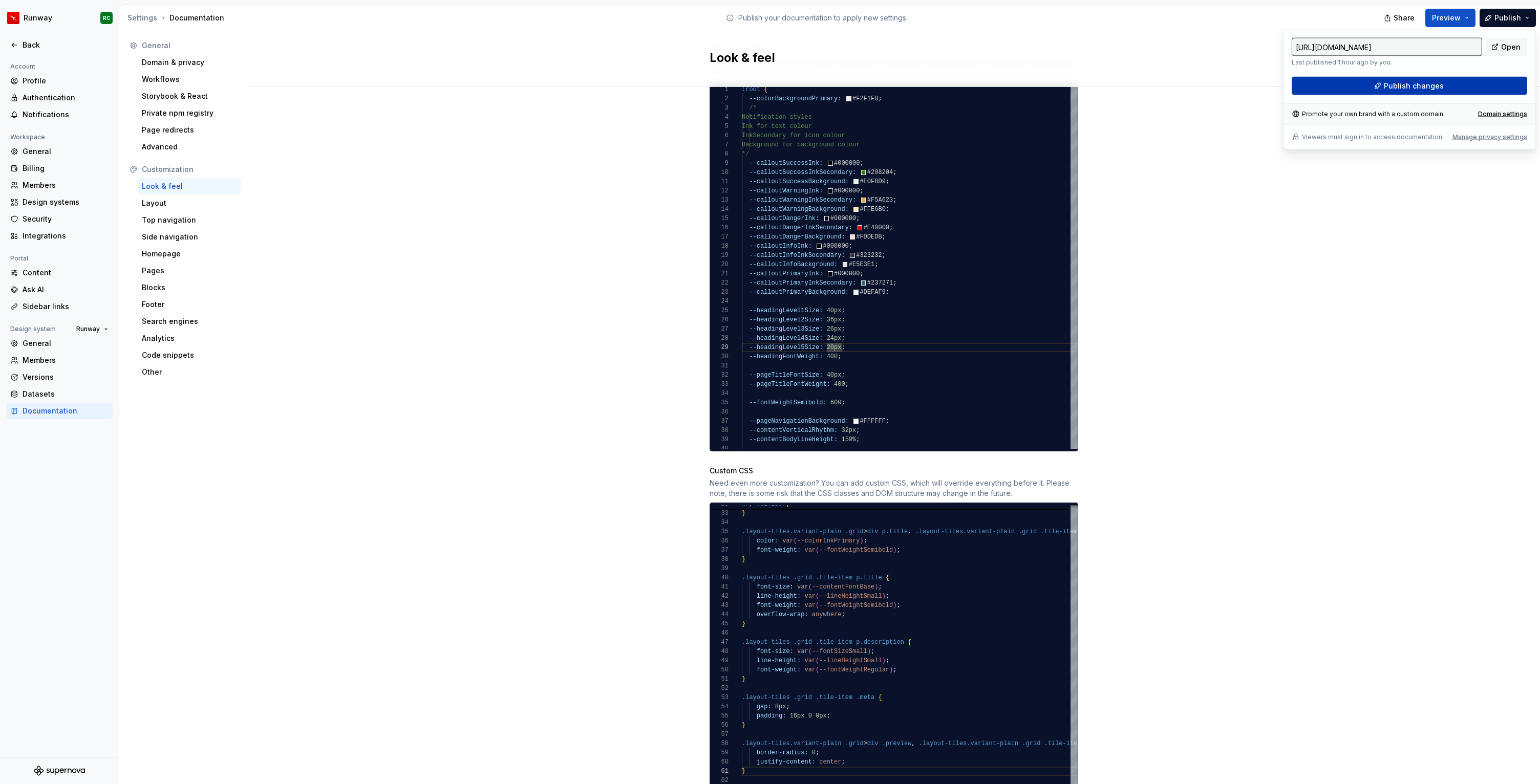
click at [1384, 81] on button "Publish changes" at bounding box center [1410, 85] width 236 height 19
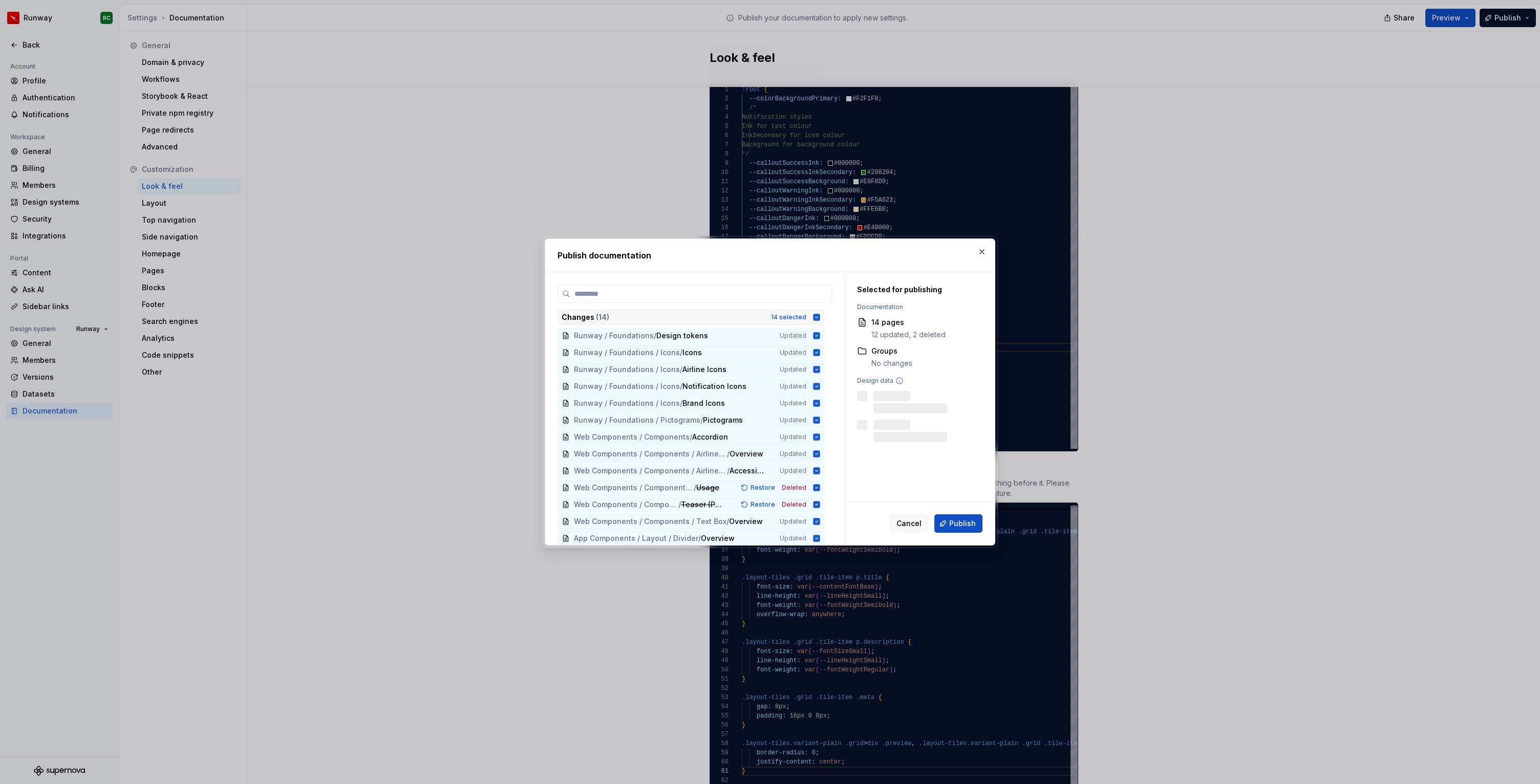
click at [820, 316] on icon at bounding box center [817, 317] width 7 height 7
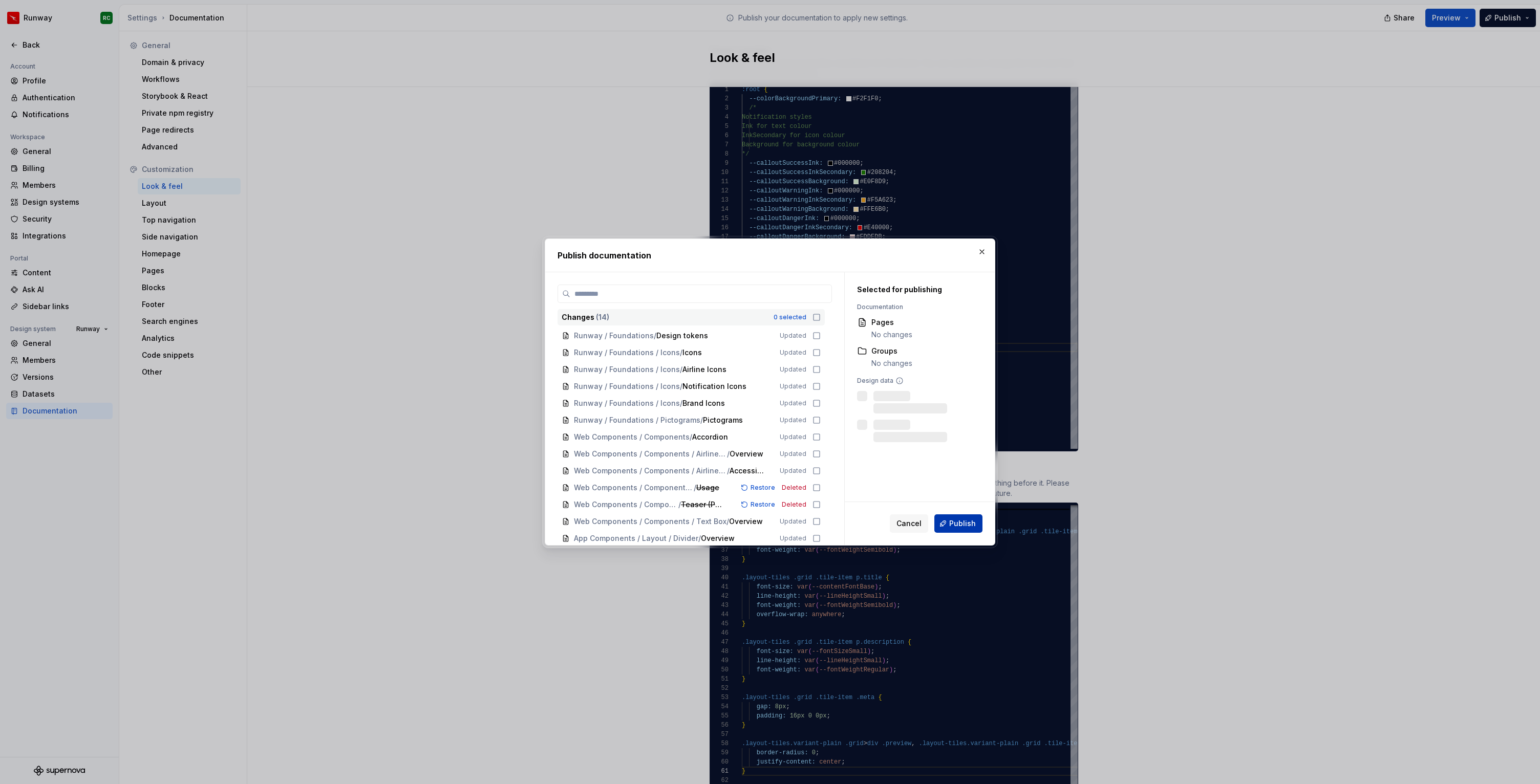
click at [954, 525] on span "Publish" at bounding box center [962, 523] width 27 height 10
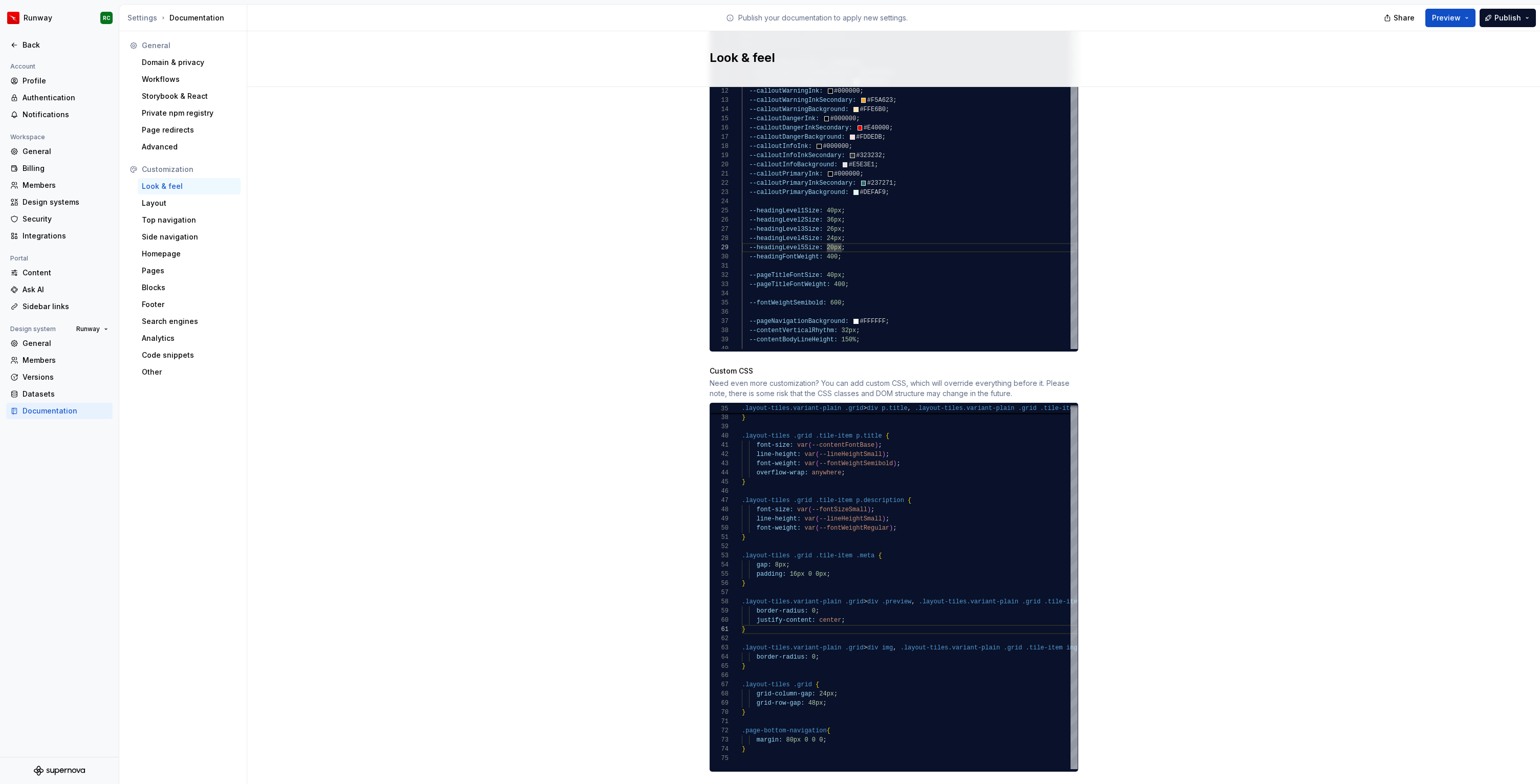
scroll to position [678, 0]
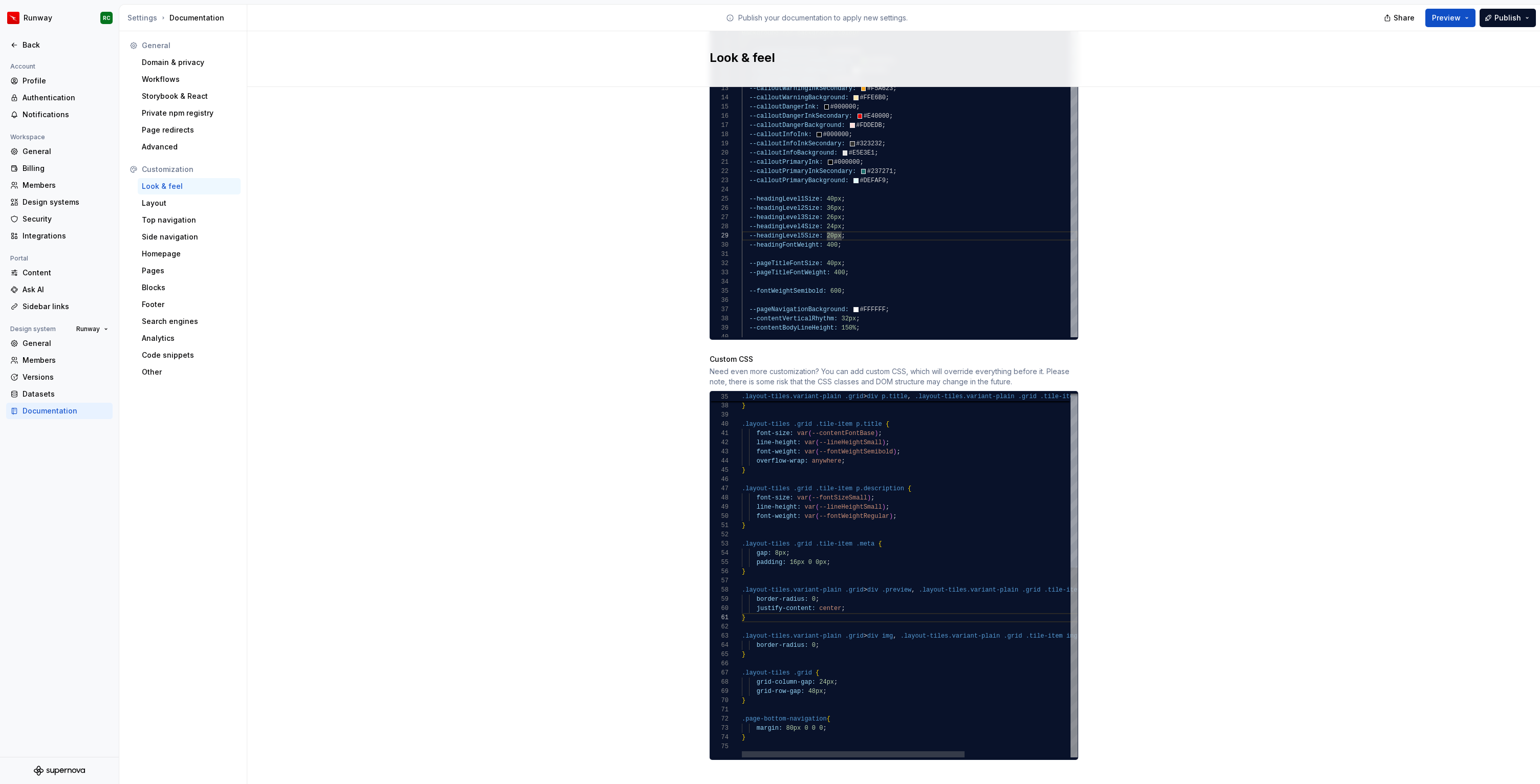
click at [797, 728] on div ".layout-tiles .grid .tile-item p.title { } font-weight: var ( --fontWeightSemib…" at bounding box center [989, 409] width 495 height 697
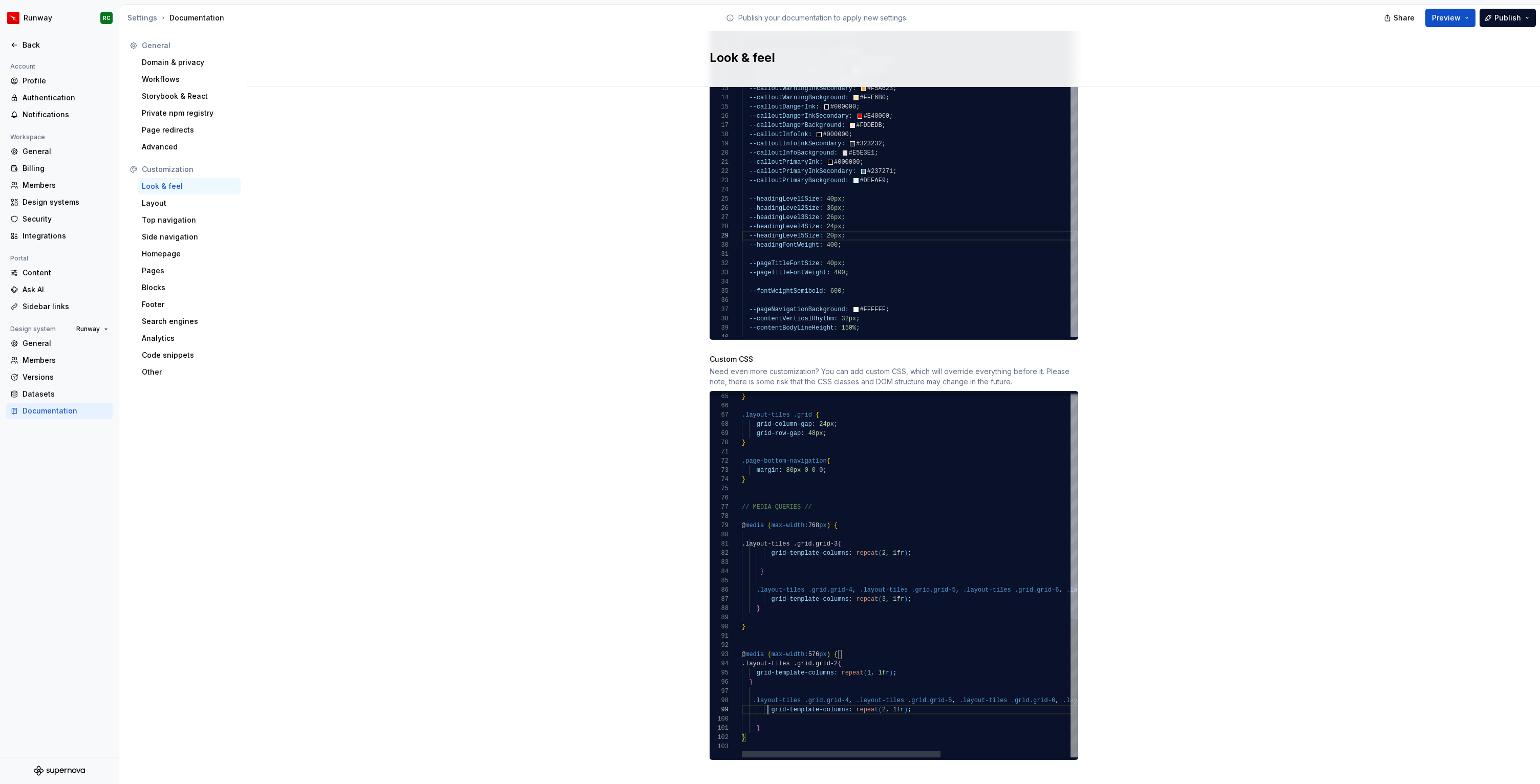
click at [767, 703] on div "} .layout-tiles .grid { grid-column-gap: 24px ; grid-row-gap: 48px ; } .page-bo…" at bounding box center [1019, 280] width 554 height 955
click at [784, 532] on div "} .layout-tiles .grid { grid-column-gap: 24px ; grid-row-gap: 48px ; } .page-bo…" at bounding box center [1019, 284] width 554 height 946
click at [757, 552] on div "} .layout-tiles .grid { grid-column-gap: 24px ; grid-row-gap: 48px ; } .page-bo…" at bounding box center [1019, 294] width 554 height 927
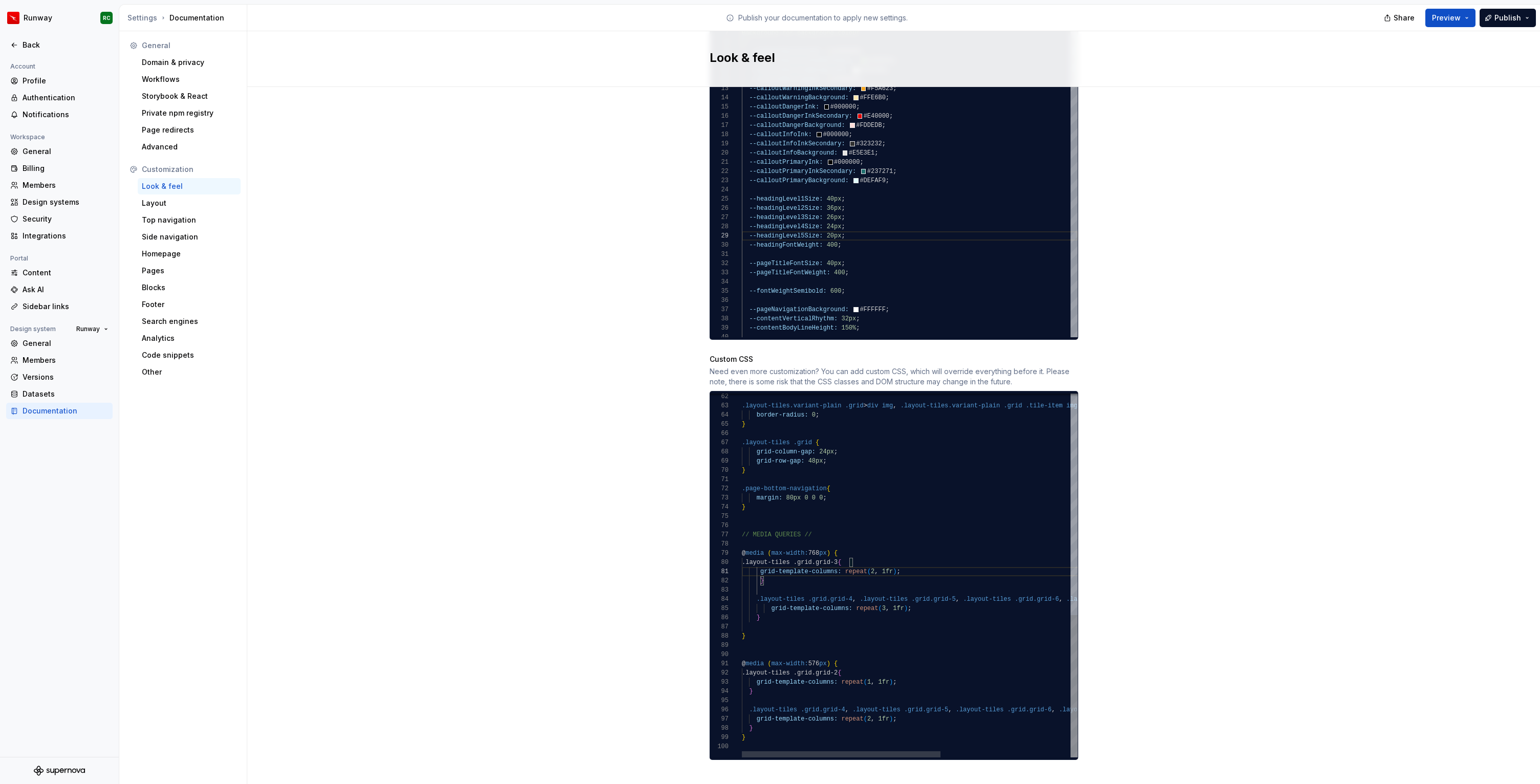
scroll to position [0, 0]
click at [893, 577] on div "} .layout-tiles .grid { grid-column-gap: 24px ; grid-row-gap: 48px ; } .page-bo…" at bounding box center [1019, 294] width 554 height 927
click at [849, 551] on div ".layout-tiles.variant-plain .grid > div img , .layout-tiles.variant-plain .grid…" at bounding box center [1019, 294] width 554 height 927
click at [1496, 13] on span "Publish" at bounding box center [1508, 17] width 27 height 10
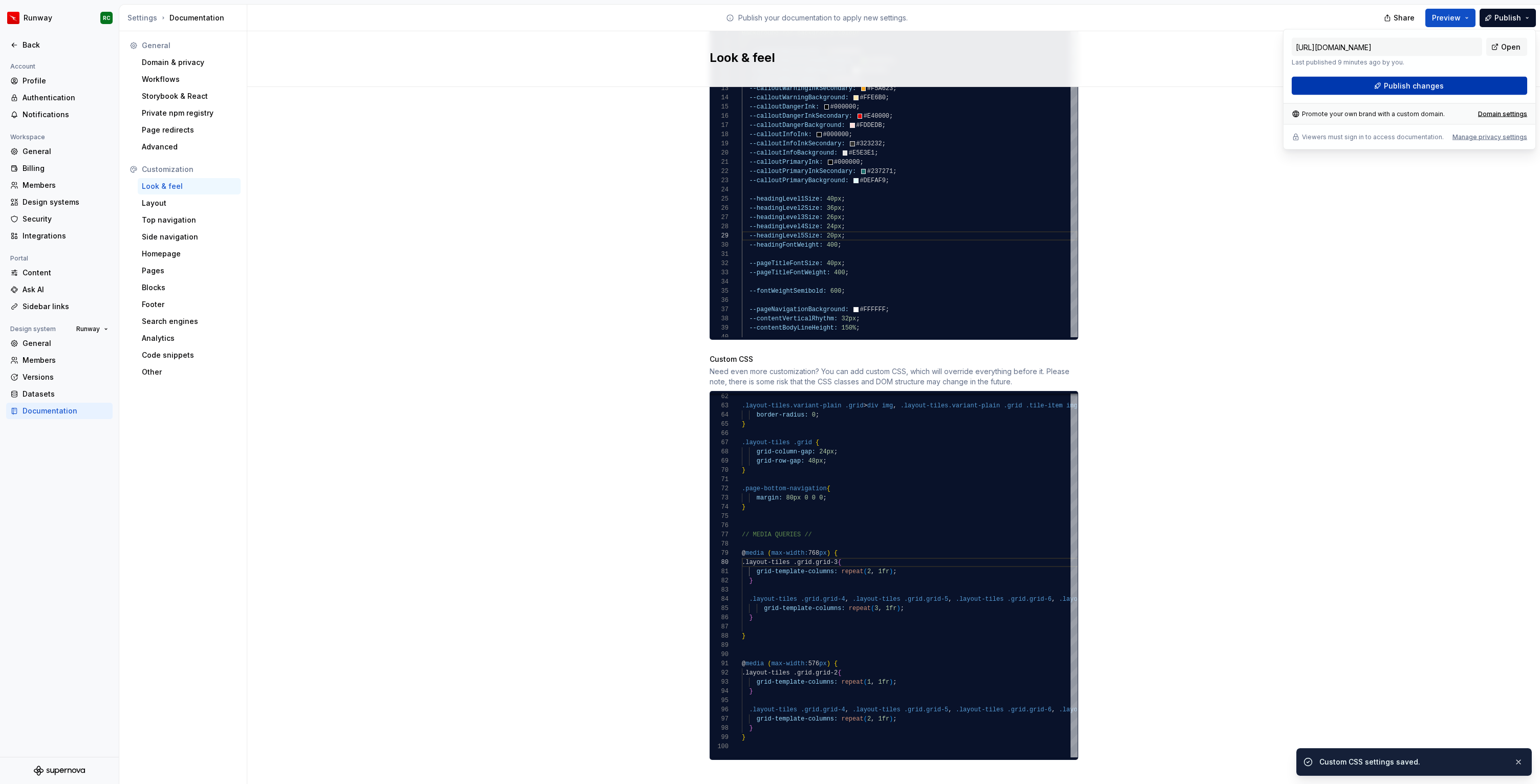
click at [1420, 88] on span "Publish changes" at bounding box center [1414, 85] width 60 height 10
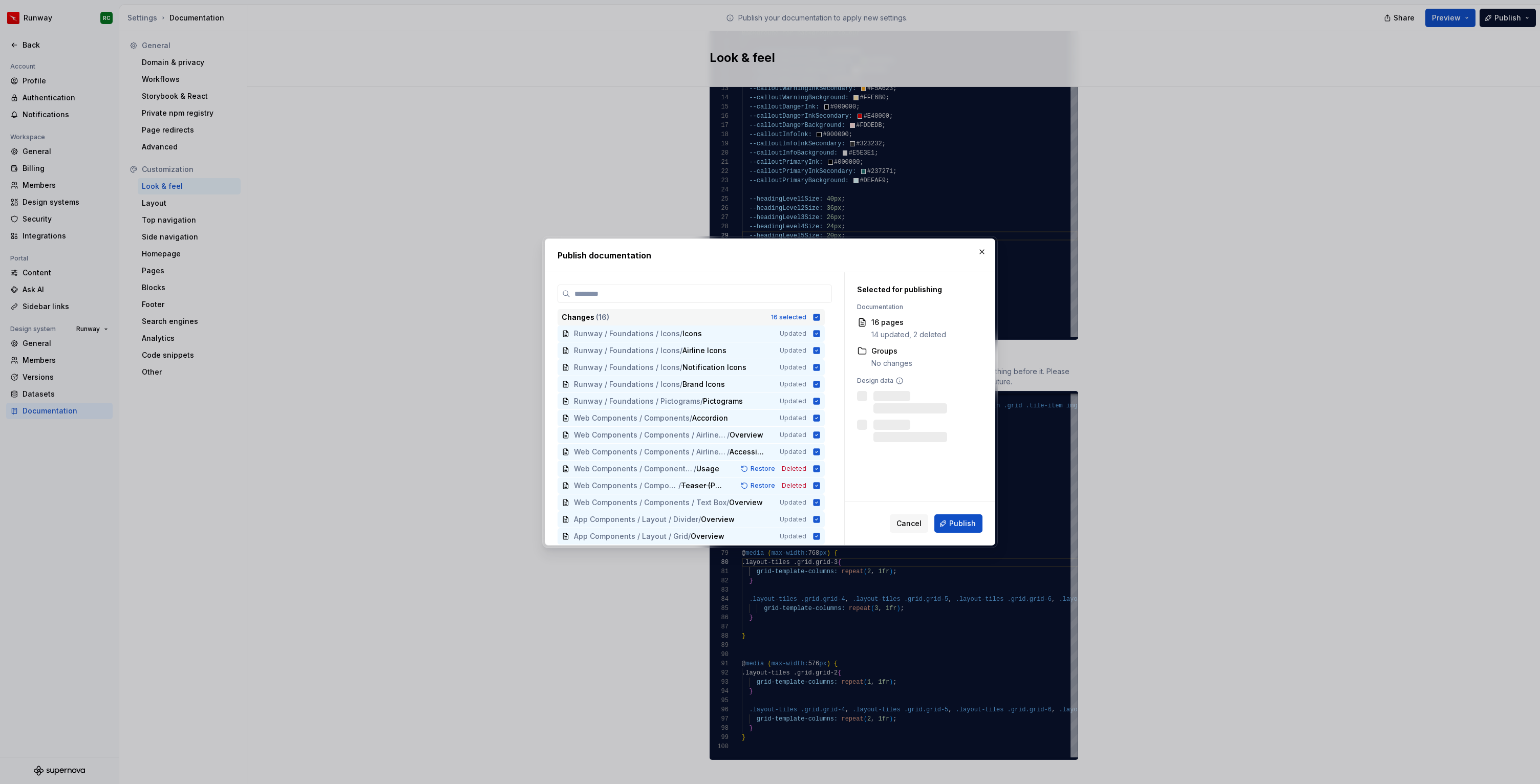
click at [793, 317] on div "16 selected" at bounding box center [789, 317] width 35 height 8
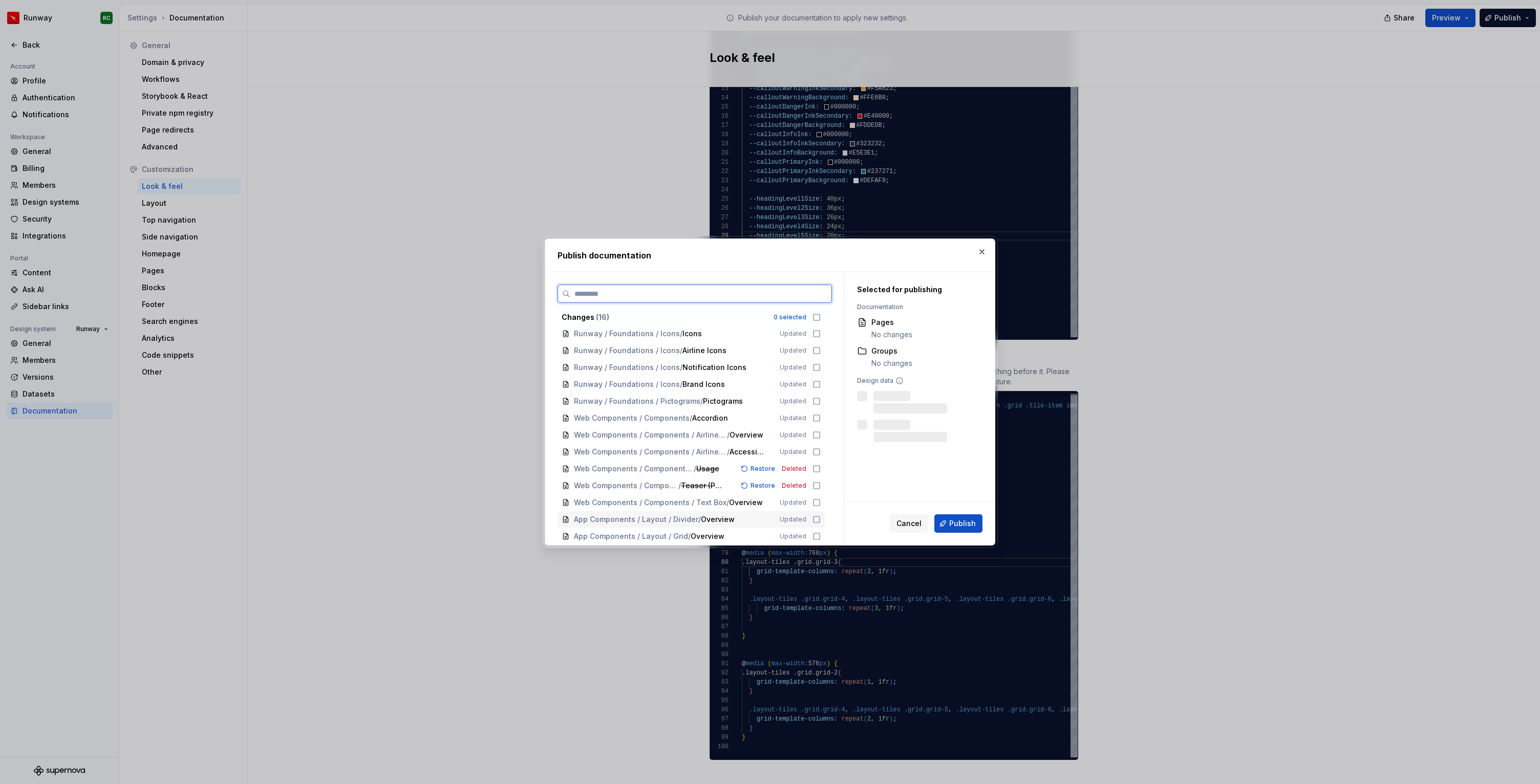
click at [707, 519] on span "Overview" at bounding box center [717, 519] width 34 height 10
click at [968, 519] on span "Publish" at bounding box center [962, 523] width 27 height 10
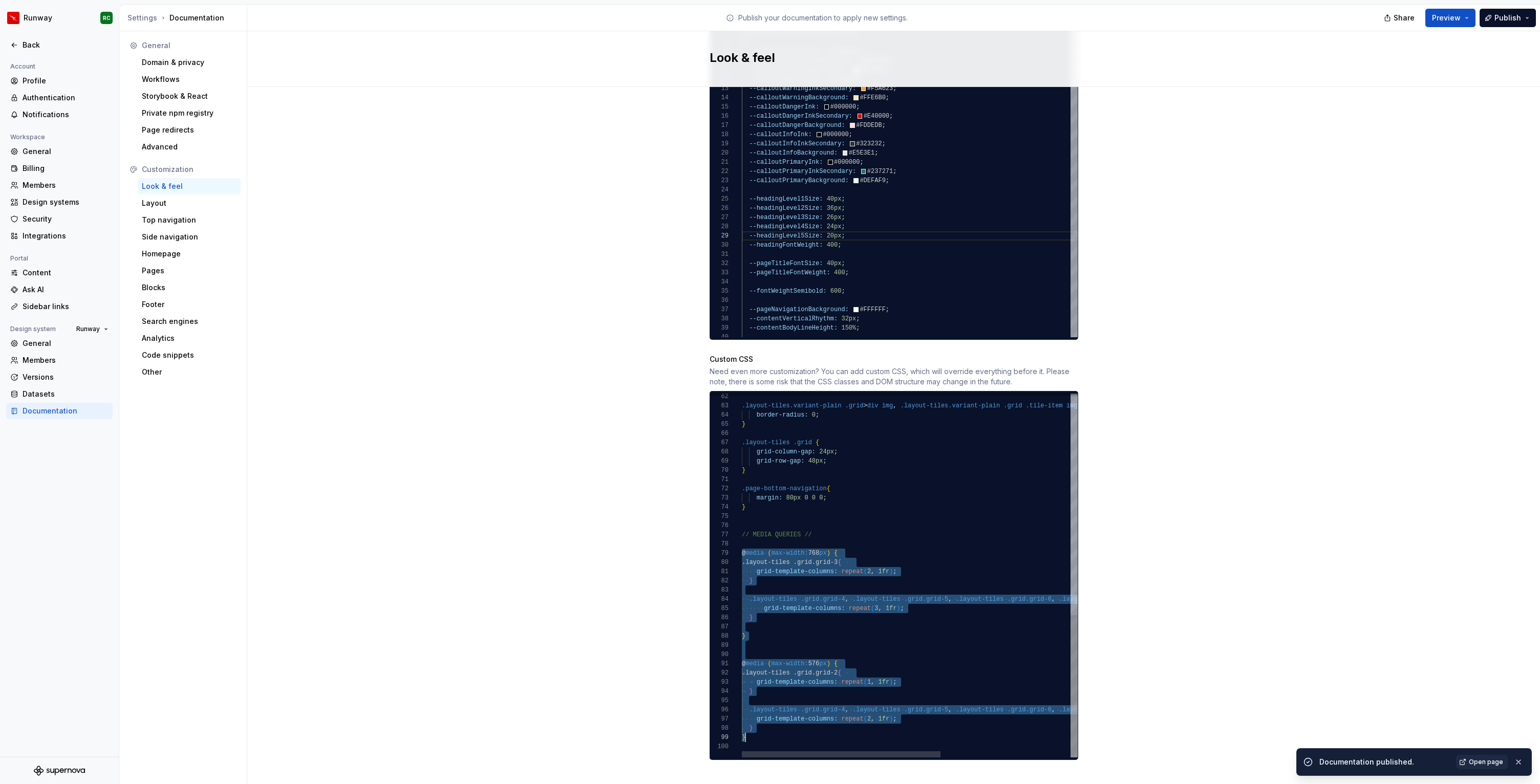
scroll to position [74, 0]
drag, startPoint x: 742, startPoint y: 543, endPoint x: 834, endPoint y: 773, distance: 247.7
click at [834, 757] on div ".layout-tiles.variant-plain .grid > div img , .layout-tiles.variant-plain .grid…" at bounding box center [1019, 294] width 554 height 927
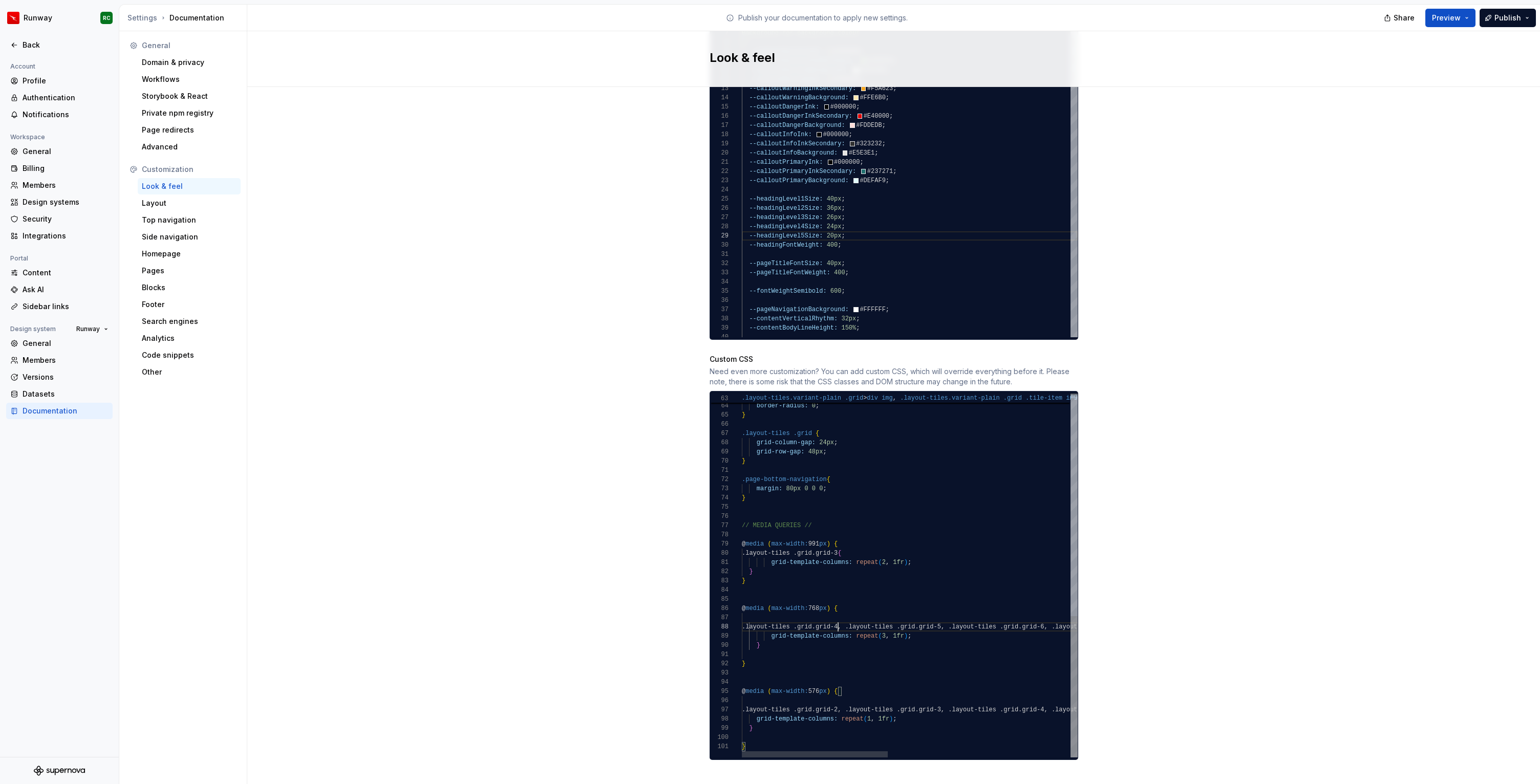
click at [836, 614] on div ".layout-tiles.variant-plain .grid > div img , .layout-tiles.variant-plain .grid…" at bounding box center [1119, 289] width 754 height 936
click at [839, 607] on div ".layout-tiles.variant-plain .grid > div img , .layout-tiles.variant-plain .grid…" at bounding box center [1119, 289] width 754 height 936
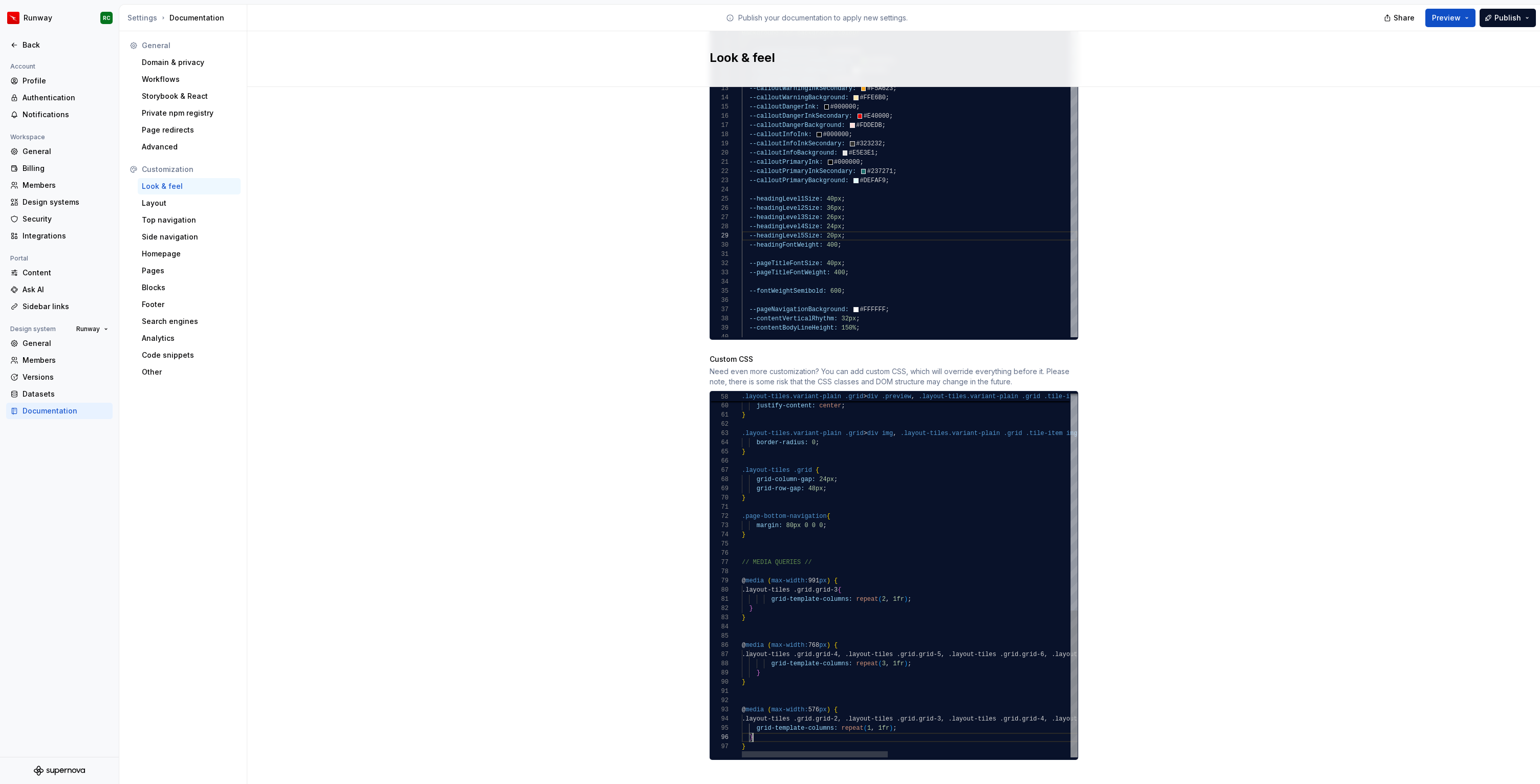
scroll to position [46, 11]
click at [757, 645] on div ".layout-tiles.variant-plain .grid > div img , .layout-tiles.variant-plain .grid…" at bounding box center [1119, 308] width 754 height 900
click at [771, 590] on div ".layout-tiles.variant-plain .grid > div img , .layout-tiles.variant-plain .grid…" at bounding box center [1119, 308] width 754 height 900
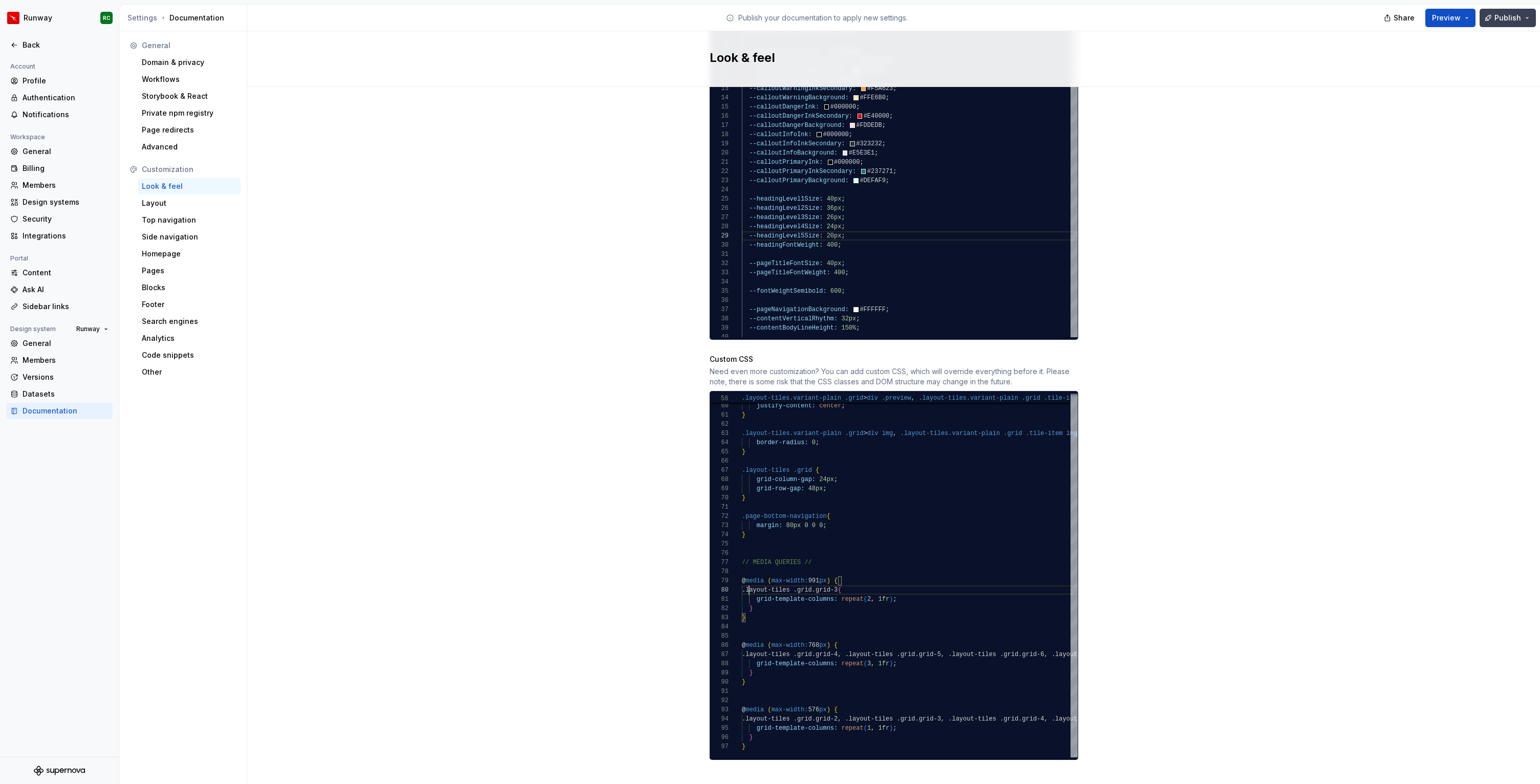
click at [1502, 16] on span "Publish" at bounding box center [1508, 17] width 27 height 10
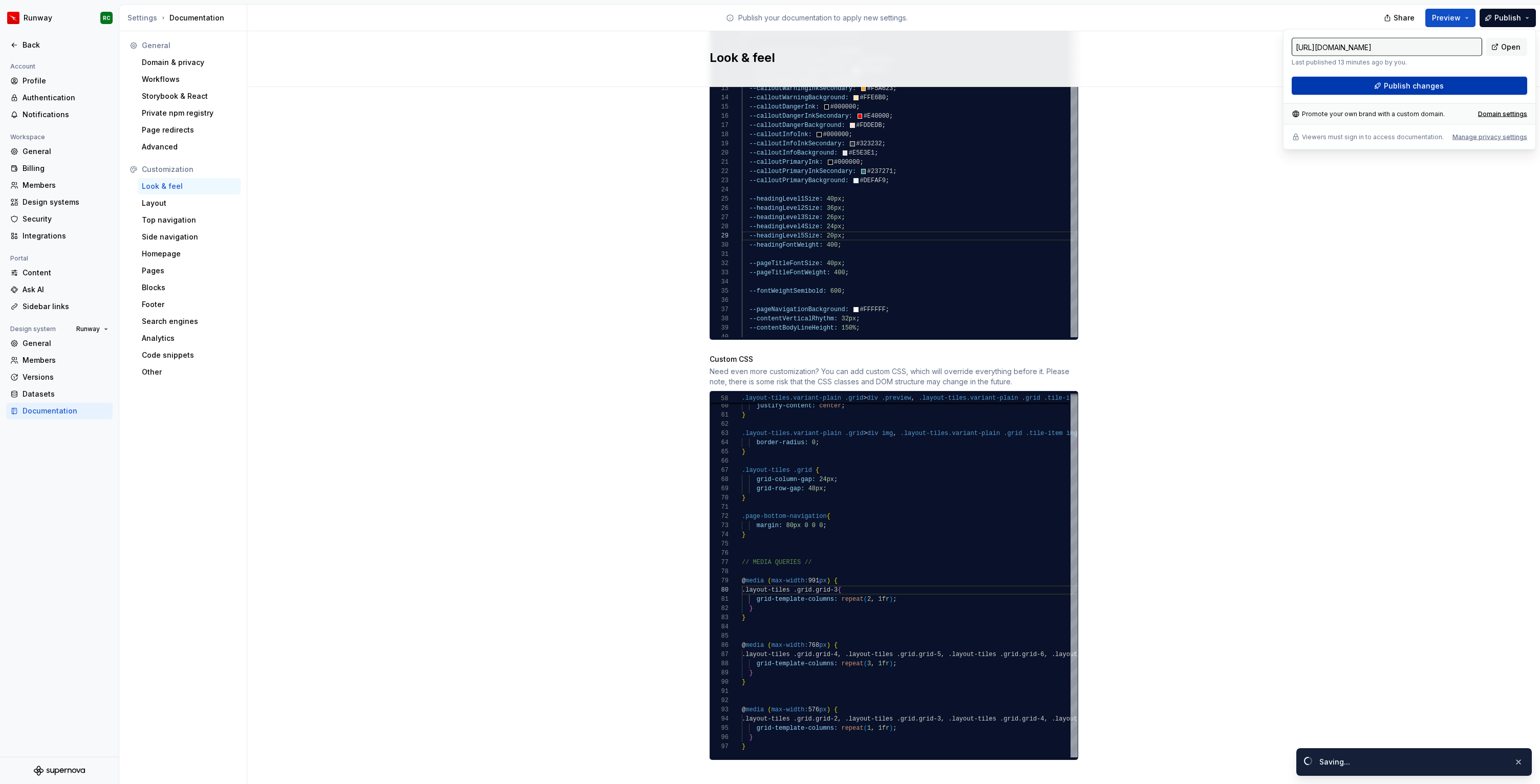
click at [1455, 83] on button "Publish changes" at bounding box center [1410, 85] width 236 height 19
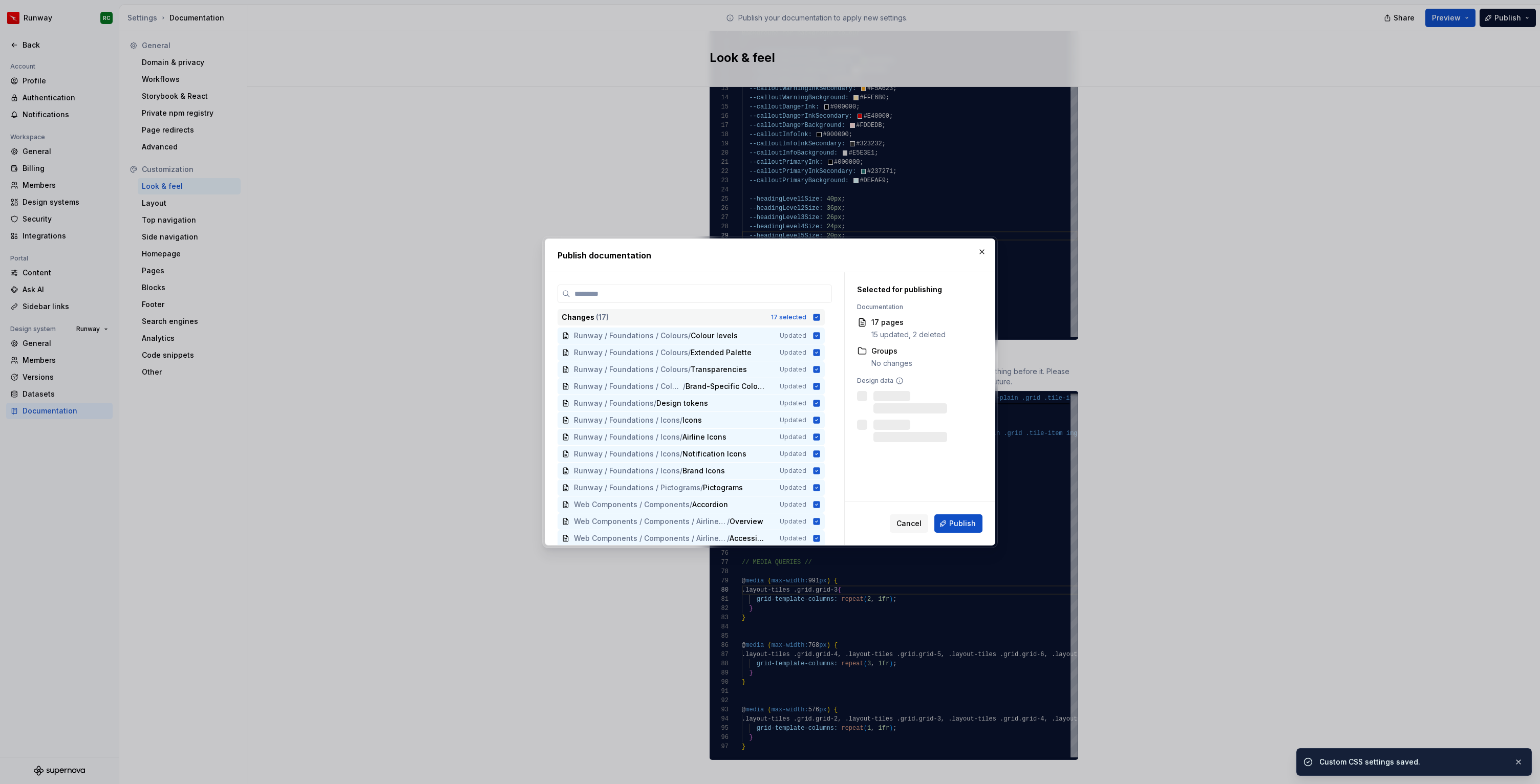
click at [805, 319] on div "17 selected" at bounding box center [789, 317] width 35 height 8
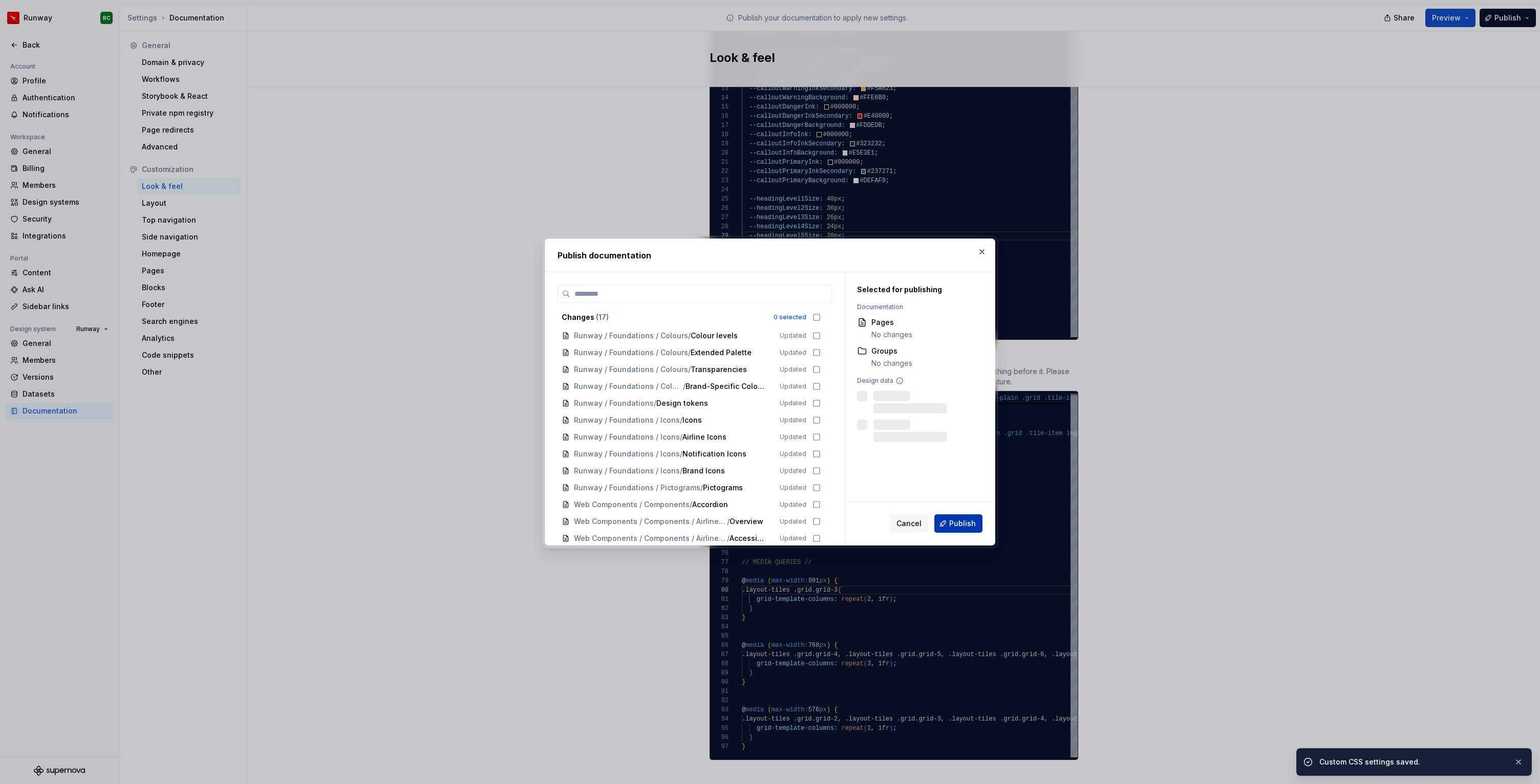
click at [958, 516] on button "Publish" at bounding box center [958, 523] width 48 height 19
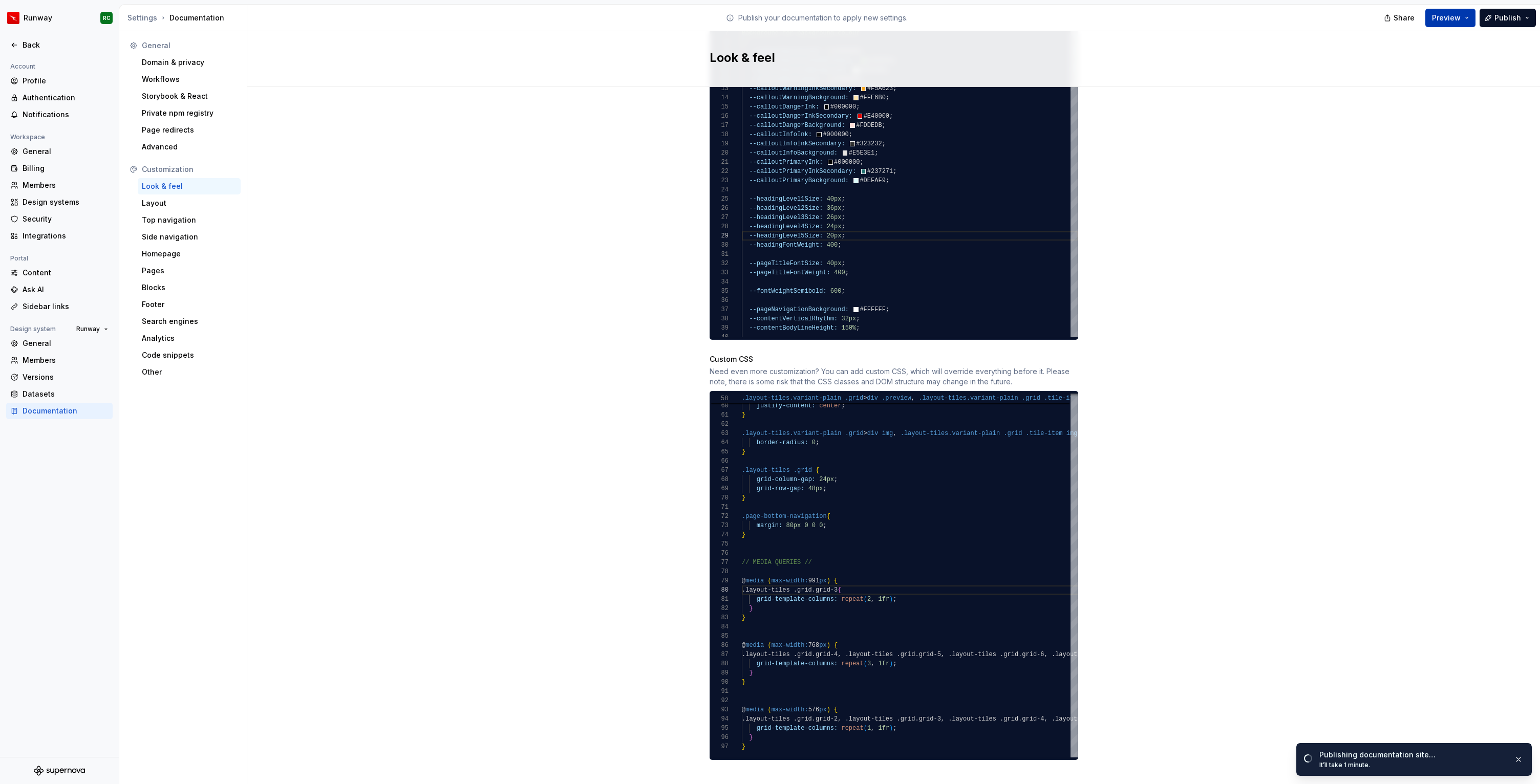
click at [1447, 11] on button "Preview" at bounding box center [1450, 18] width 50 height 19
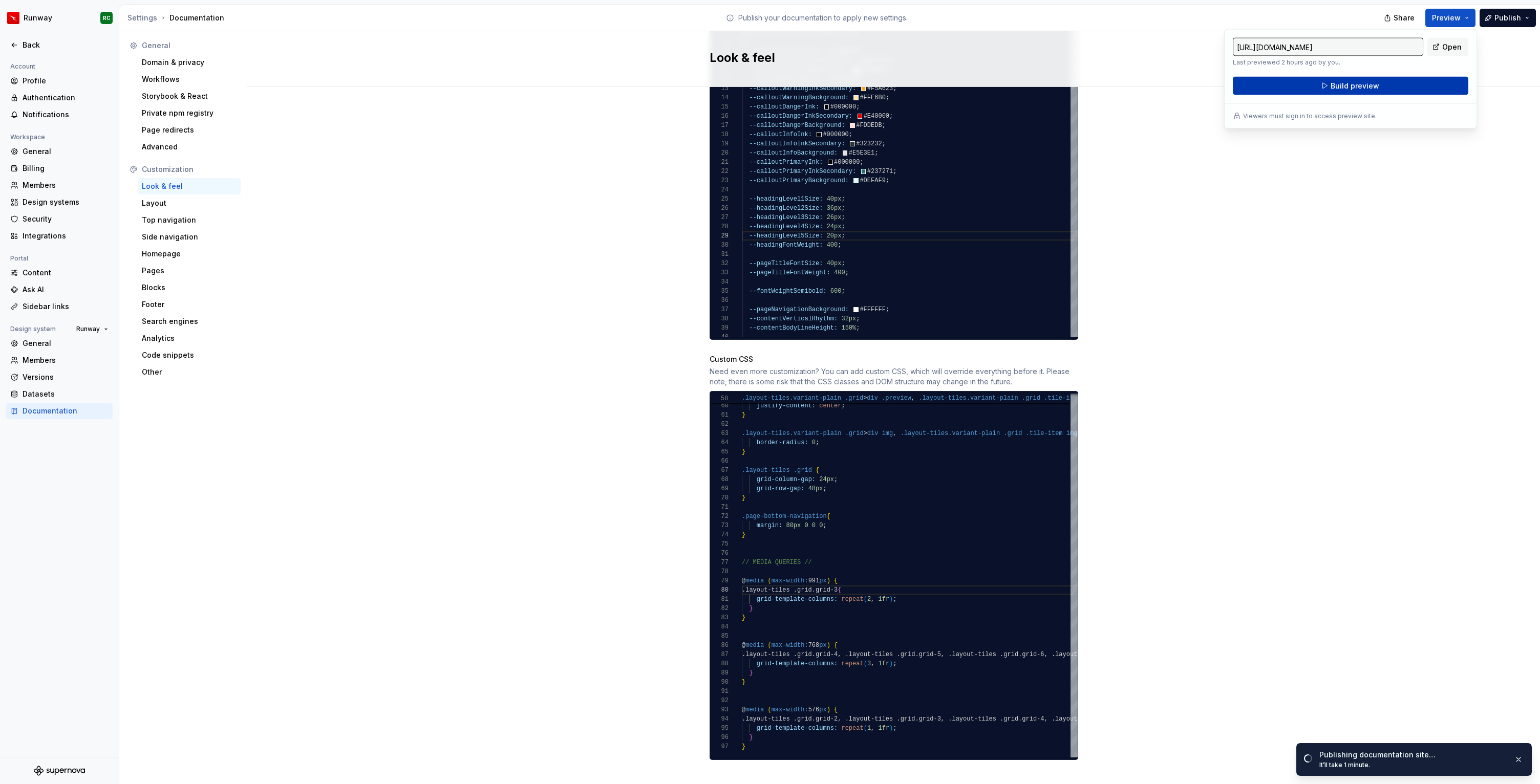
click at [1357, 86] on span "Build preview" at bounding box center [1355, 85] width 48 height 10
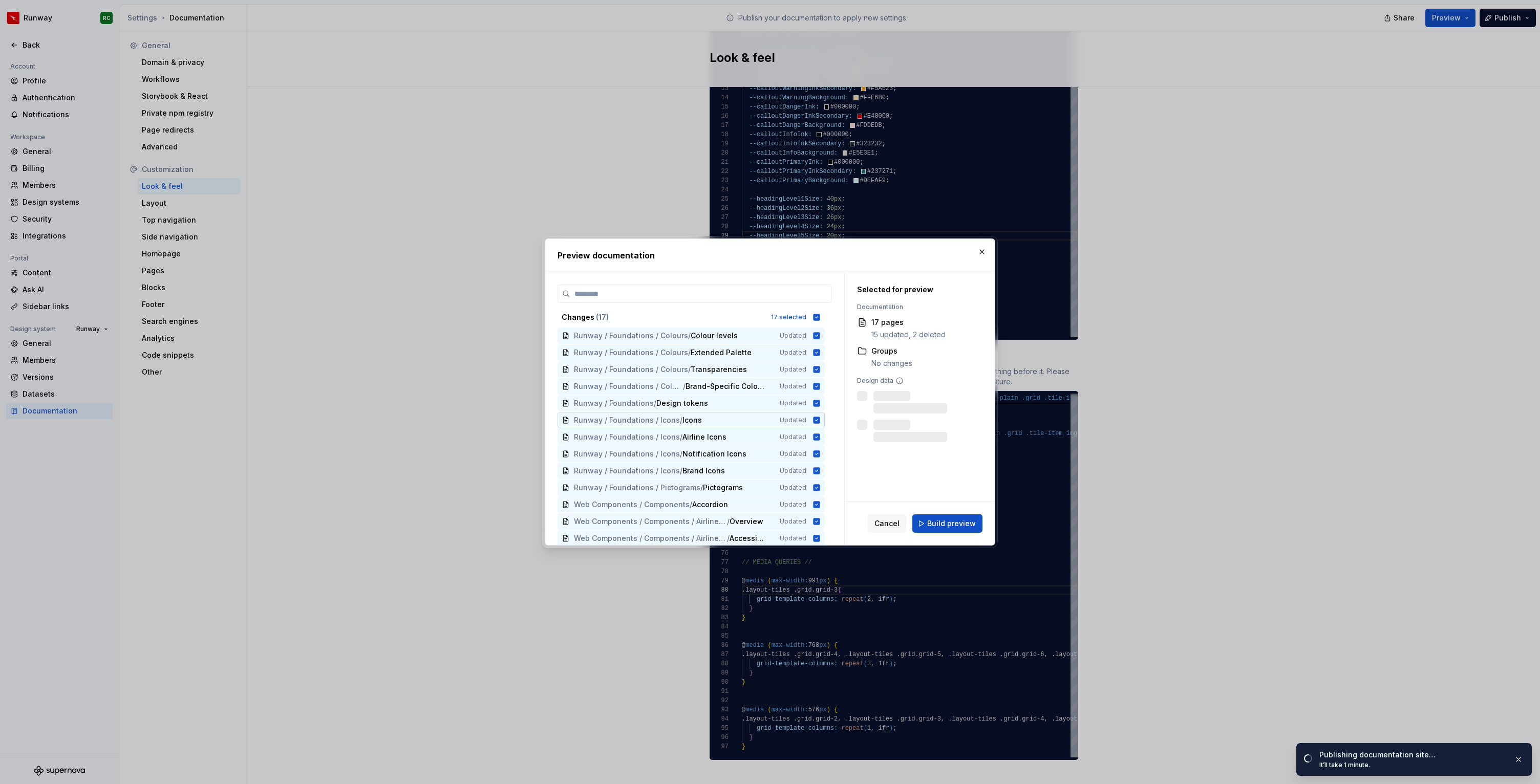
scroll to position [69, 0]
click at [815, 316] on div "Changes ( 17 ) 17 selected" at bounding box center [691, 317] width 267 height 16
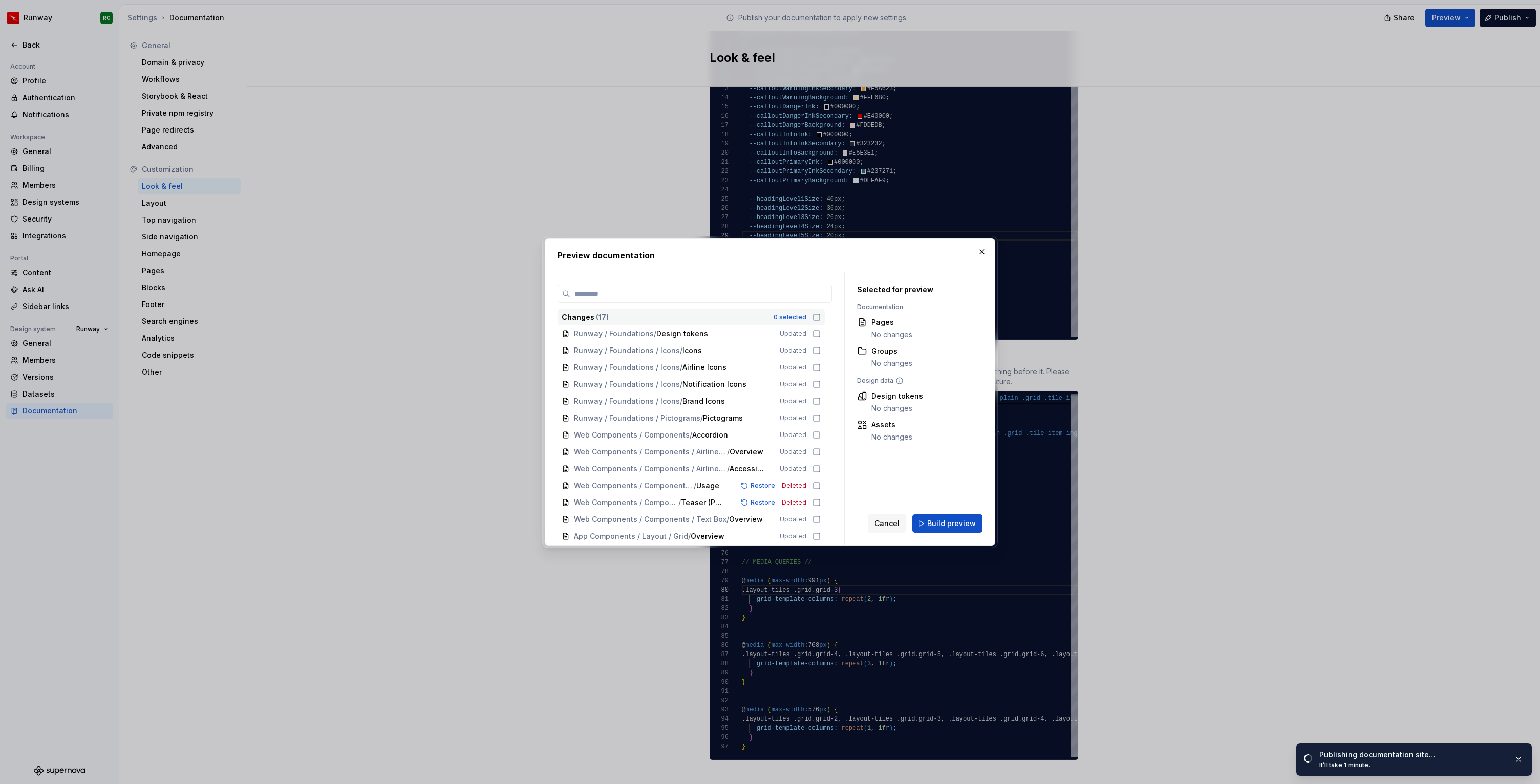
click at [819, 318] on icon at bounding box center [817, 317] width 8 height 8
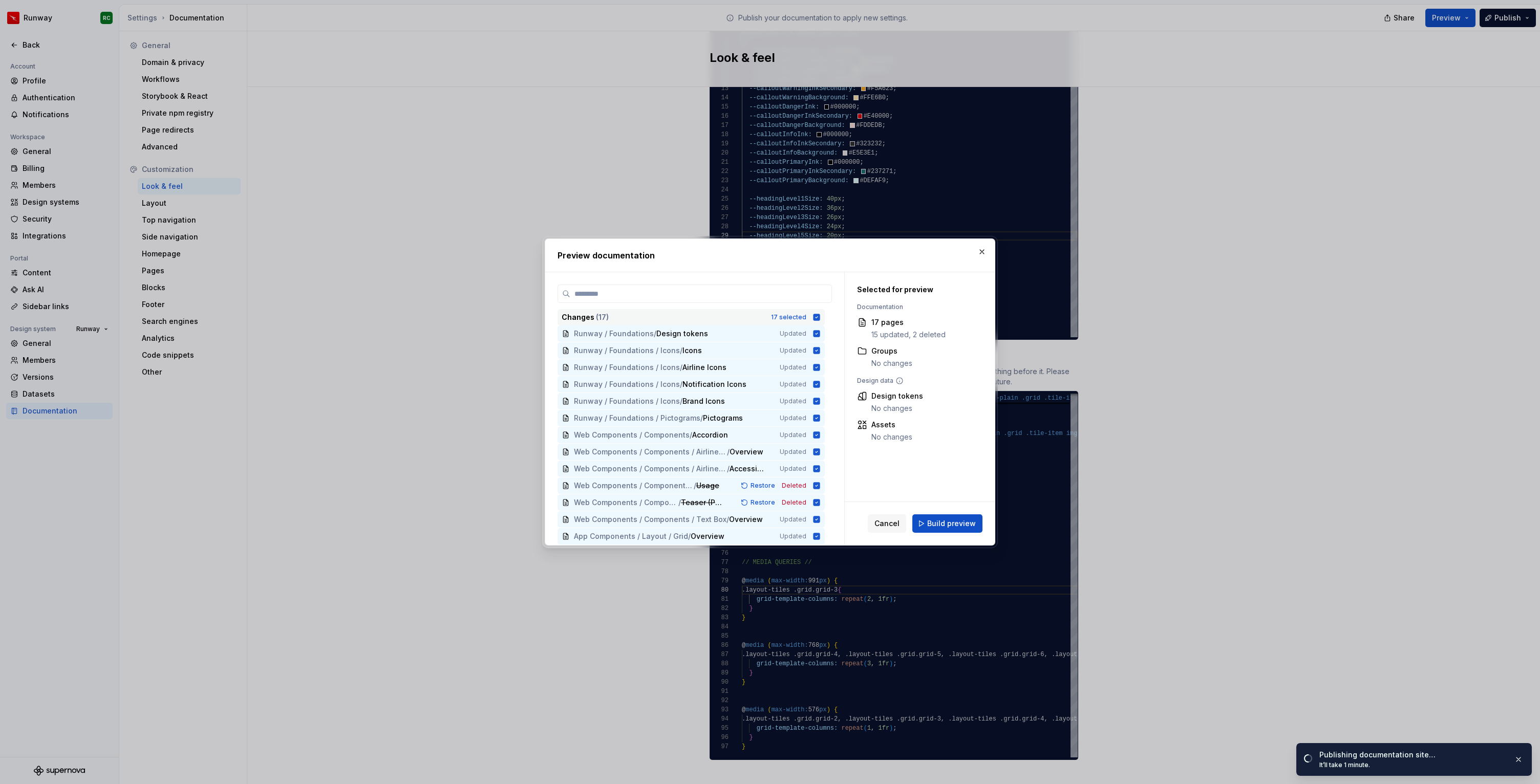
click at [806, 310] on div "Changes ( 17 ) 17 selected" at bounding box center [691, 317] width 267 height 16
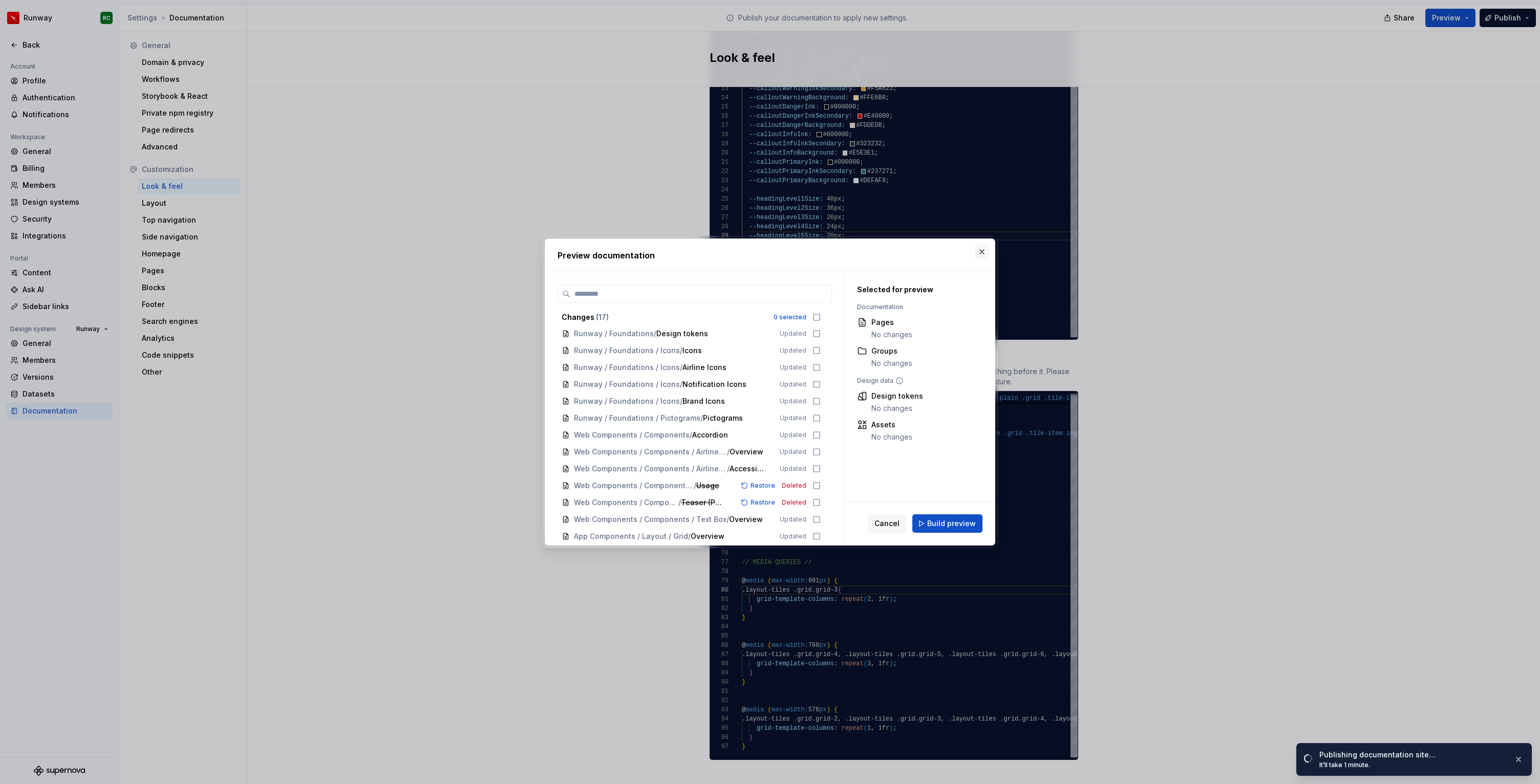
click at [982, 254] on button "button" at bounding box center [982, 252] width 14 height 14
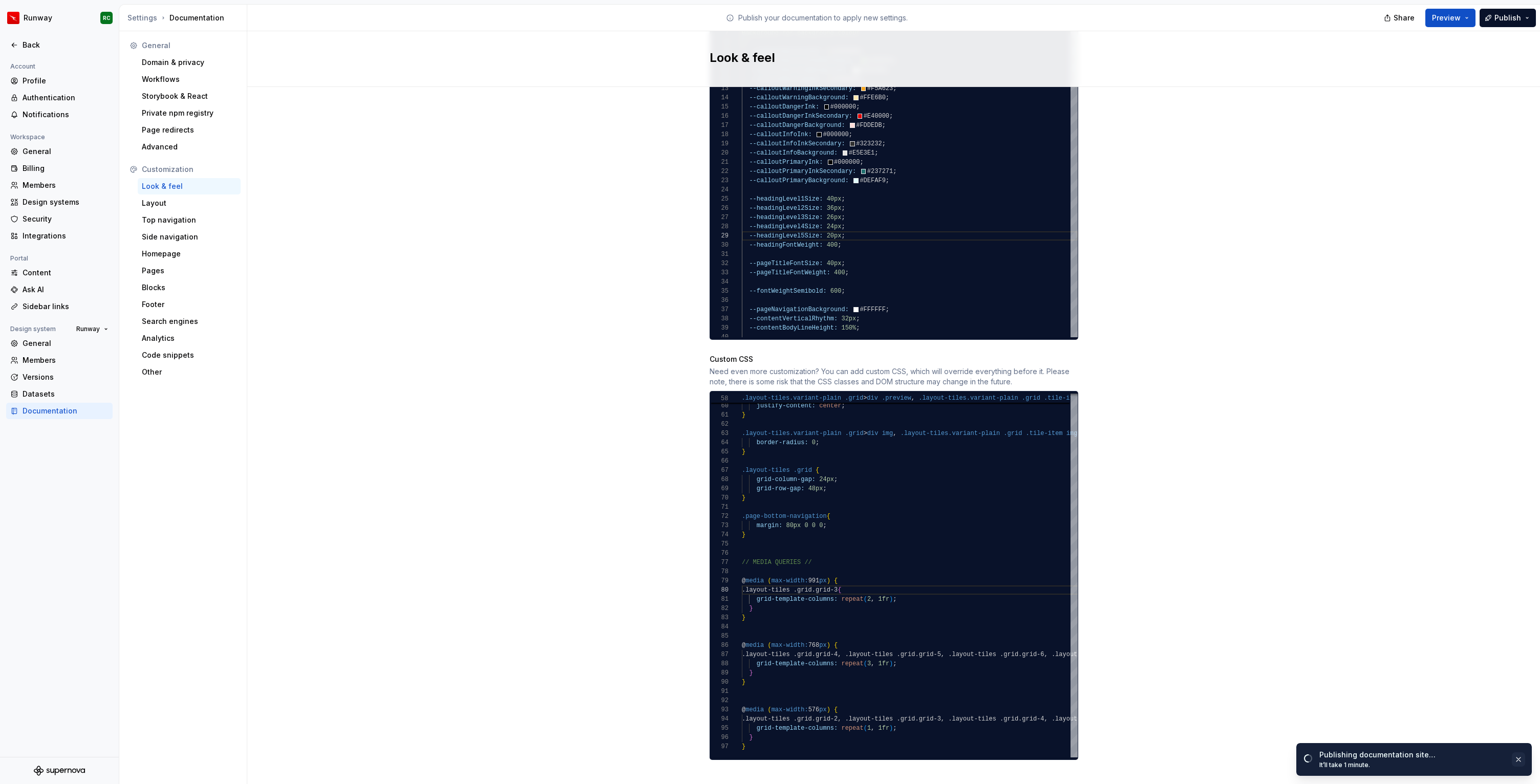
click at [1523, 760] on button "button" at bounding box center [1518, 760] width 13 height 14
click at [918, 606] on div ".layout-tiles.variant-plain .grid > div img , .layout-tiles.variant-plain .grid…" at bounding box center [1119, 308] width 754 height 900
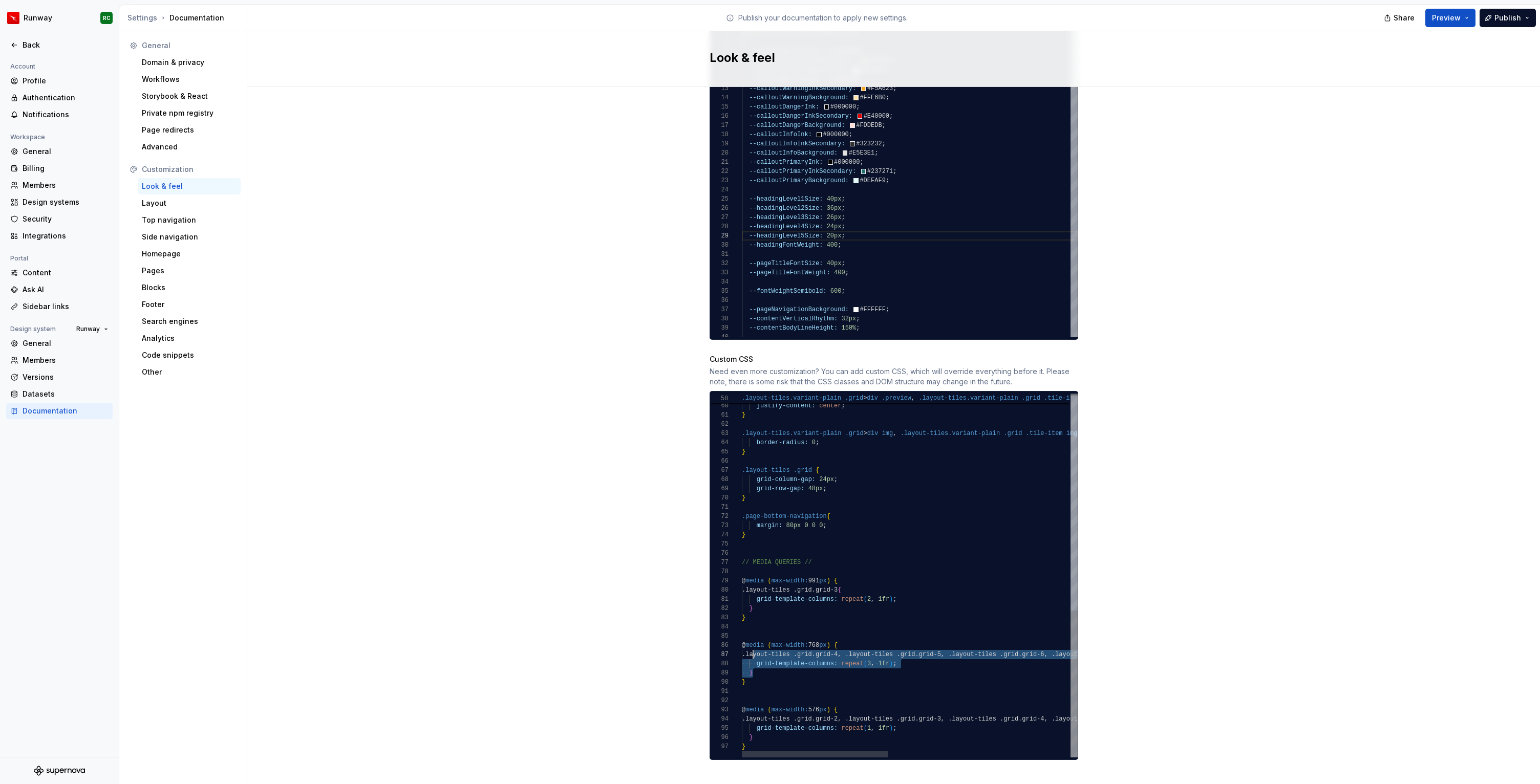
scroll to position [55, 7]
drag, startPoint x: 772, startPoint y: 662, endPoint x: 748, endPoint y: 642, distance: 31.2
click at [748, 642] on div ".layout-tiles.variant-plain .grid > div img , .layout-tiles.variant-plain .grid…" at bounding box center [1119, 308] width 754 height 900
click at [884, 572] on div ".layout-tiles.variant-plain .grid > div img , .layout-tiles.variant-plain .grid…" at bounding box center [1119, 308] width 754 height 900
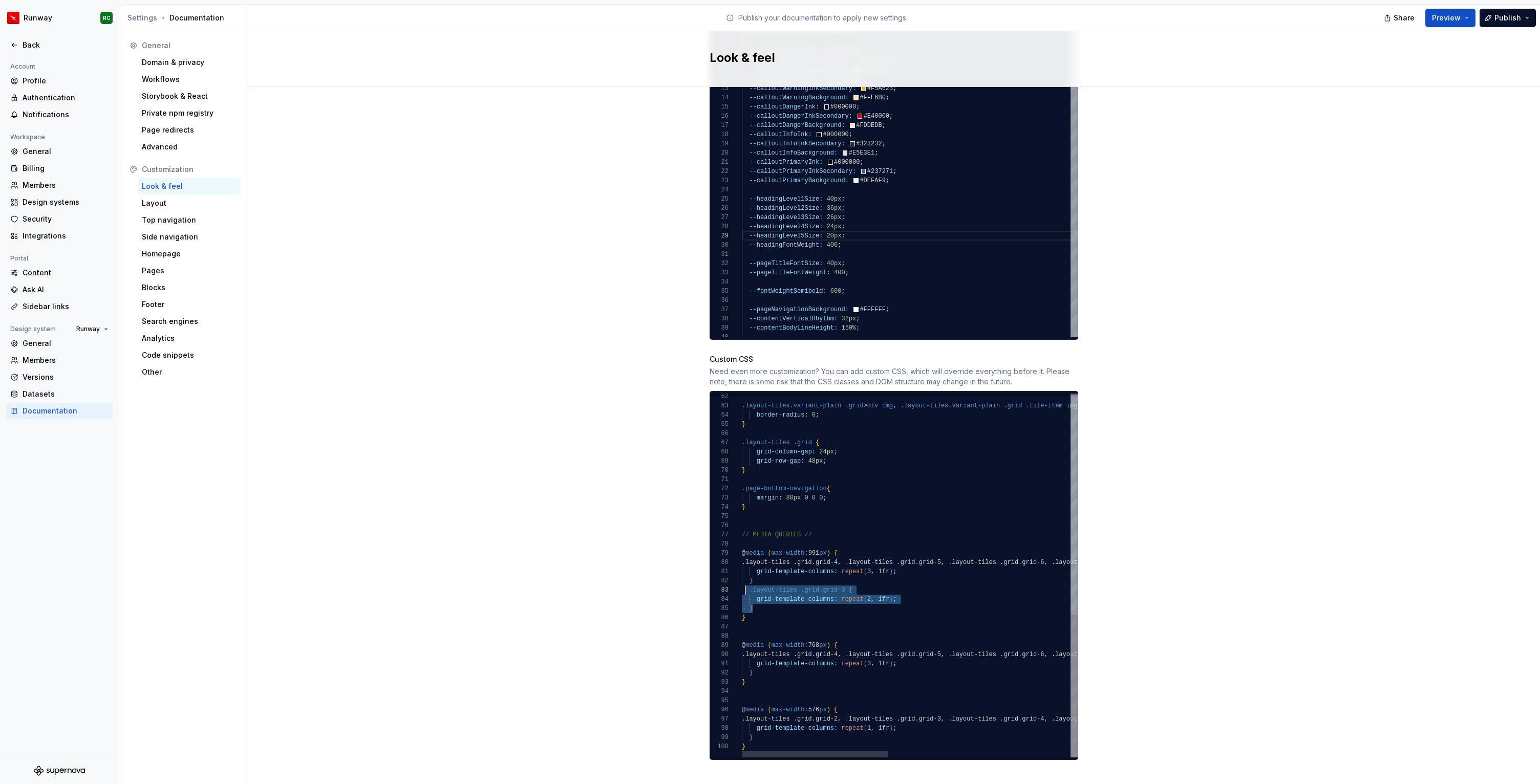
scroll to position [19, 7]
drag, startPoint x: 768, startPoint y: 598, endPoint x: 748, endPoint y: 579, distance: 27.6
click at [748, 579] on div ".layout-tiles.variant-plain .grid > div img , .layout-tiles.variant-plain .grid…" at bounding box center [1119, 294] width 754 height 927
click at [854, 636] on div ".layout-tiles.variant-plain .grid > div img , .layout-tiles.variant-plain .grid…" at bounding box center [1119, 308] width 754 height 900
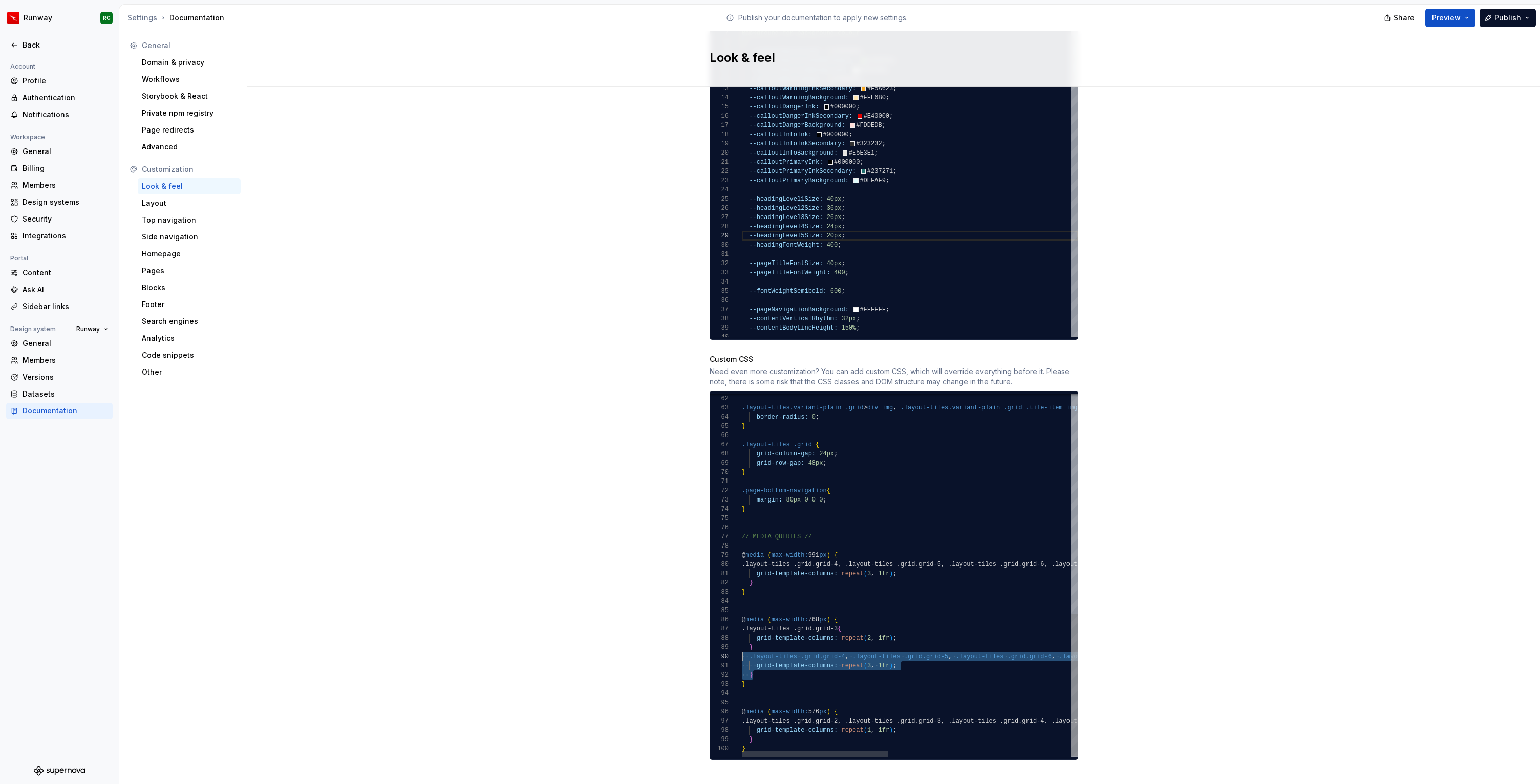
scroll to position [83, 0]
drag, startPoint x: 778, startPoint y: 664, endPoint x: 705, endPoint y: 645, distance: 75.4
click at [742, 645] on div ".layout-tiles.variant-plain .grid > div img , .layout-tiles.variant-plain .grid…" at bounding box center [1119, 296] width 754 height 927
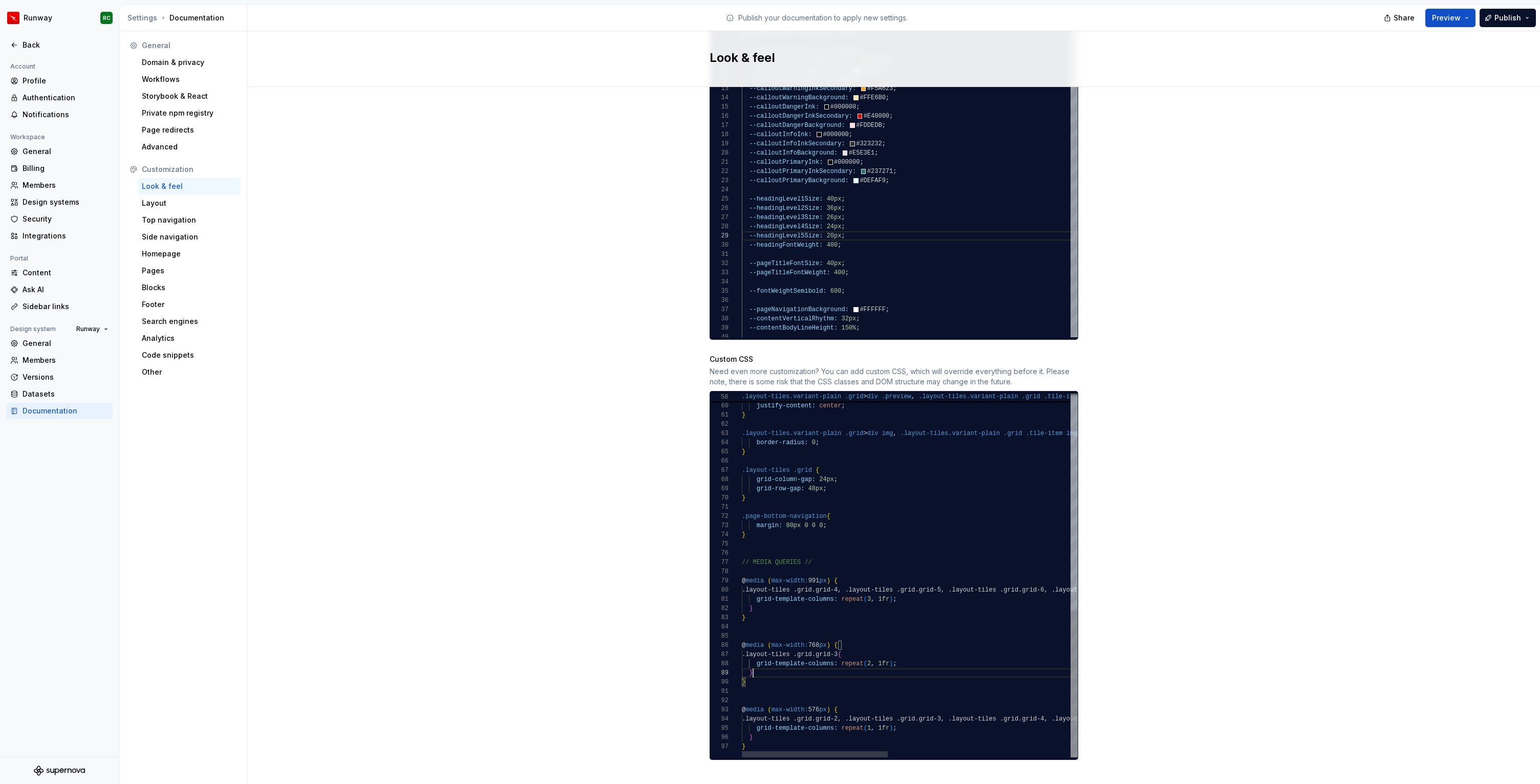
scroll to position [74, 11]
click at [1503, 18] on span "Publish" at bounding box center [1508, 17] width 27 height 10
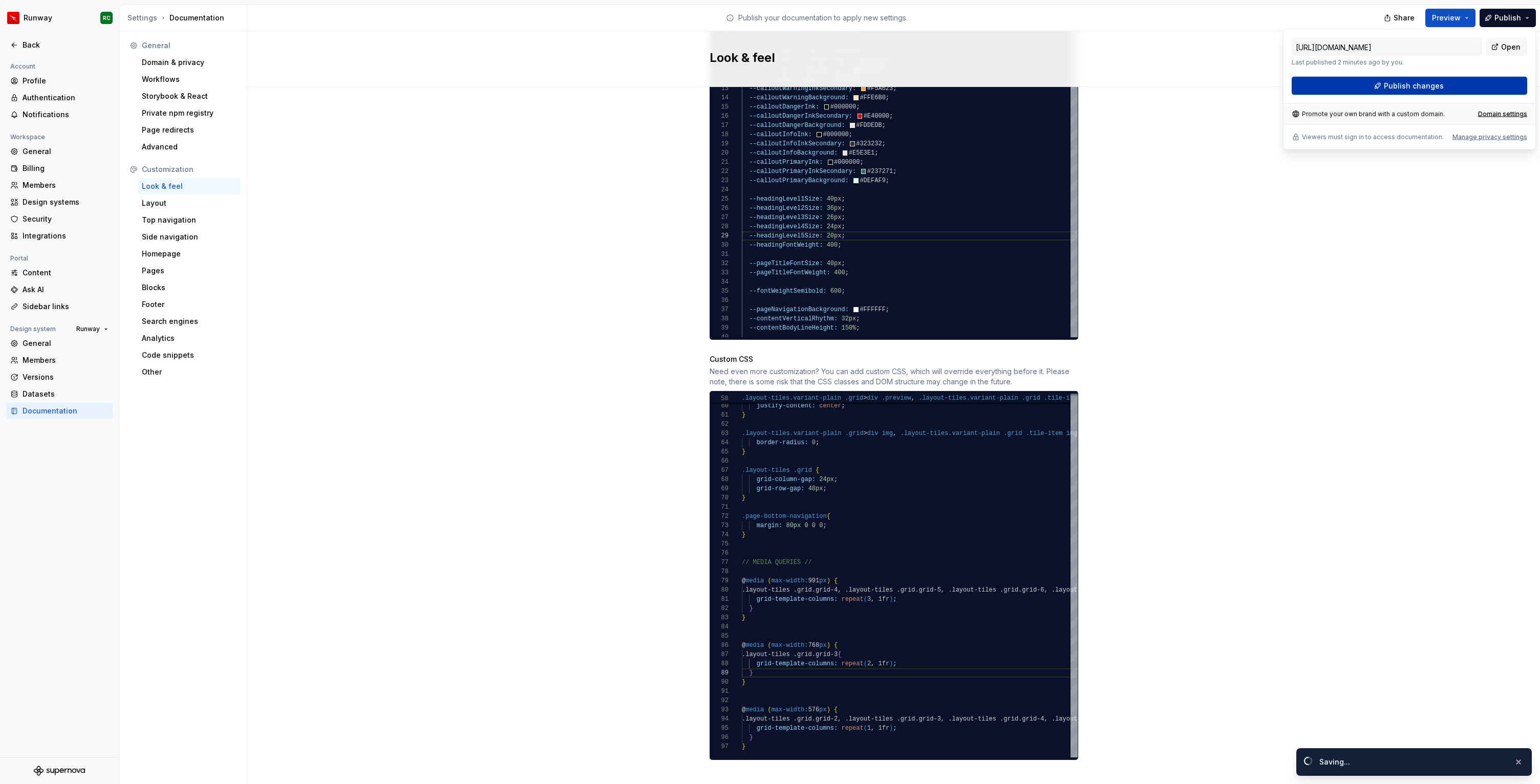
click at [1417, 85] on span "Publish changes" at bounding box center [1414, 85] width 60 height 10
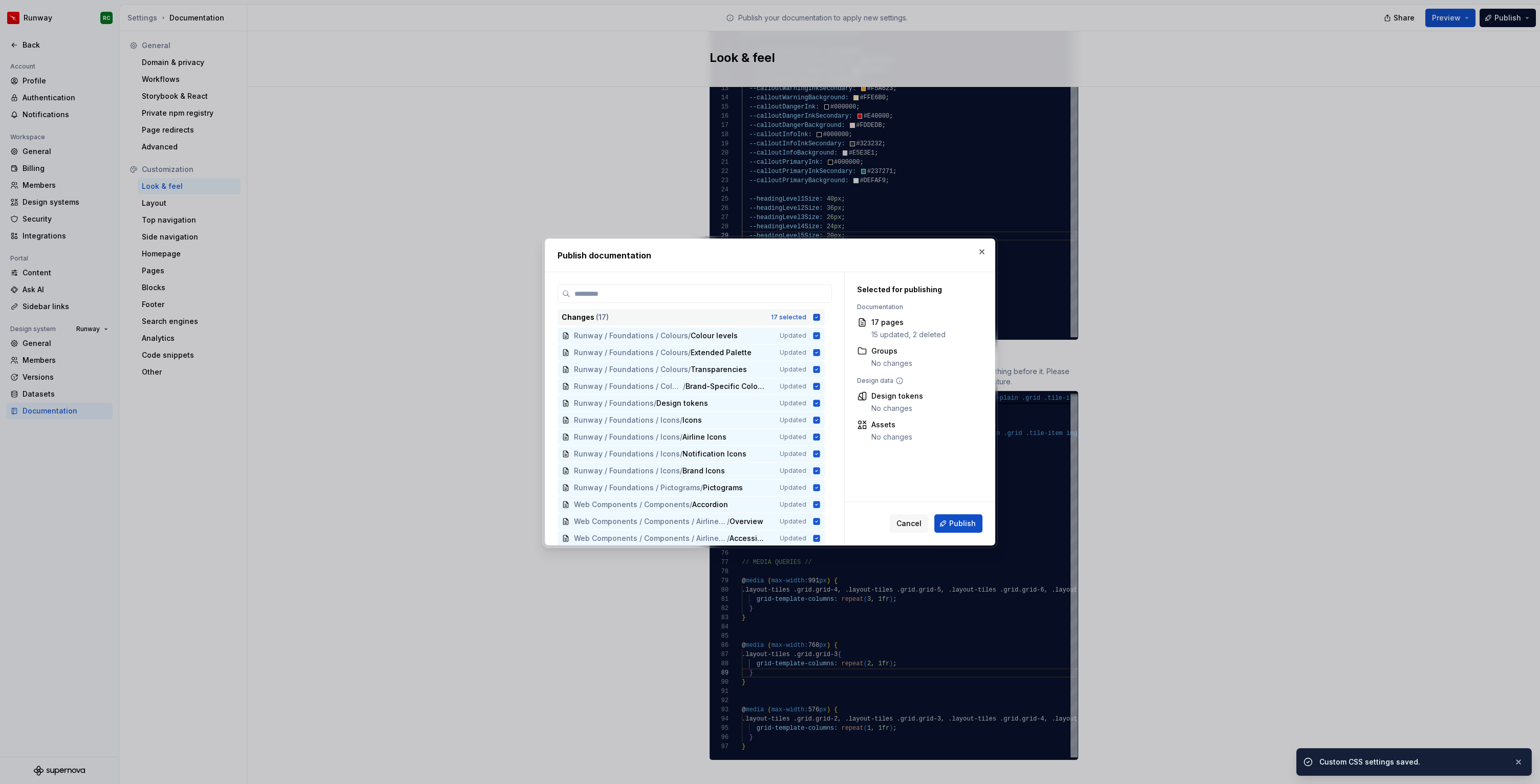
click at [820, 318] on icon at bounding box center [817, 317] width 7 height 7
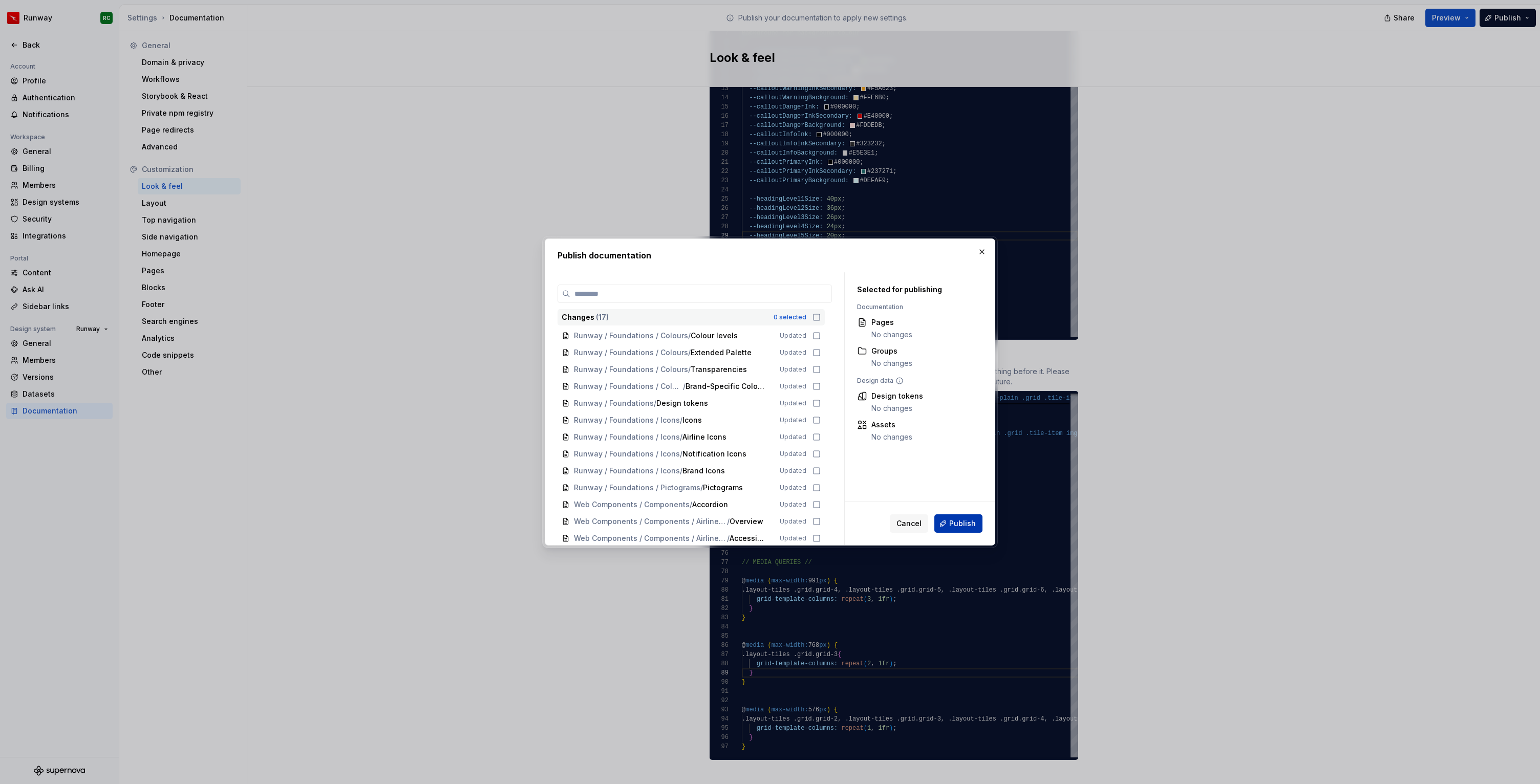
click at [967, 526] on span "Publish" at bounding box center [962, 523] width 27 height 10
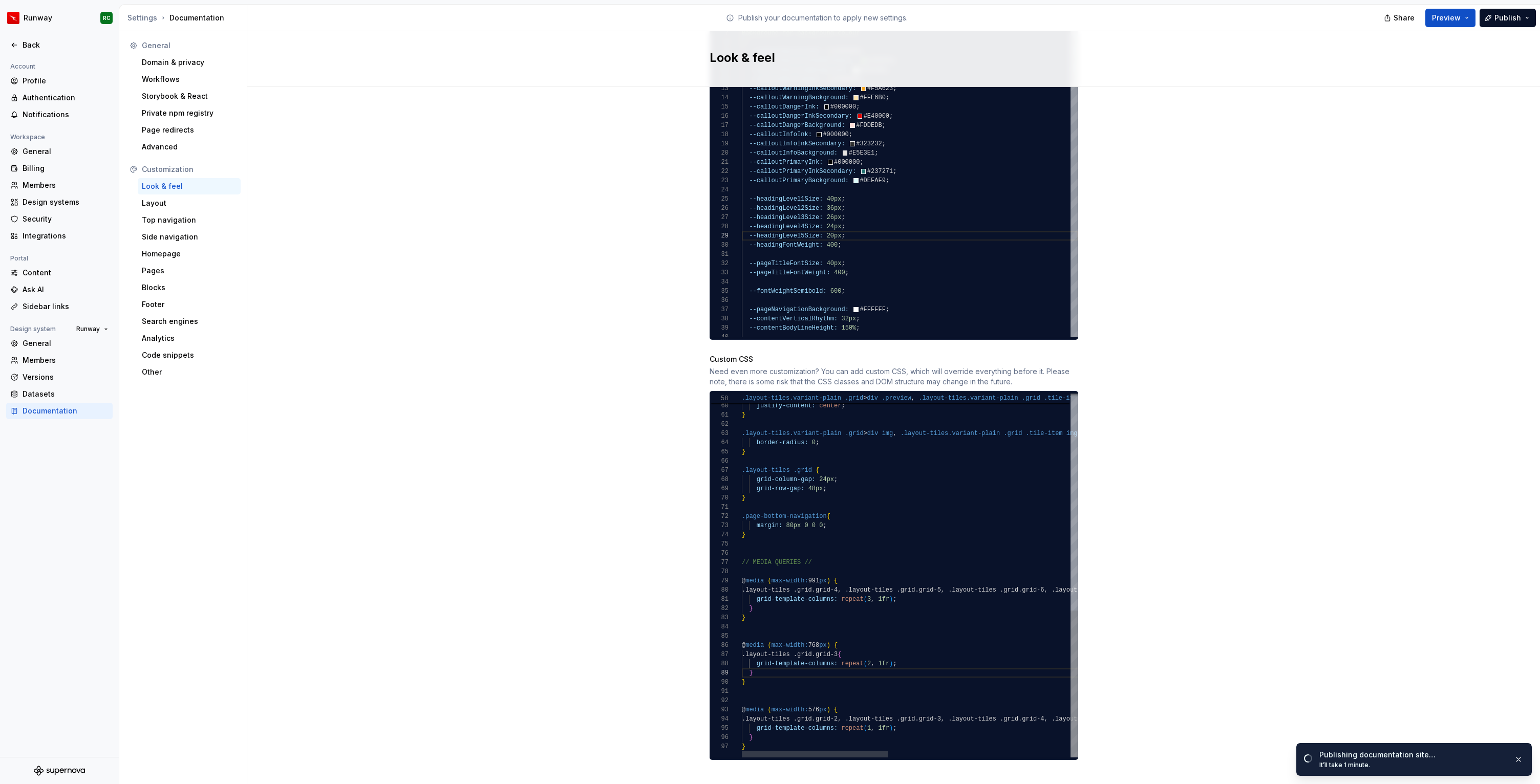
click at [989, 569] on div ".layout-tiles.variant-plain .grid > div img , .layout-tiles.variant-plain .grid…" at bounding box center [1119, 308] width 754 height 900
click at [756, 751] on div at bounding box center [815, 754] width 146 height 6
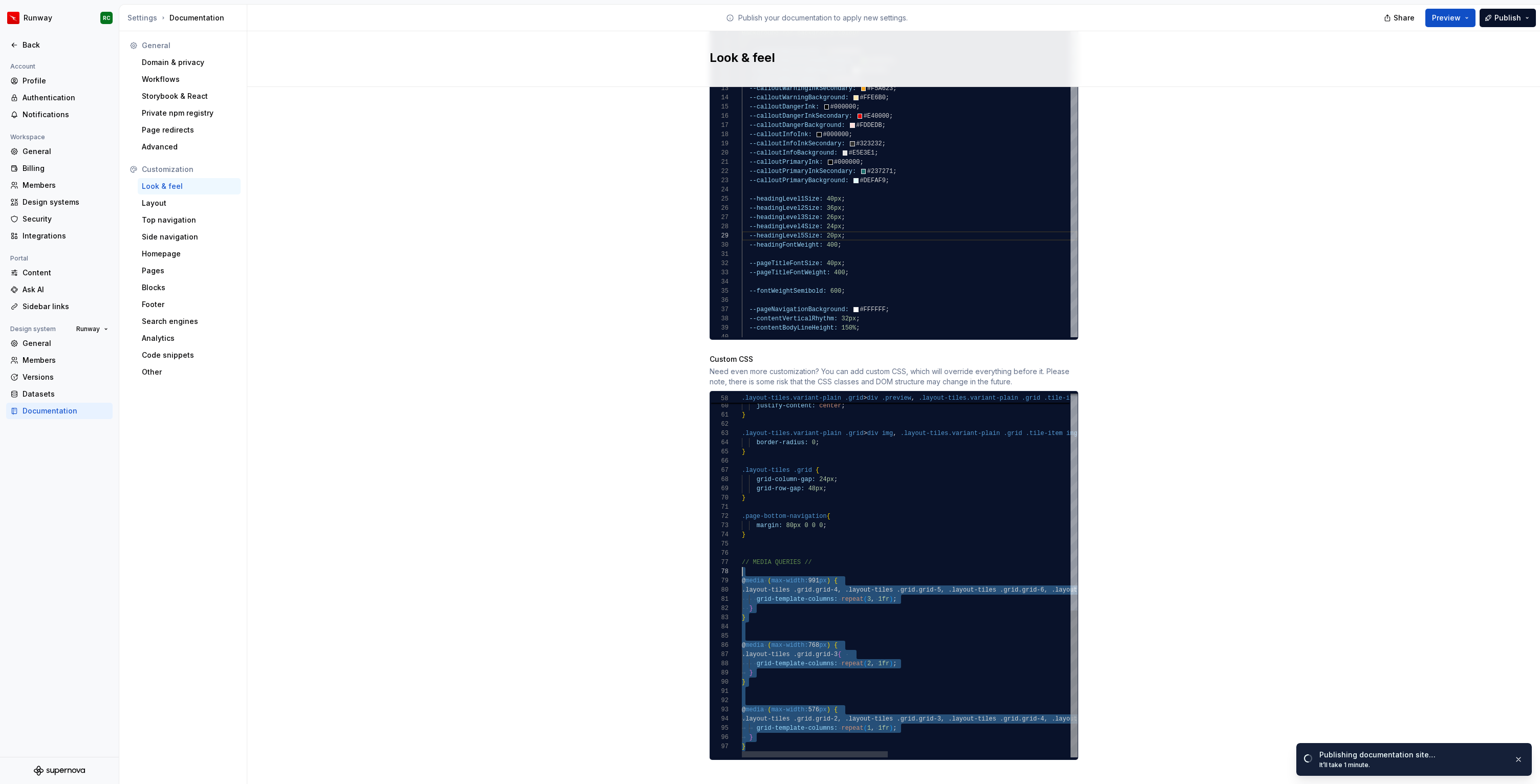
scroll to position [55, 0]
drag, startPoint x: 756, startPoint y: 736, endPoint x: 707, endPoint y: 552, distance: 190.4
click at [742, 552] on div ".layout-tiles.variant-plain .grid > div img , .layout-tiles.variant-plain .grid…" at bounding box center [1119, 308] width 754 height 900
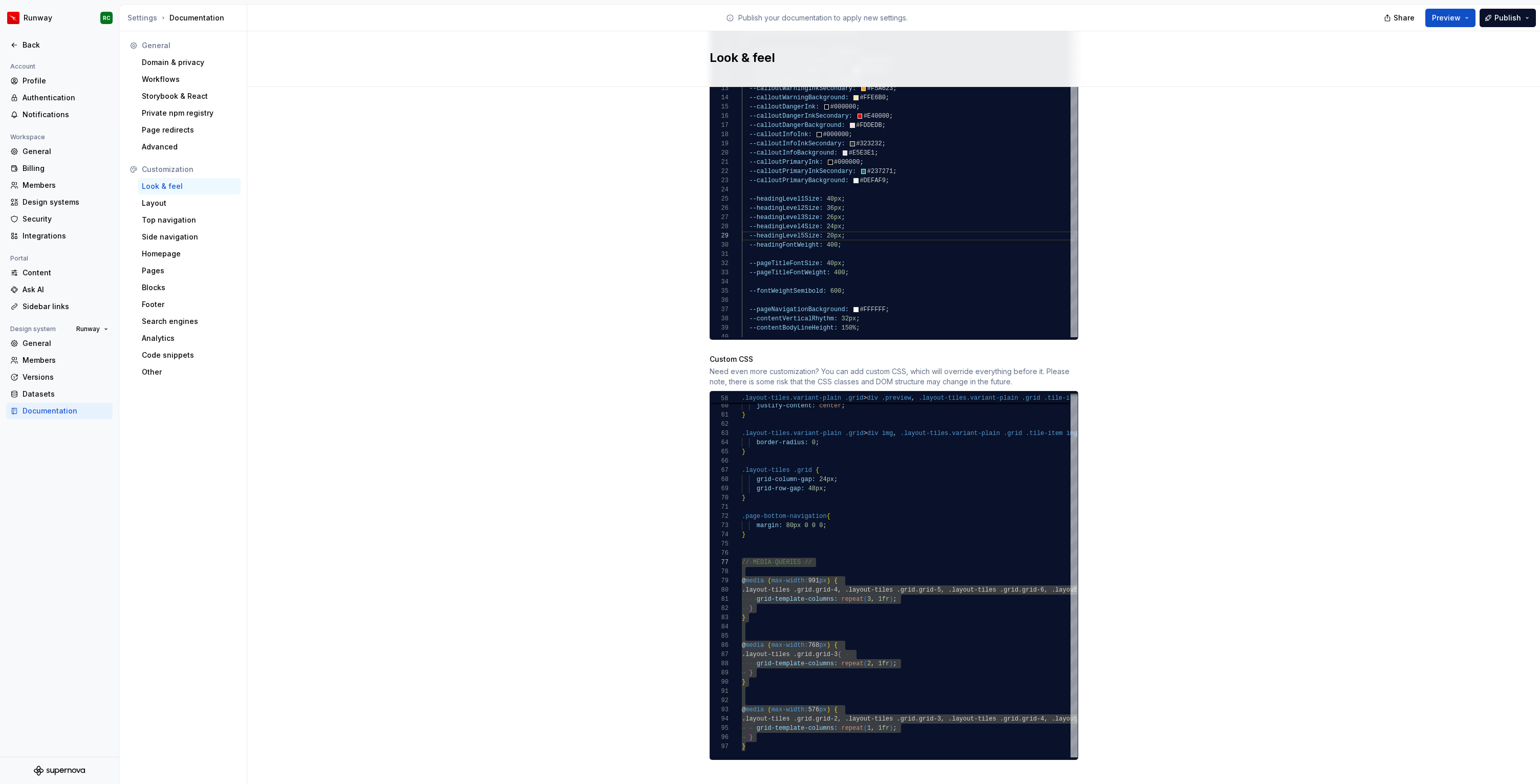
click at [525, 544] on div "Site logo A company logo that will be displayed on all pages on your documentat…" at bounding box center [894, 104] width 1292 height 1390
click at [875, 617] on div ".layout-tiles.variant-plain .grid > div img , .layout-tiles.variant-plain .grid…" at bounding box center [1119, 308] width 754 height 900
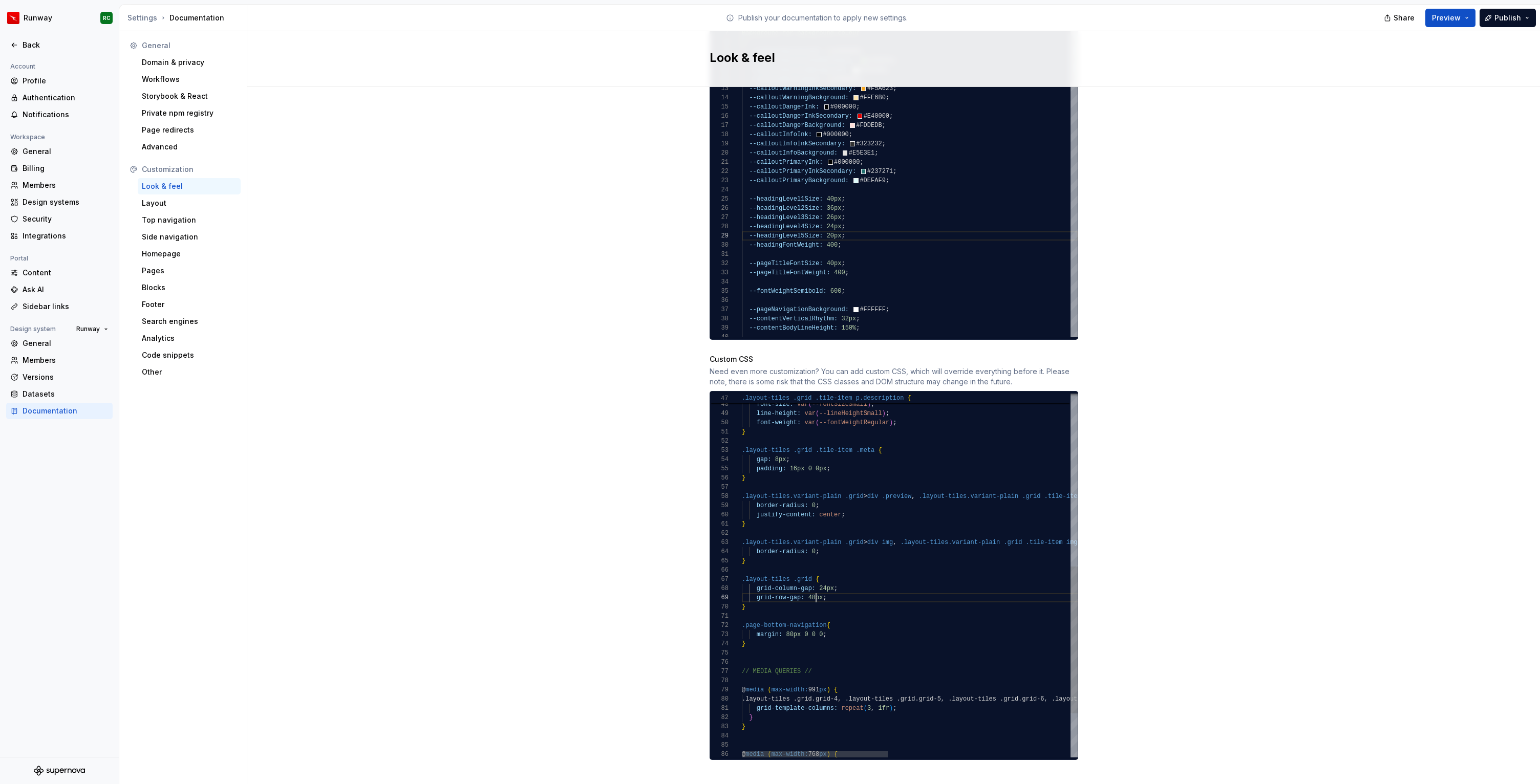
click at [817, 586] on div ".layout-tiles.variant-plain .grid > div img , .layout-tiles.variant-plain .grid…" at bounding box center [1119, 416] width 754 height 900
type textarea "**********"
click at [1289, 355] on div "Site logo A company logo that will be displayed on all pages on your documentat…" at bounding box center [894, 104] width 1292 height 1390
